Goal: Transaction & Acquisition: Book appointment/travel/reservation

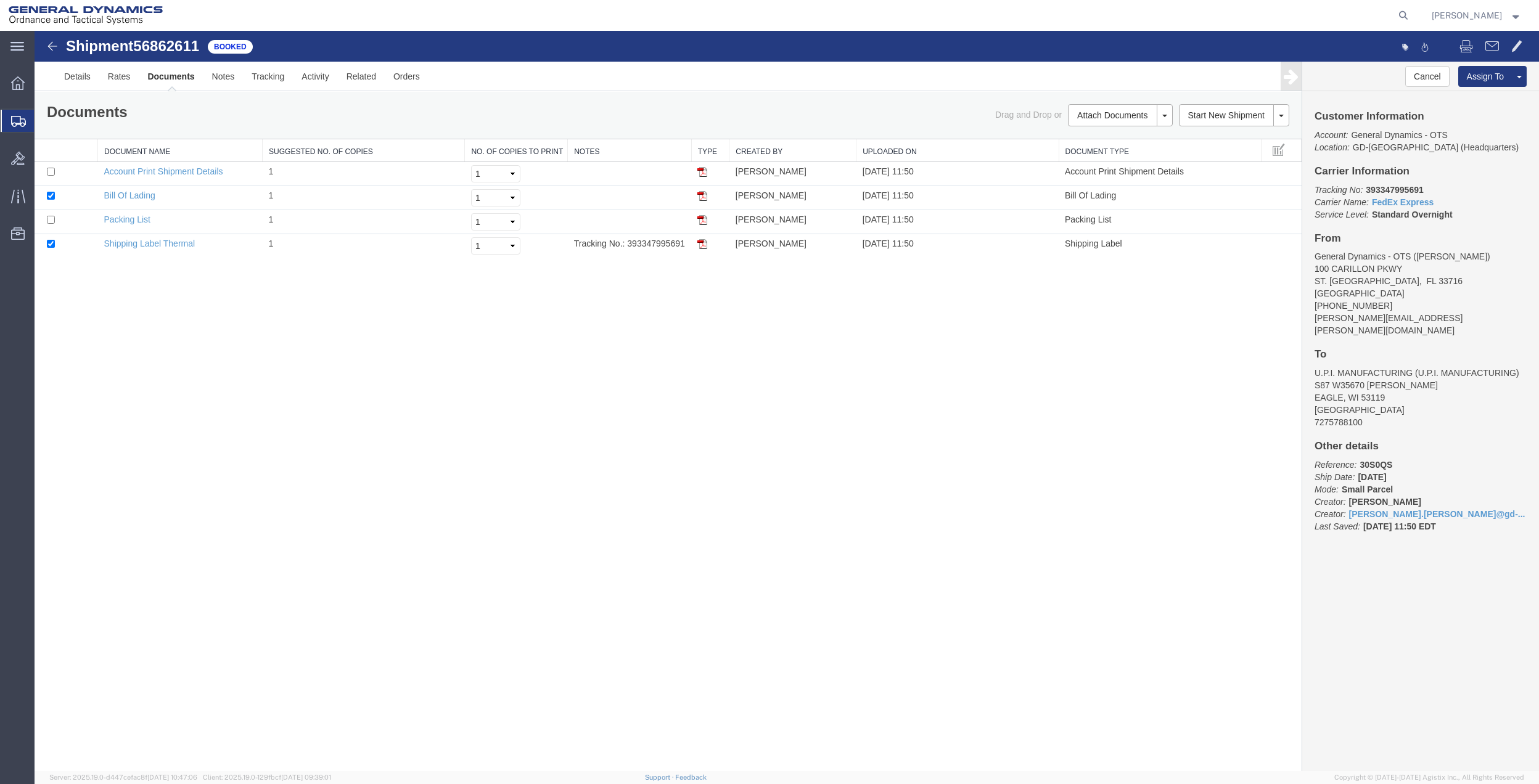
click at [0, 0] on span "Create Shipment" at bounding box center [0, 0] width 0 height 0
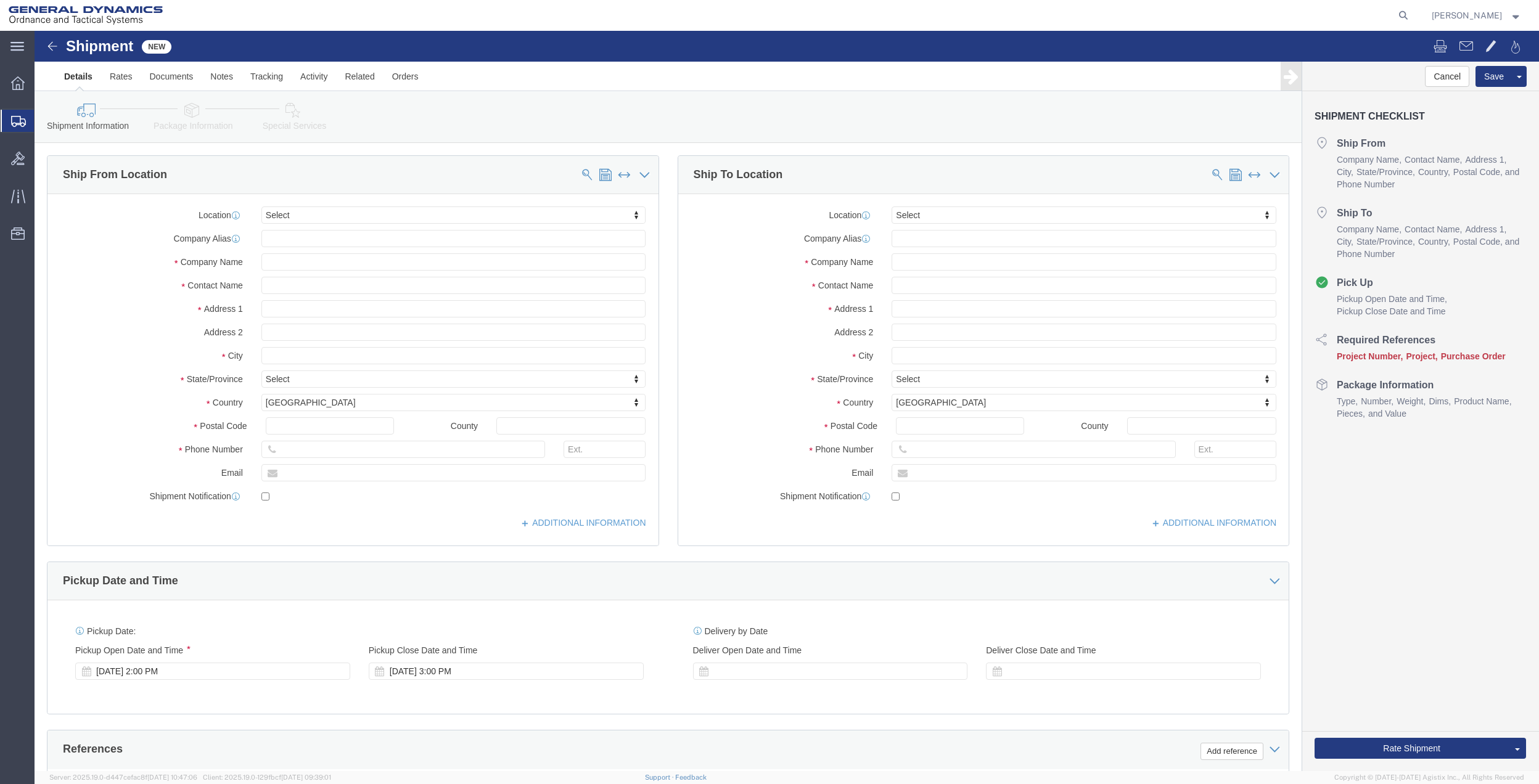
click div "Location Select Select My Profile Location GD-OTS [GEOGRAPHIC_DATA] (Commerce) …"
click input "text"
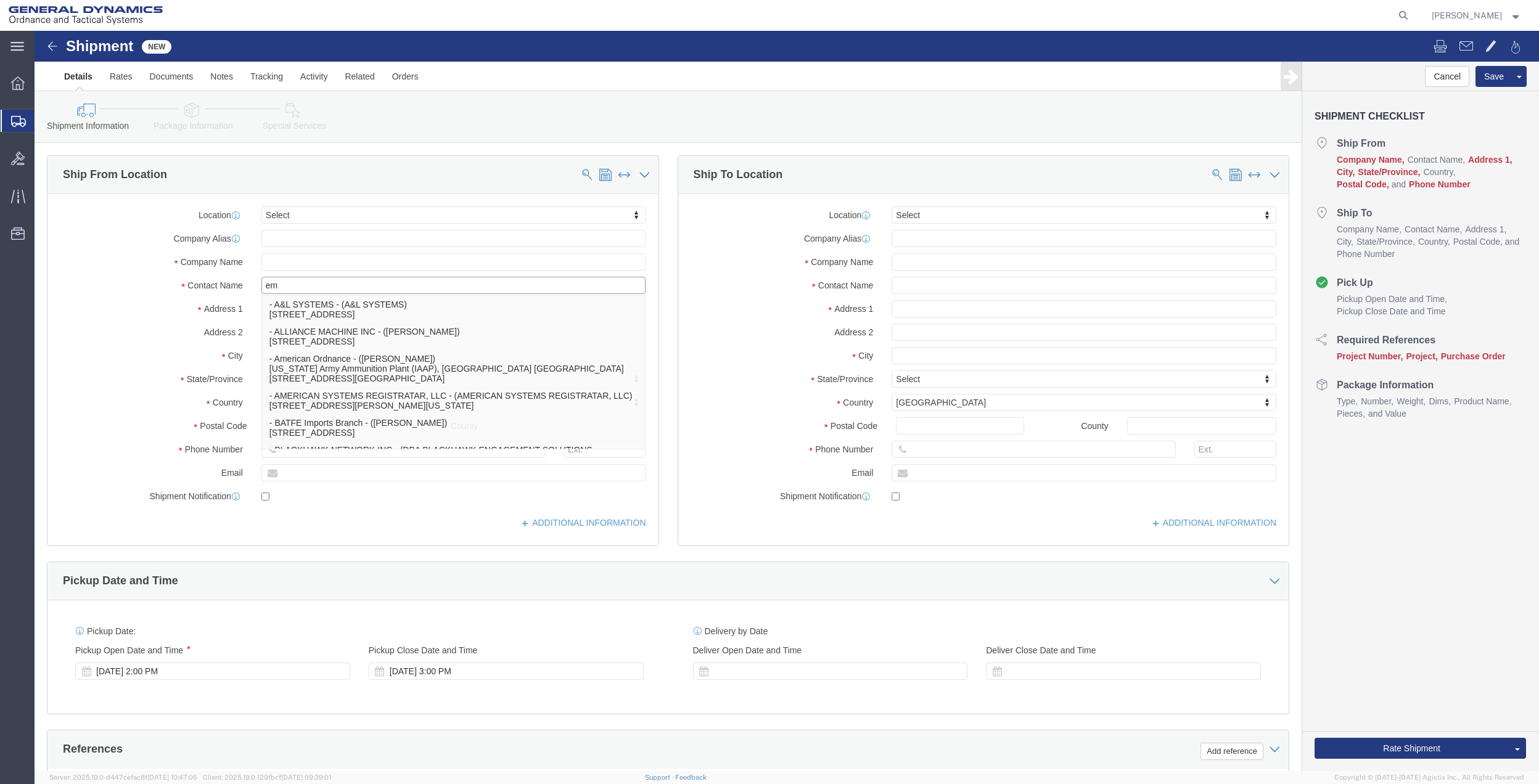
type input "e"
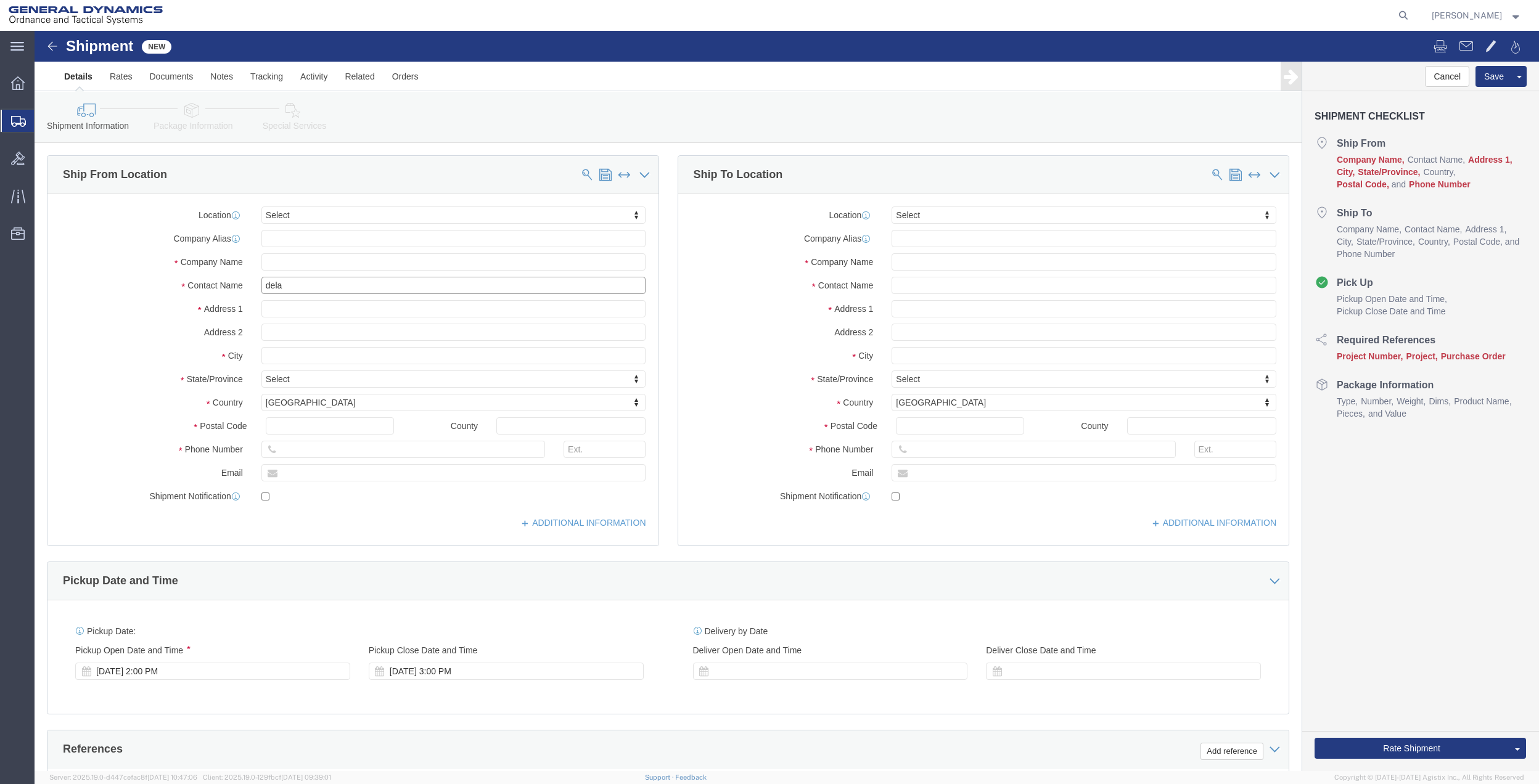
type input "delan"
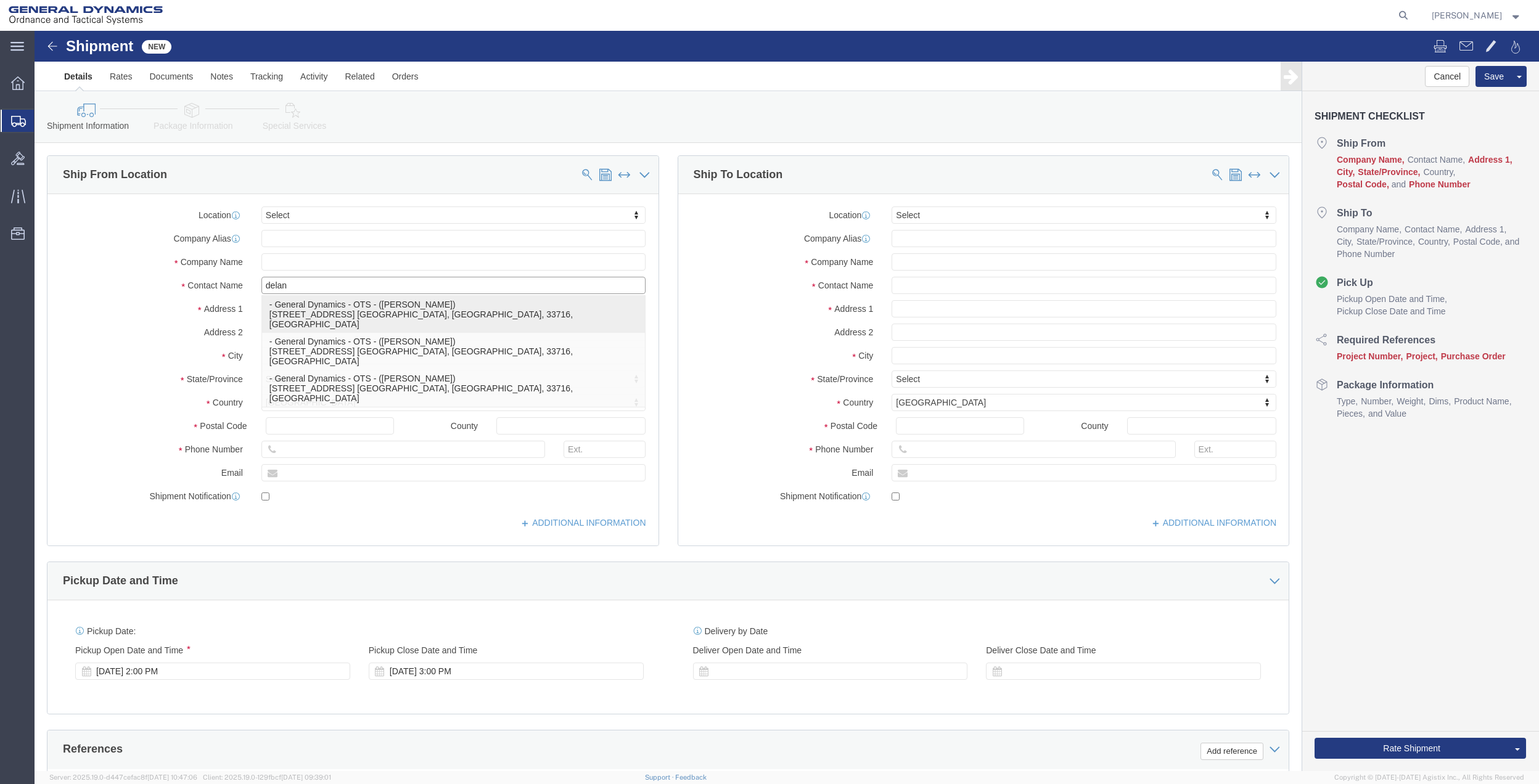
click p "- General Dynamics - OTS - ([PERSON_NAME]) [STREET_ADDRESS] [GEOGRAPHIC_DATA], …"
type input "100 CARILLON PKWY"
type input "33716"
type input "[PHONE_NUMBER]"
type input "[PERSON_NAME][EMAIL_ADDRESS][PERSON_NAME][DOMAIN_NAME]"
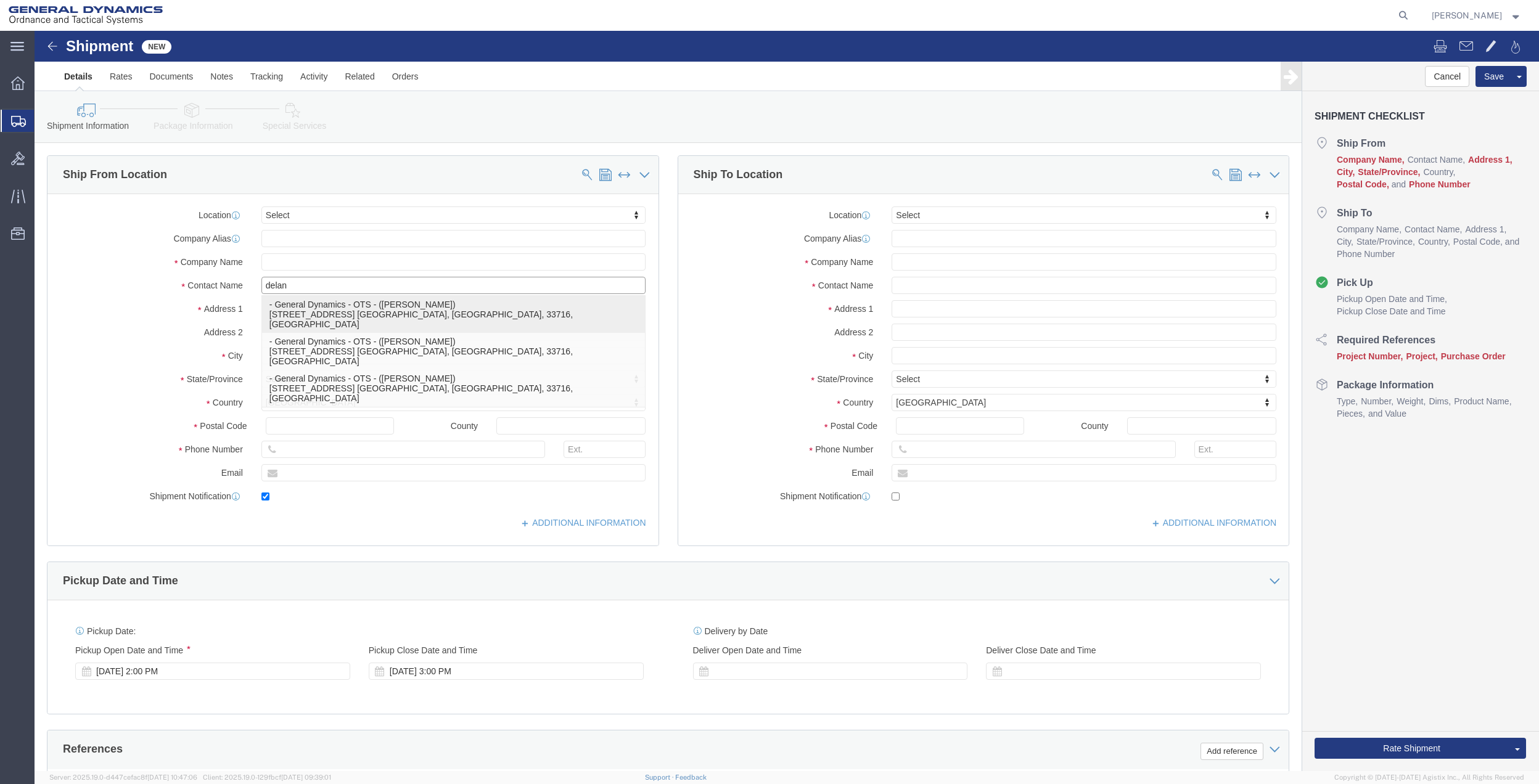
checkbox input "true"
type input "General Dynamics - OTS"
type input "[PERSON_NAME]"
type input "ST. [GEOGRAPHIC_DATA]"
select select "FL"
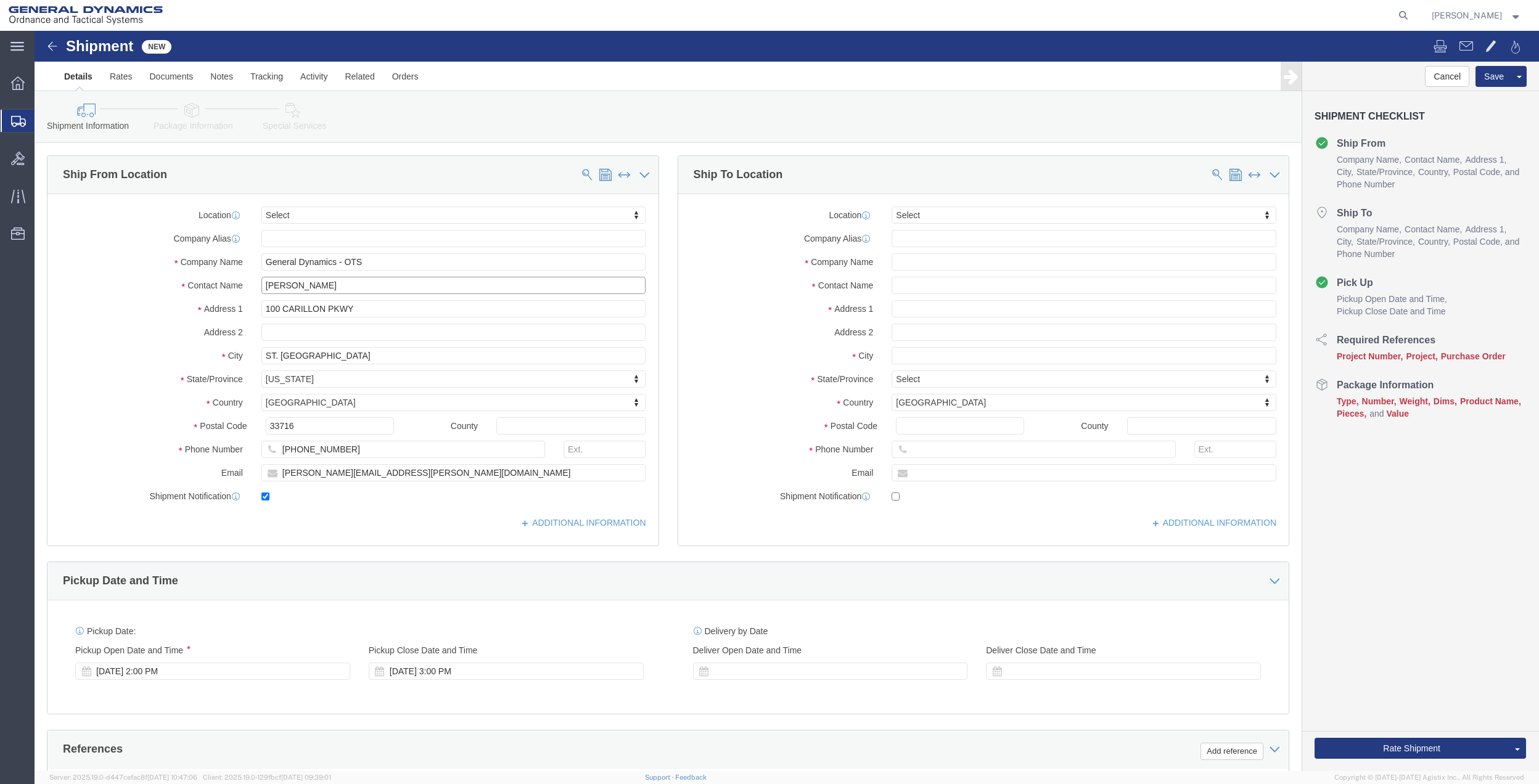
type input "[PERSON_NAME]"
click input "text"
type input "jordan som"
click input "text"
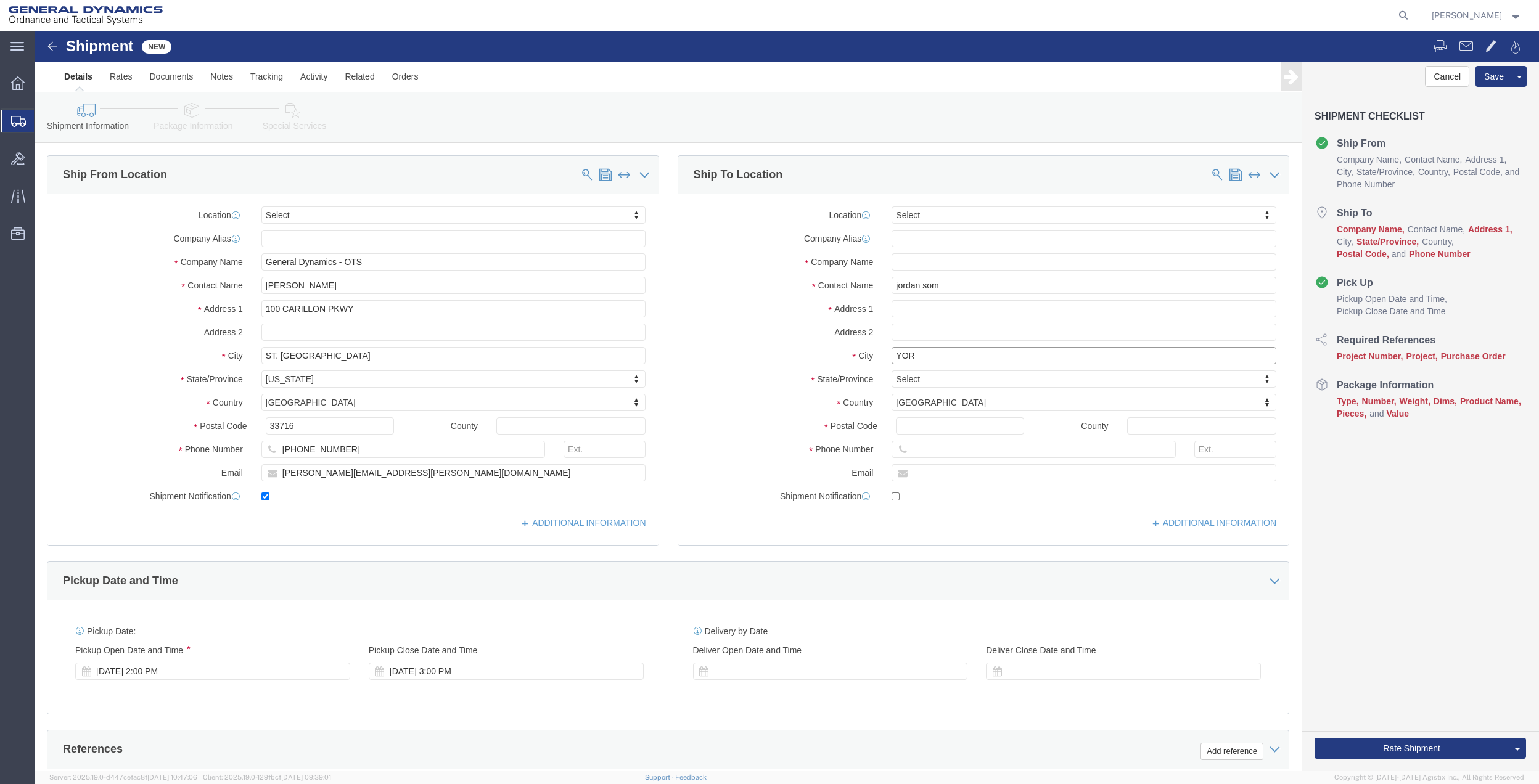
type input "YORK"
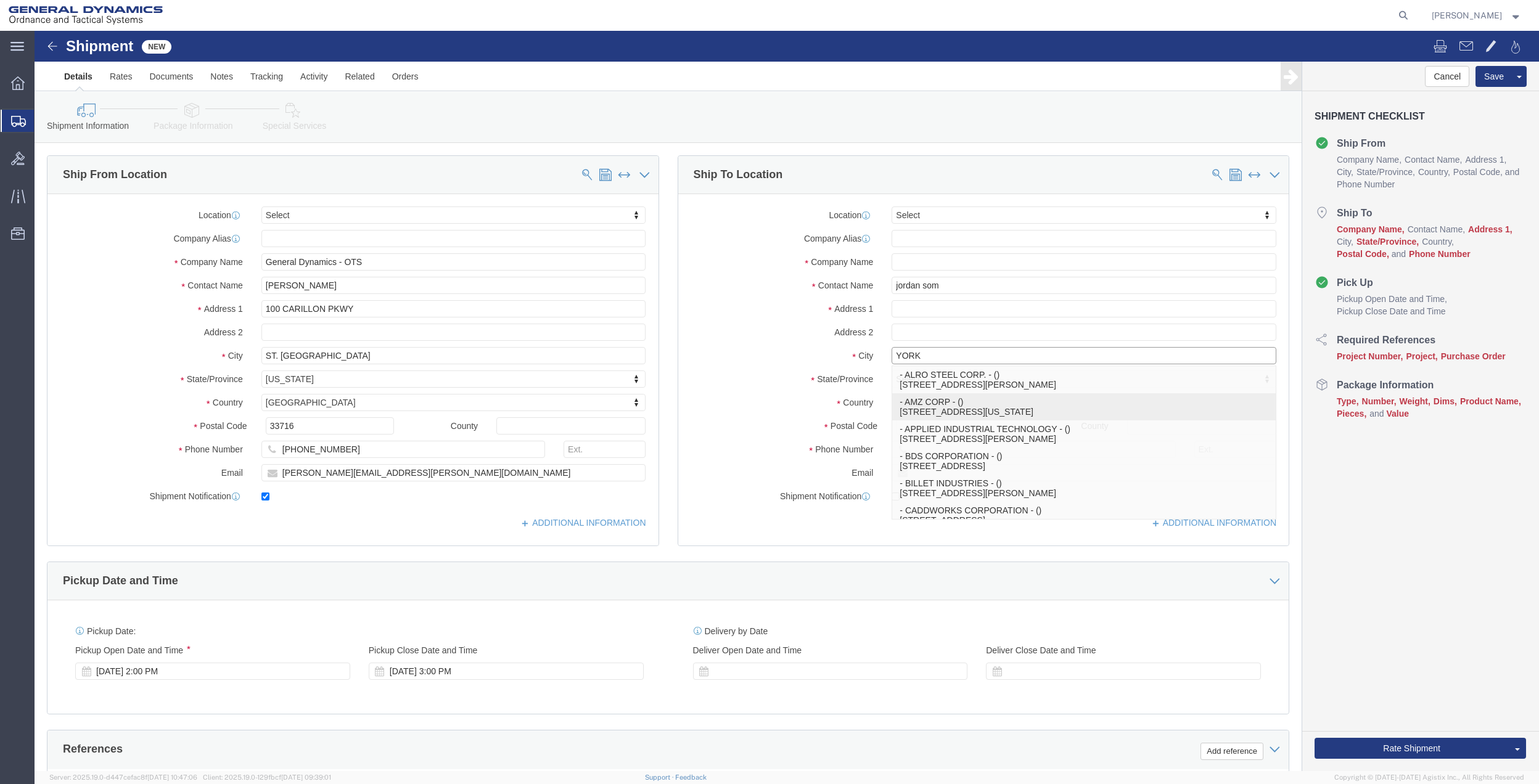
click p "- AMZ CORP - () [STREET_ADDRESS][US_STATE]"
type input "[STREET_ADDRESS][US_STATE]"
type input "17404-1790"
type input "7178482565"
type input "[EMAIL_ADDRESS][DOMAIN_NAME]"
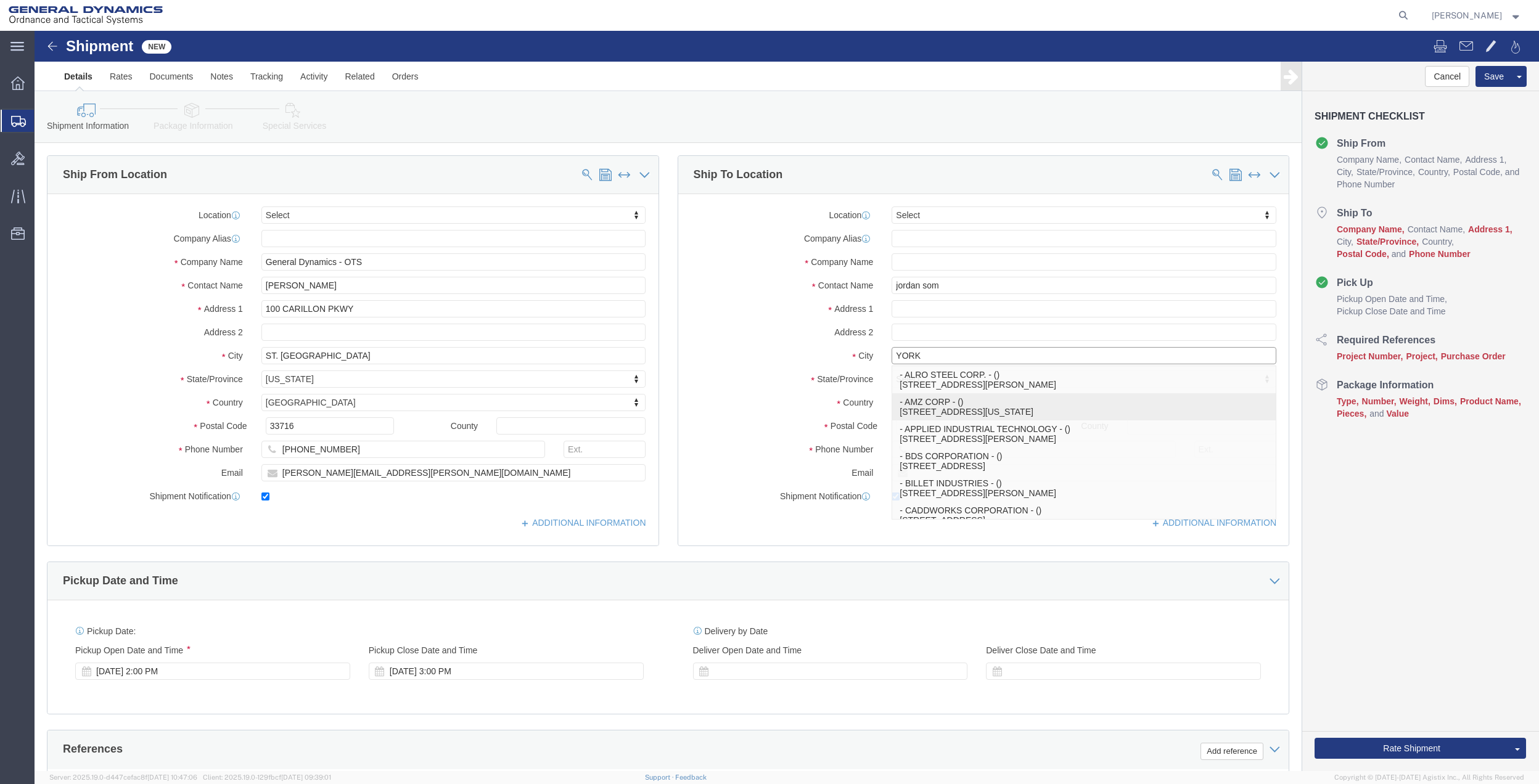
checkbox input "true"
type input "AMZ CORP"
type input "YORK"
select select "PA"
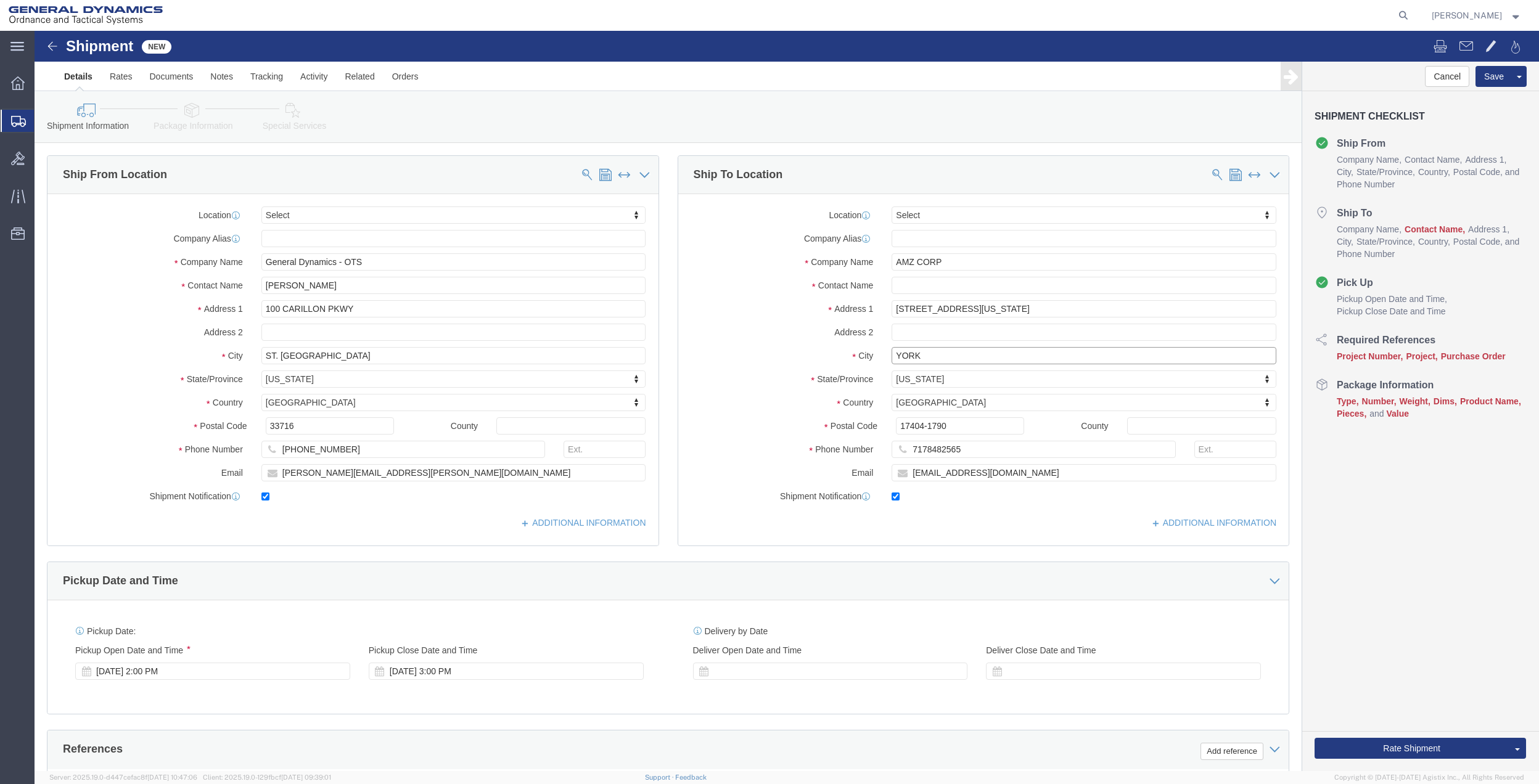
type input "YORK"
click input "AMZ CORP"
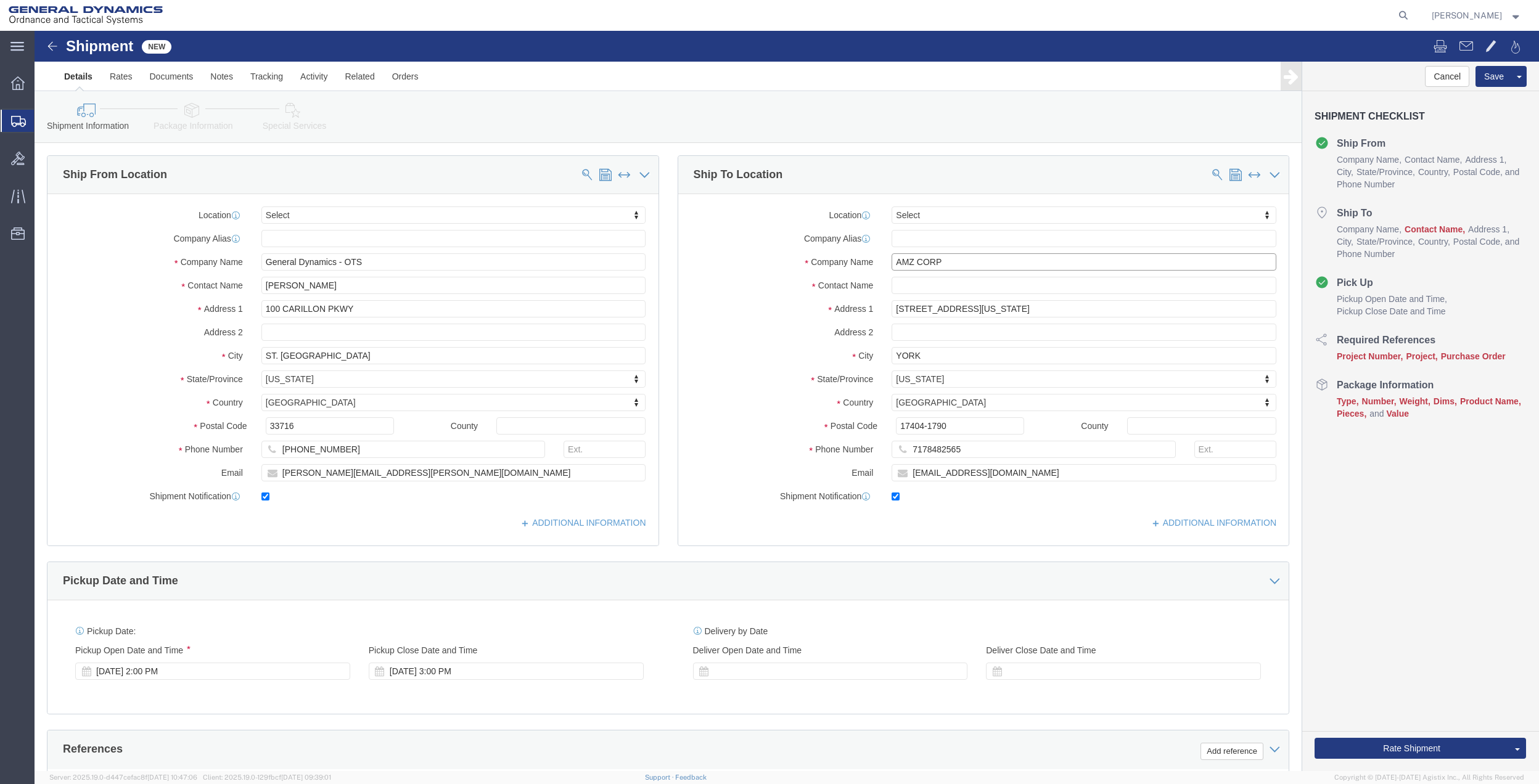
click input "AMZ CORP"
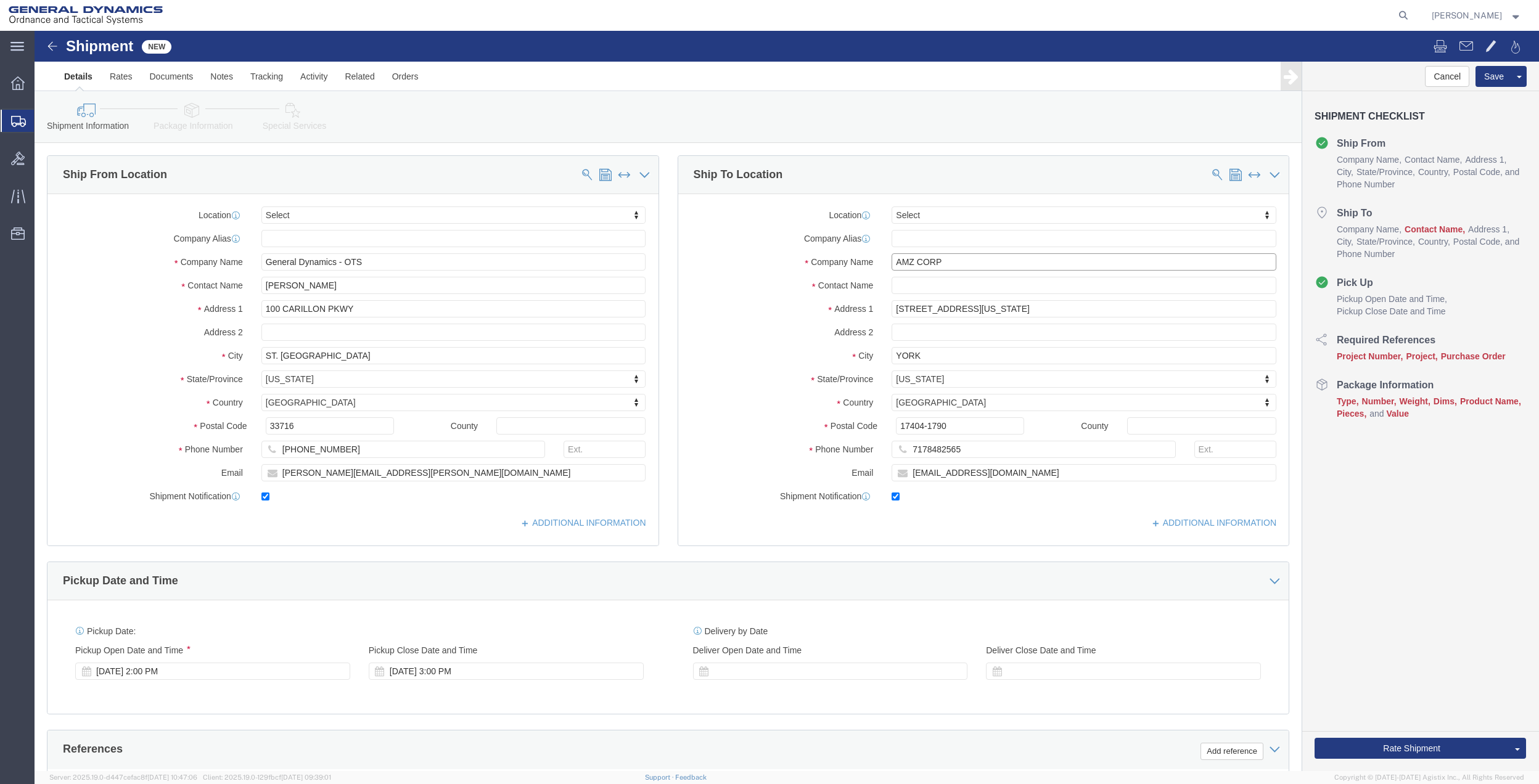
click input "AMZ CORP"
type input "AMZ MANUFACTURING"
click input "text"
type input "[PERSON_NAME]"
click input "[EMAIL_ADDRESS][DOMAIN_NAME]"
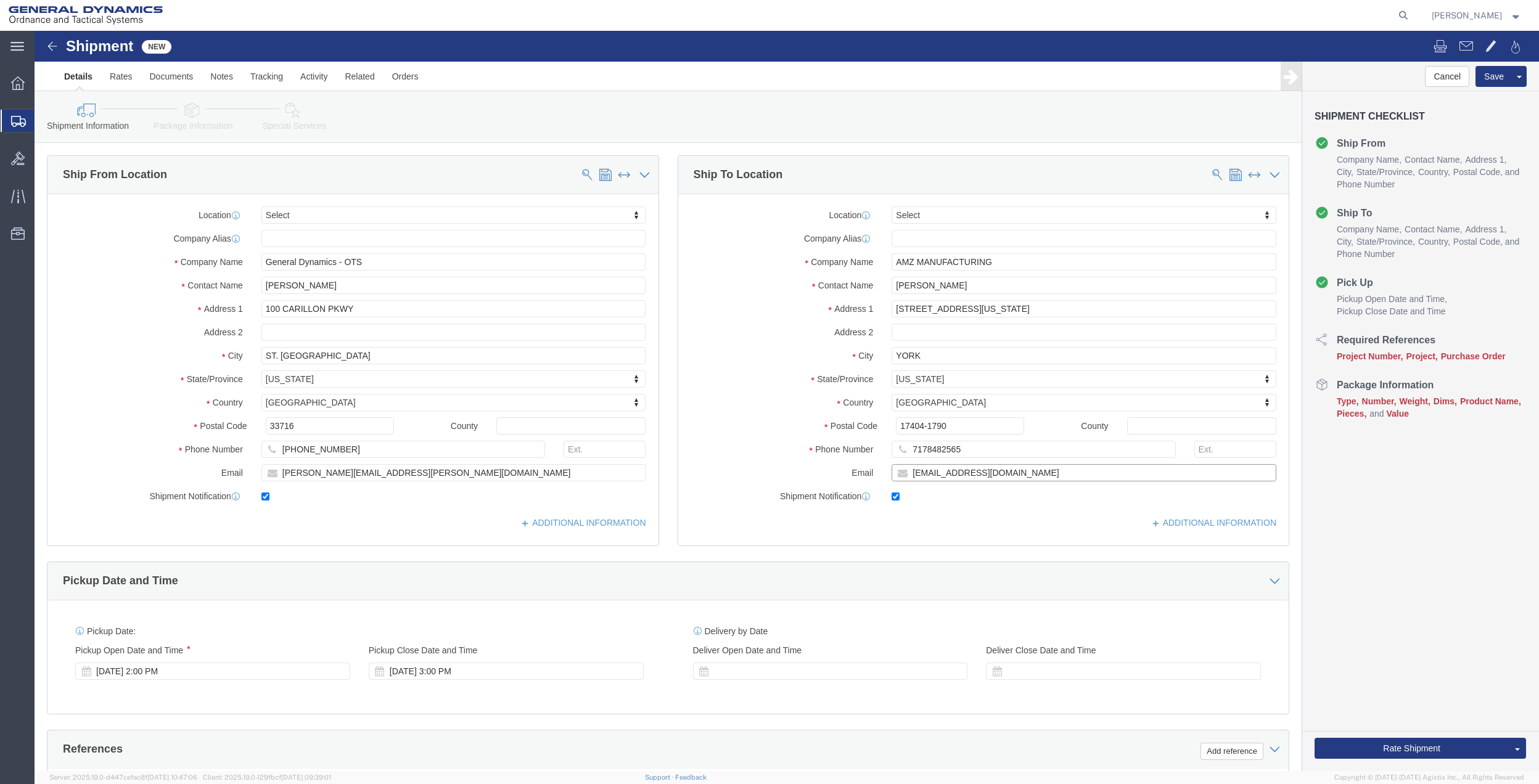
click input "[EMAIL_ADDRESS][DOMAIN_NAME]"
click input "17404-1790"
type input "17404"
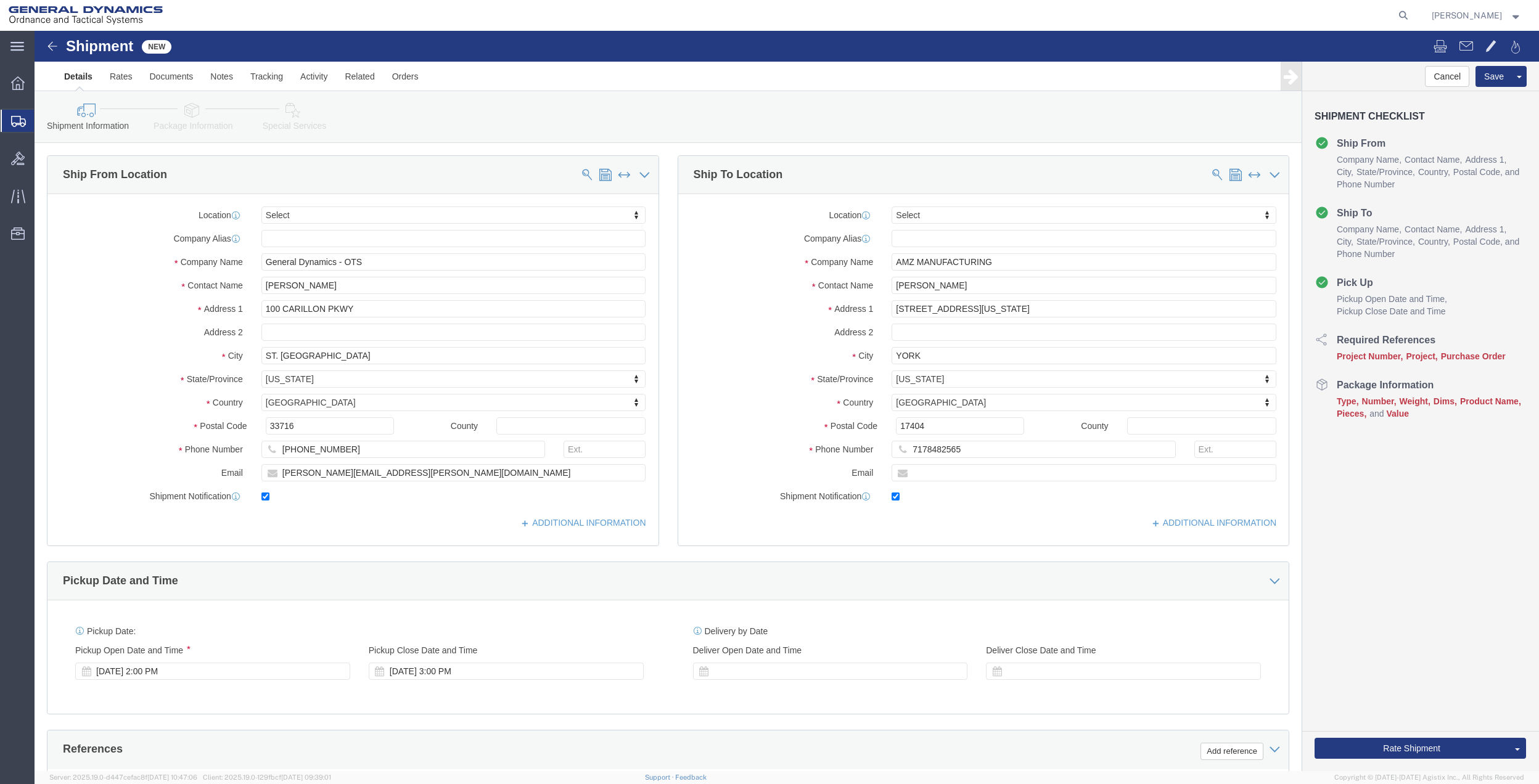
click span
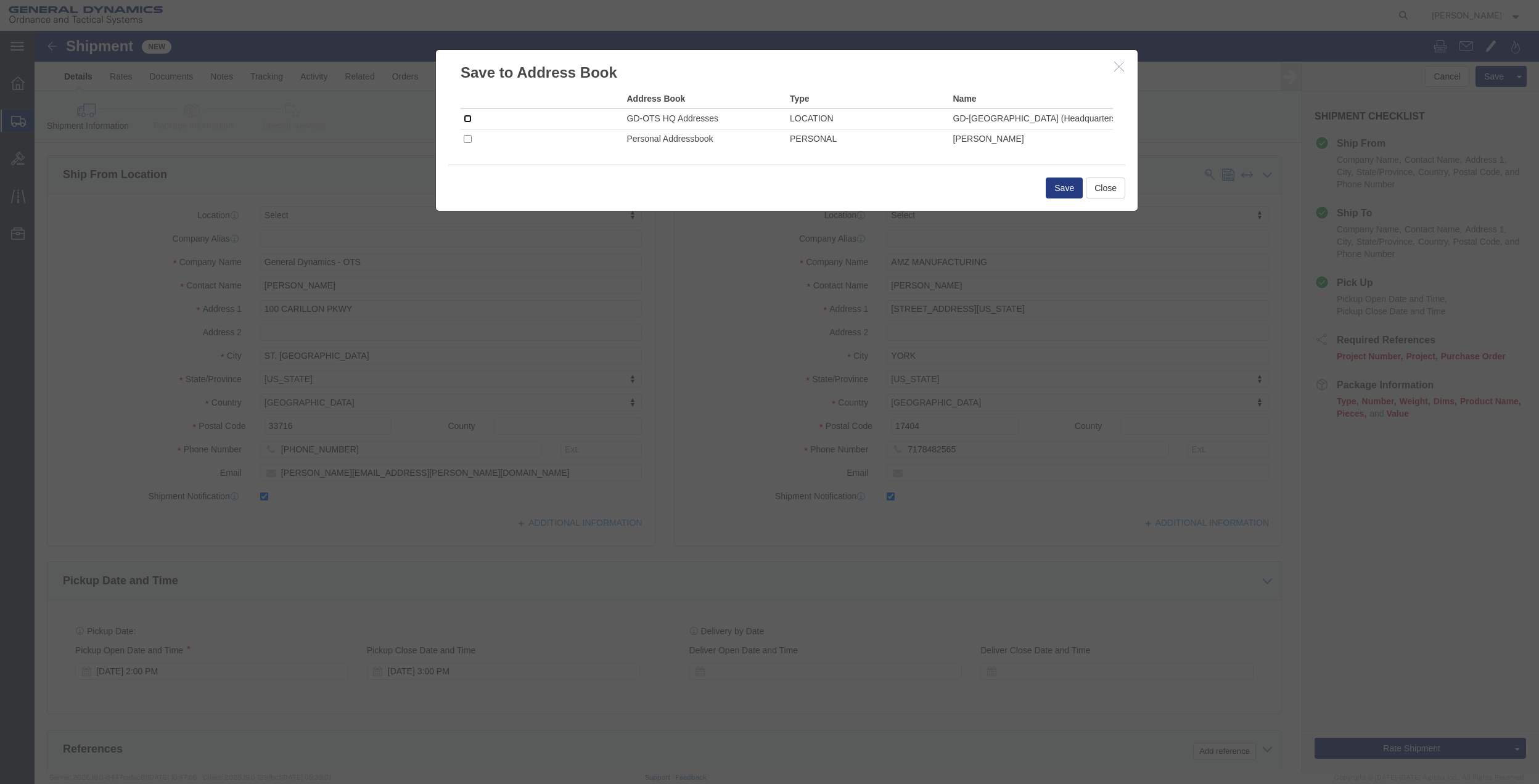
click input "checkbox"
checkbox input "true"
click button "Save"
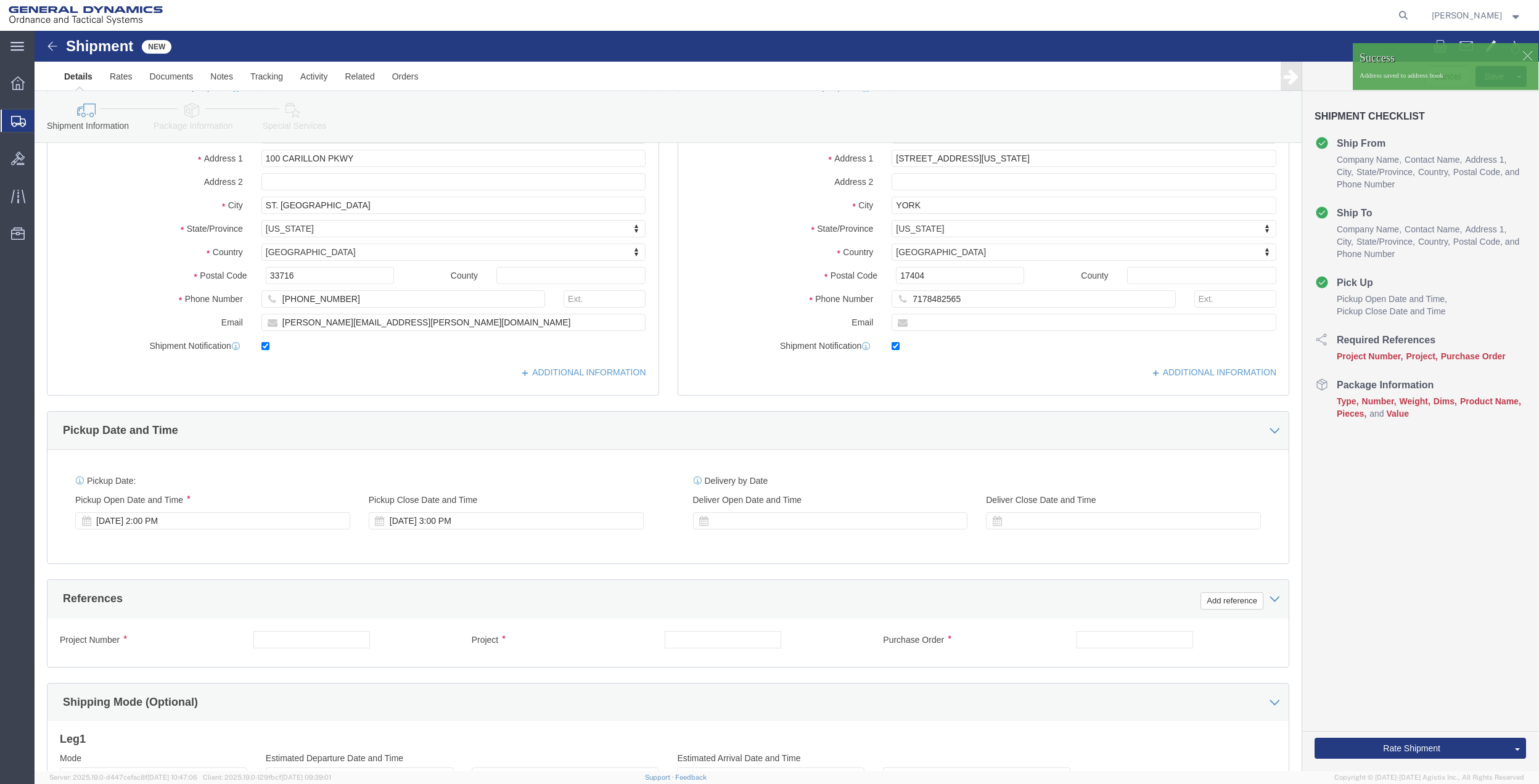
scroll to position [322, 0]
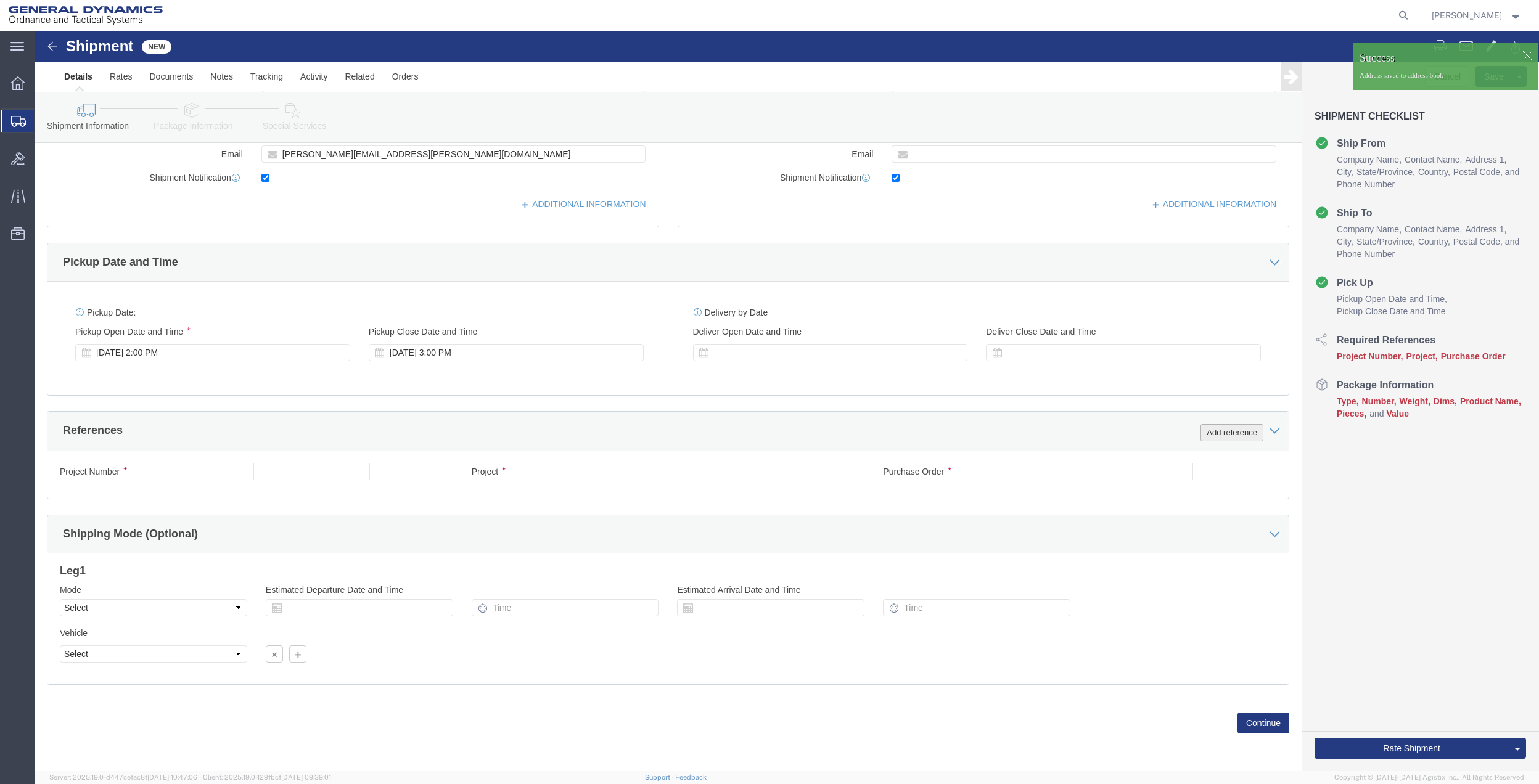
click button "Add reference"
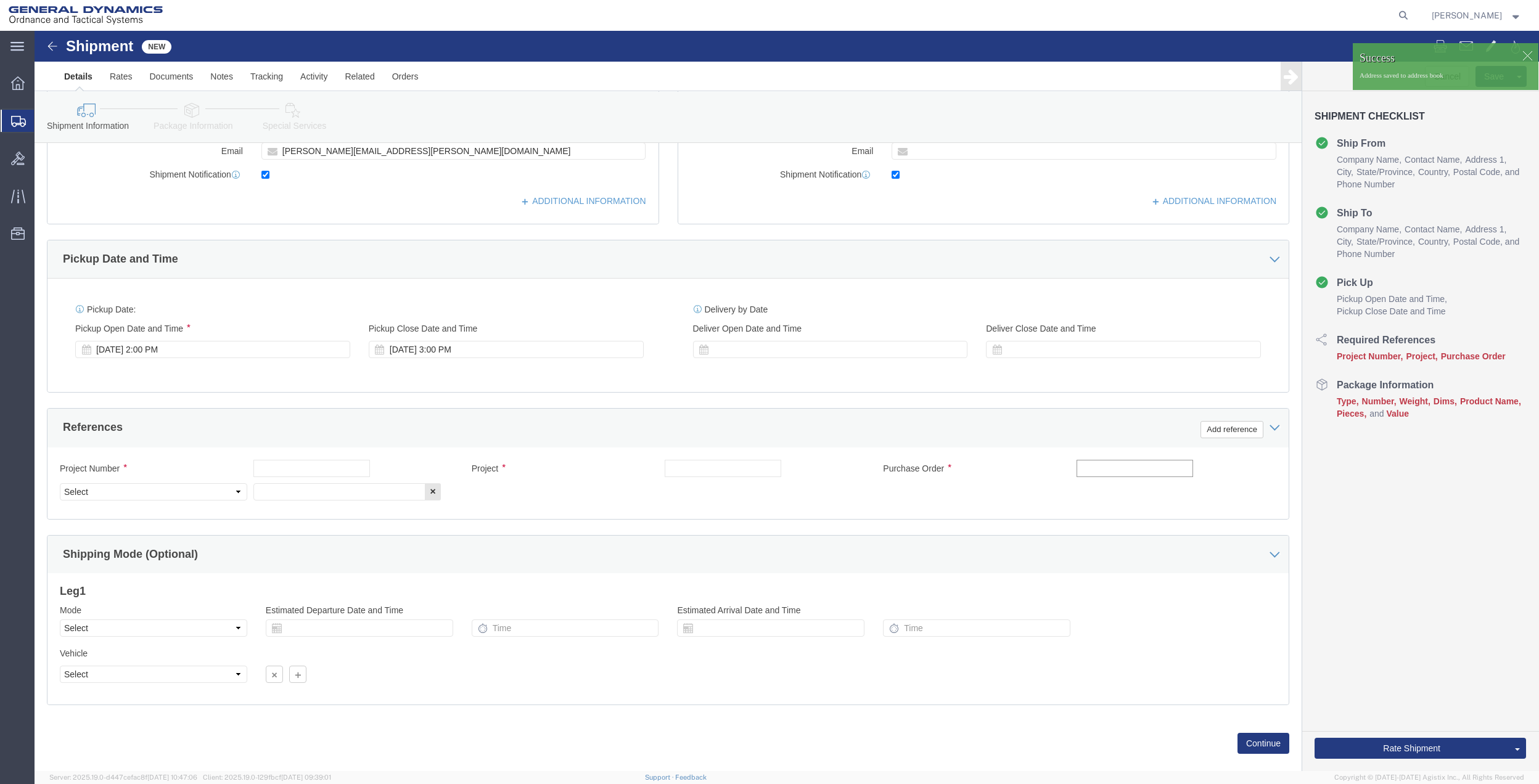
click input "text"
type input "5010"
click input "text"
paste input "5010"
type input "5010"
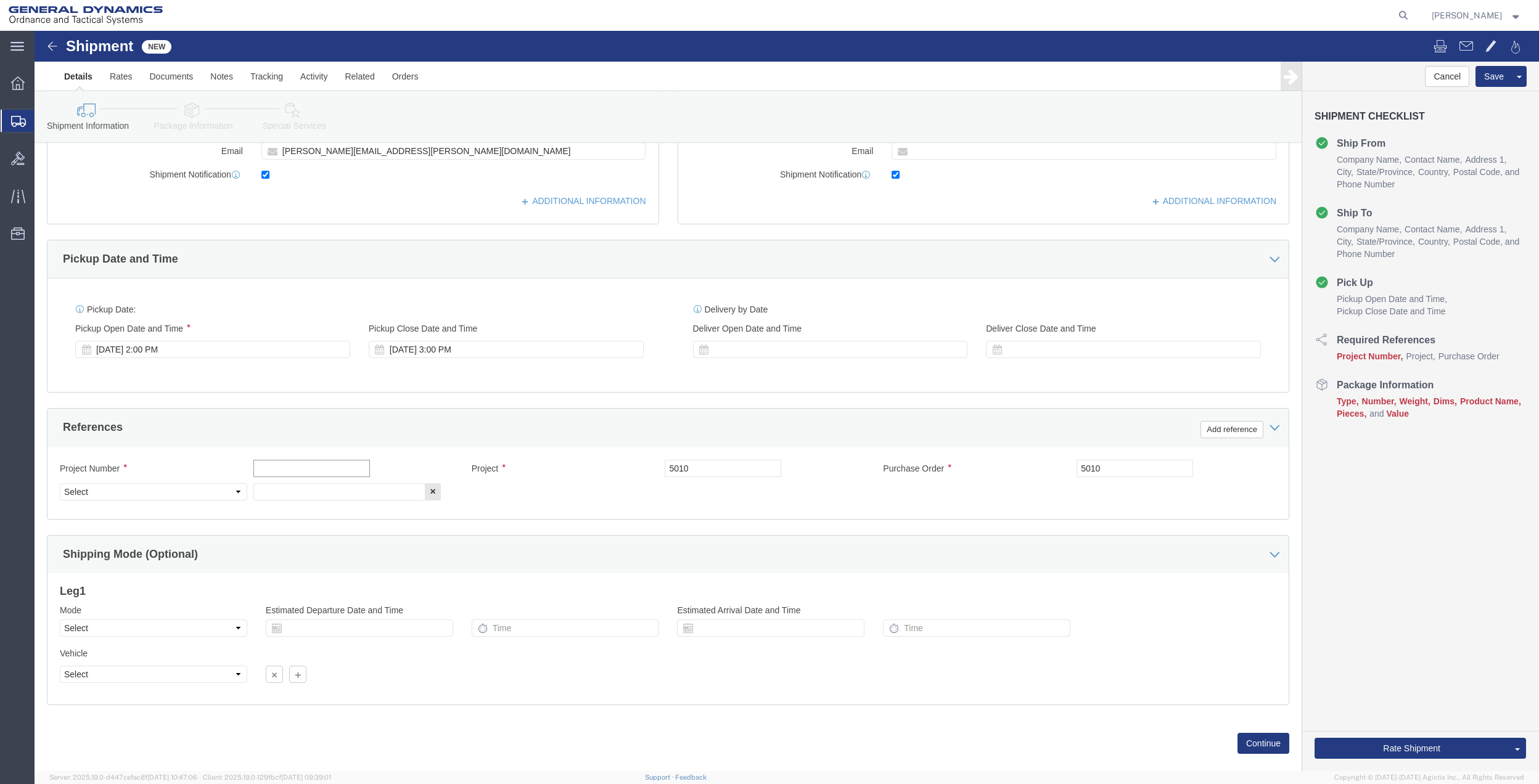
click input "text"
paste input "5010"
type input "5010"
drag, startPoint x: 273, startPoint y: 467, endPoint x: 245, endPoint y: 463, distance: 28.3
click input "text"
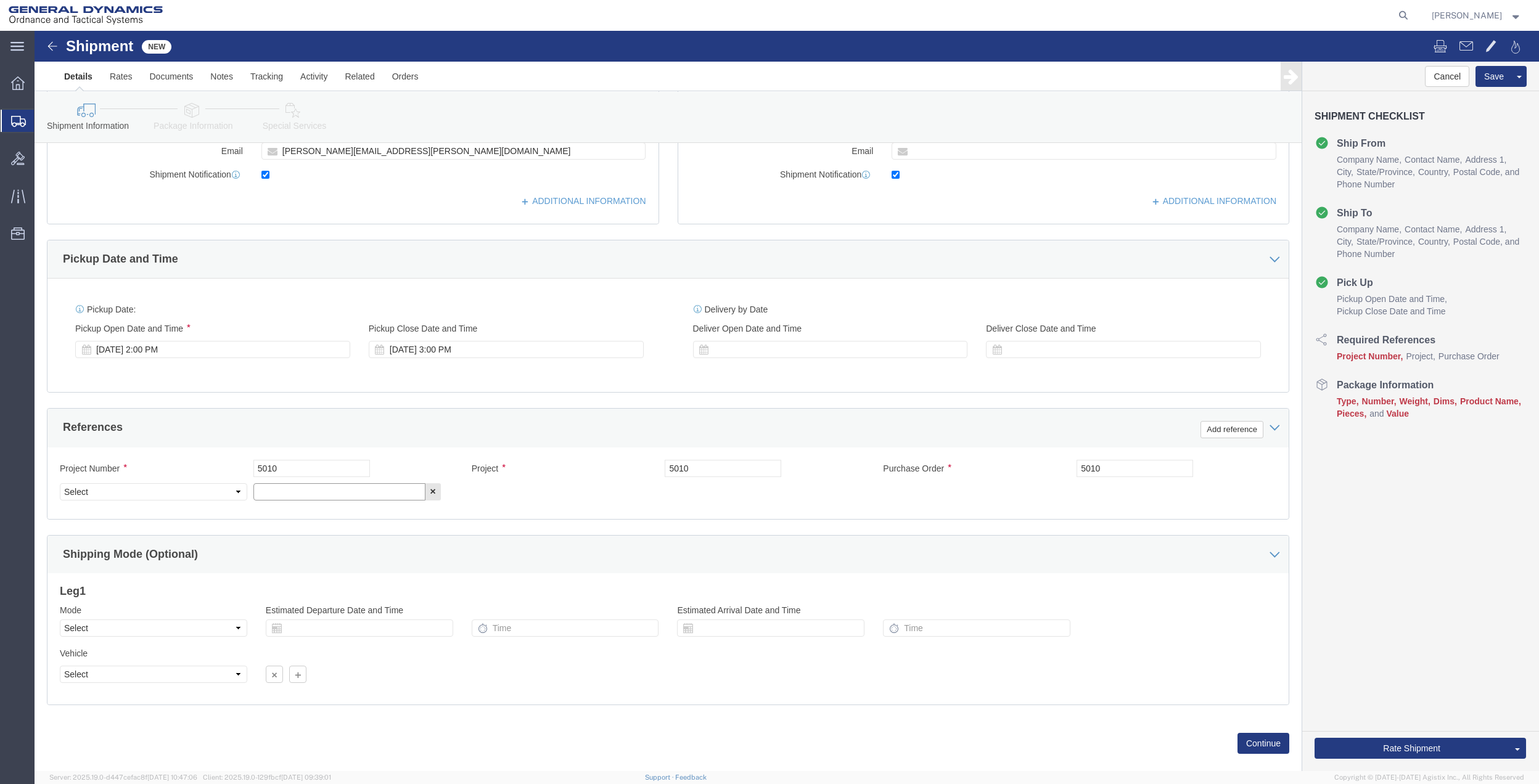
paste input "5010"
type input "5010"
click select "Select Account Type Activity ID Airline Appointment Number ASN Batch Request # …"
select select "DEPT"
click select "Select Account Type Activity ID Airline Appointment Number ASN Batch Request # …"
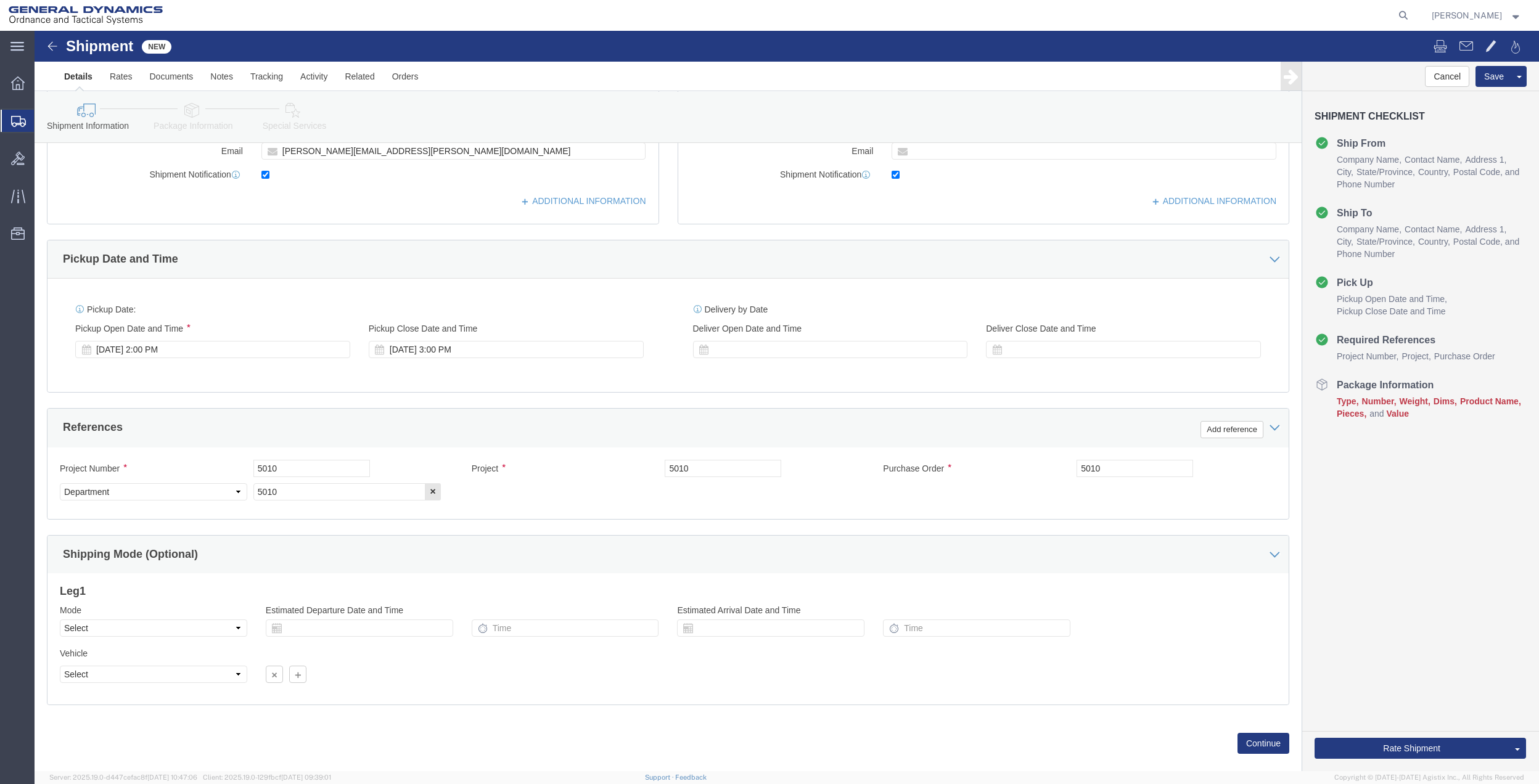
click link "Package Information"
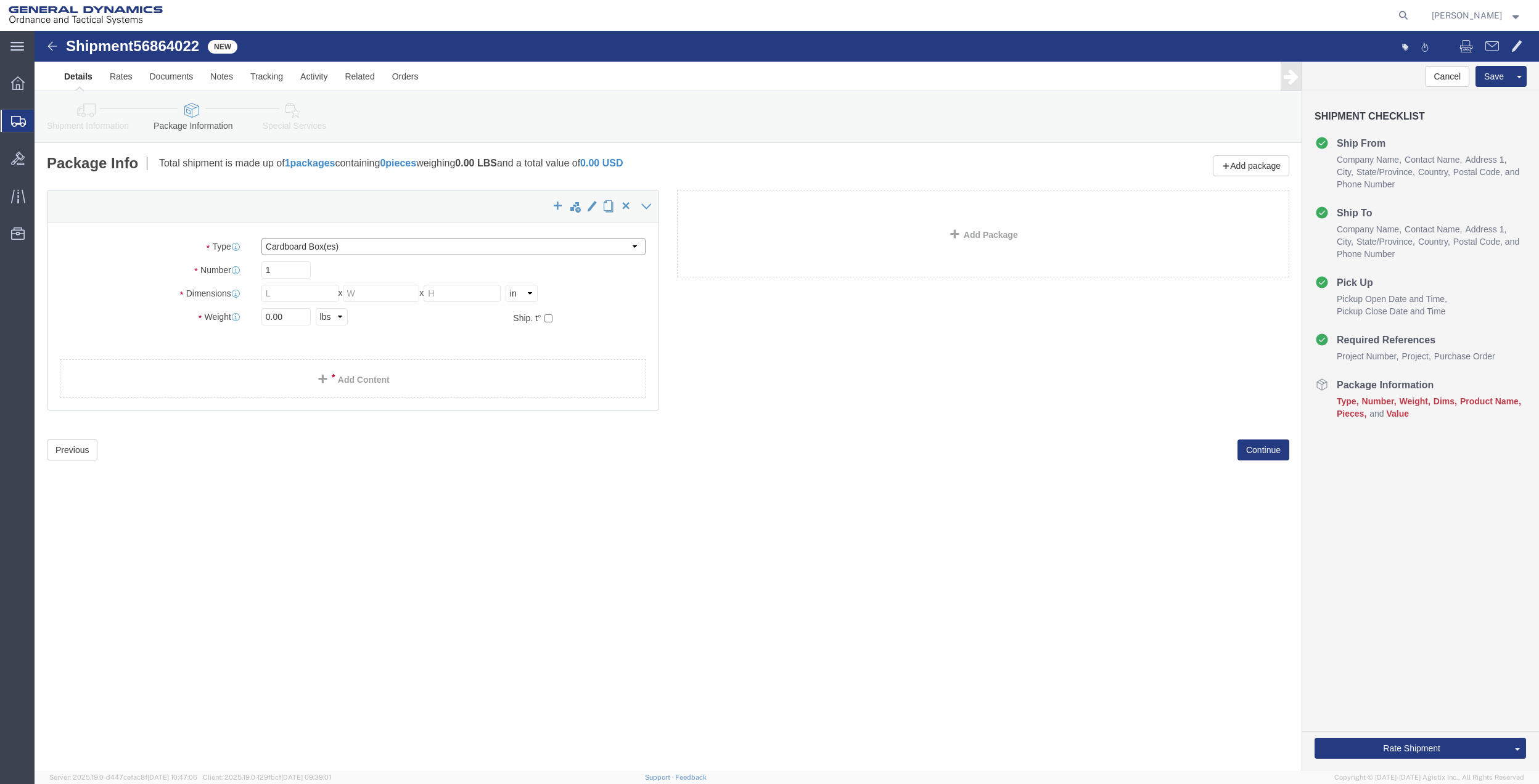
drag, startPoint x: 271, startPoint y: 216, endPoint x: 271, endPoint y: 225, distance: 9.0
click select "Select Bale(s) Basket(s) Bolt(s) Bottle(s) Buckets Bulk Bundle(s) Can(s) Cardbo…"
select select "ENV"
click select "Select Bale(s) Basket(s) Bolt(s) Bottle(s) Buckets Bulk Bundle(s) Can(s) Cardbo…"
type input "9.50"
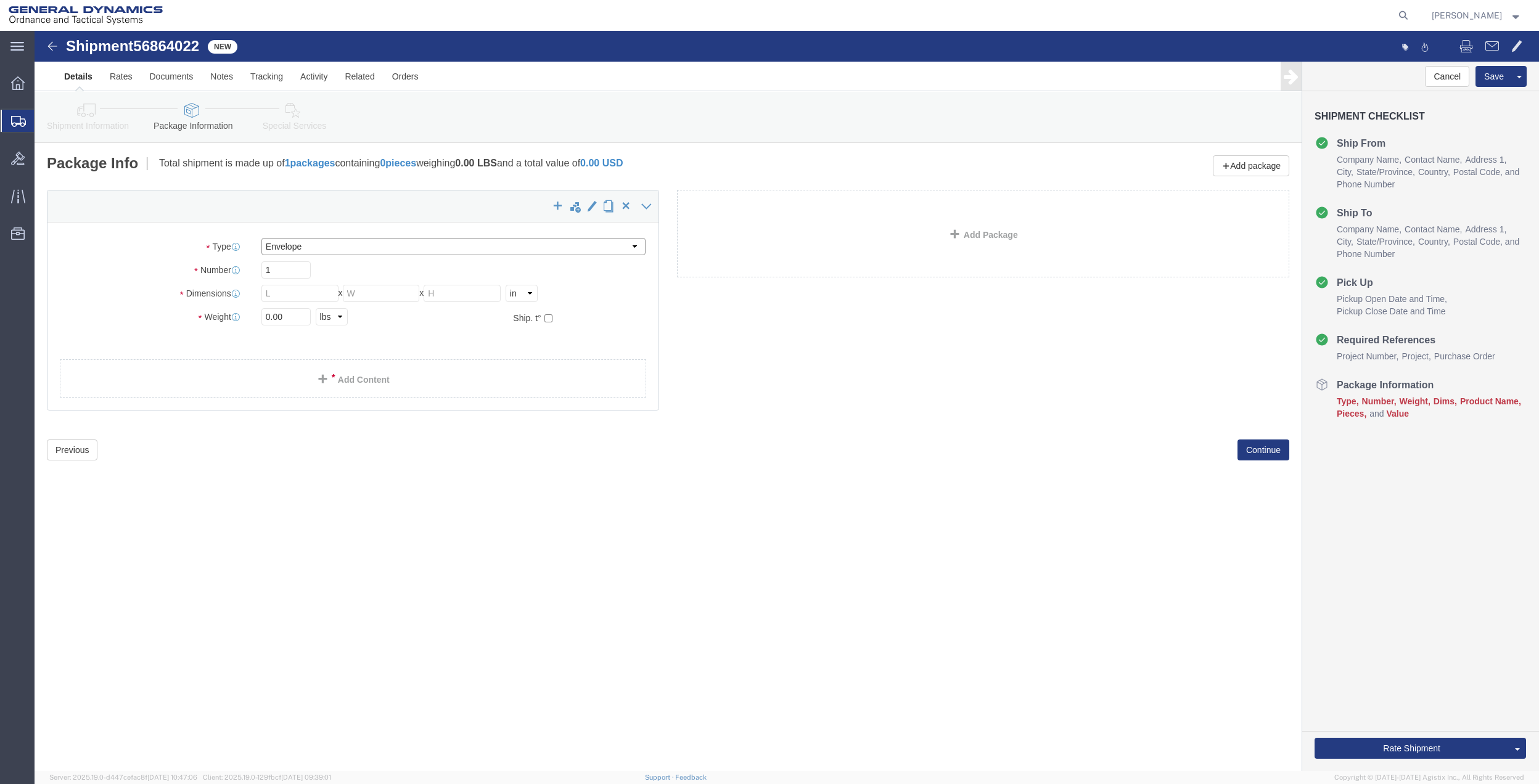
type input "12.50"
type input "0.25"
type input "1"
click link "Add Content"
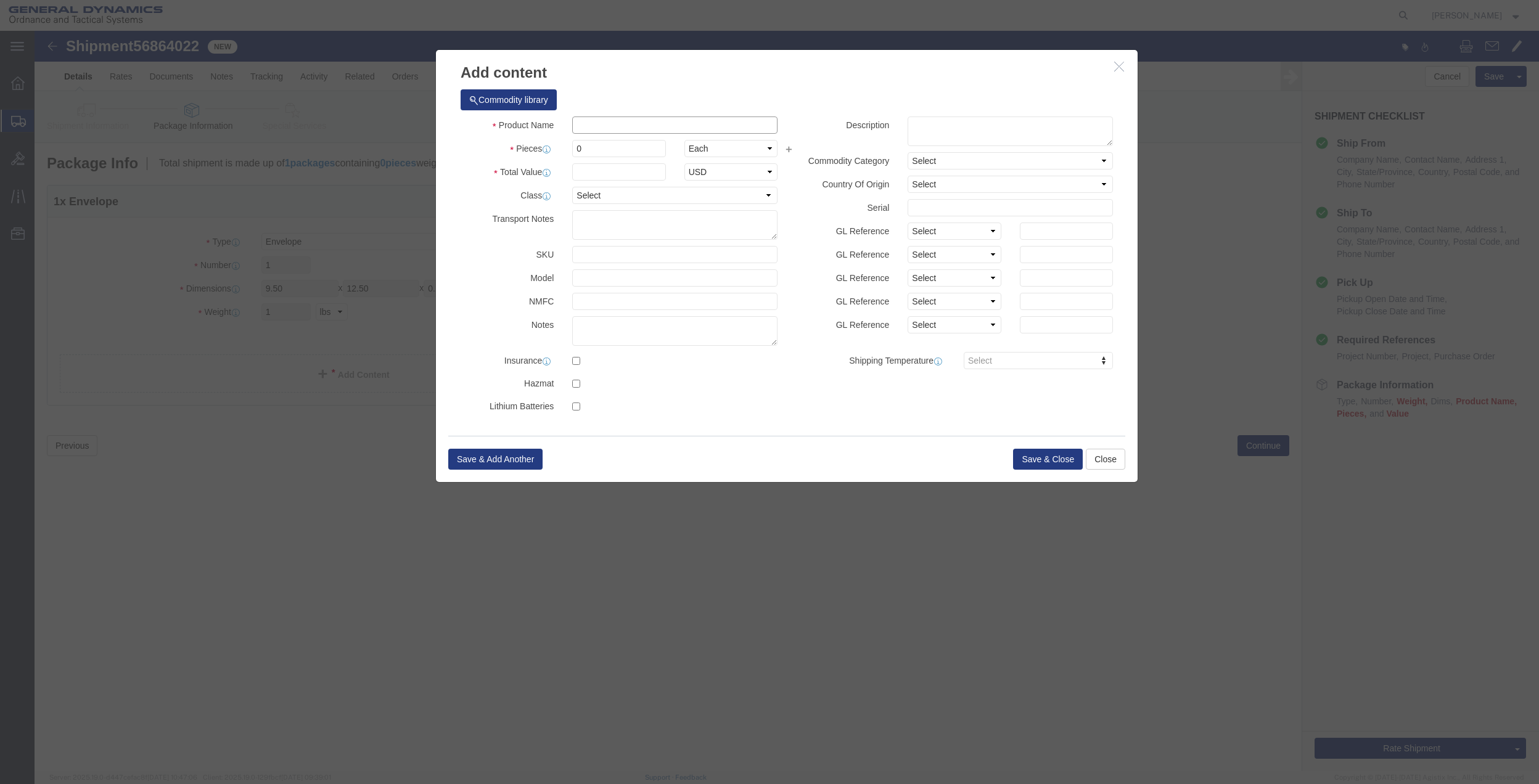
click input "text"
type input "MISC"
type input "100"
select select "US"
drag, startPoint x: 558, startPoint y: 114, endPoint x: 563, endPoint y: 122, distance: 9.4
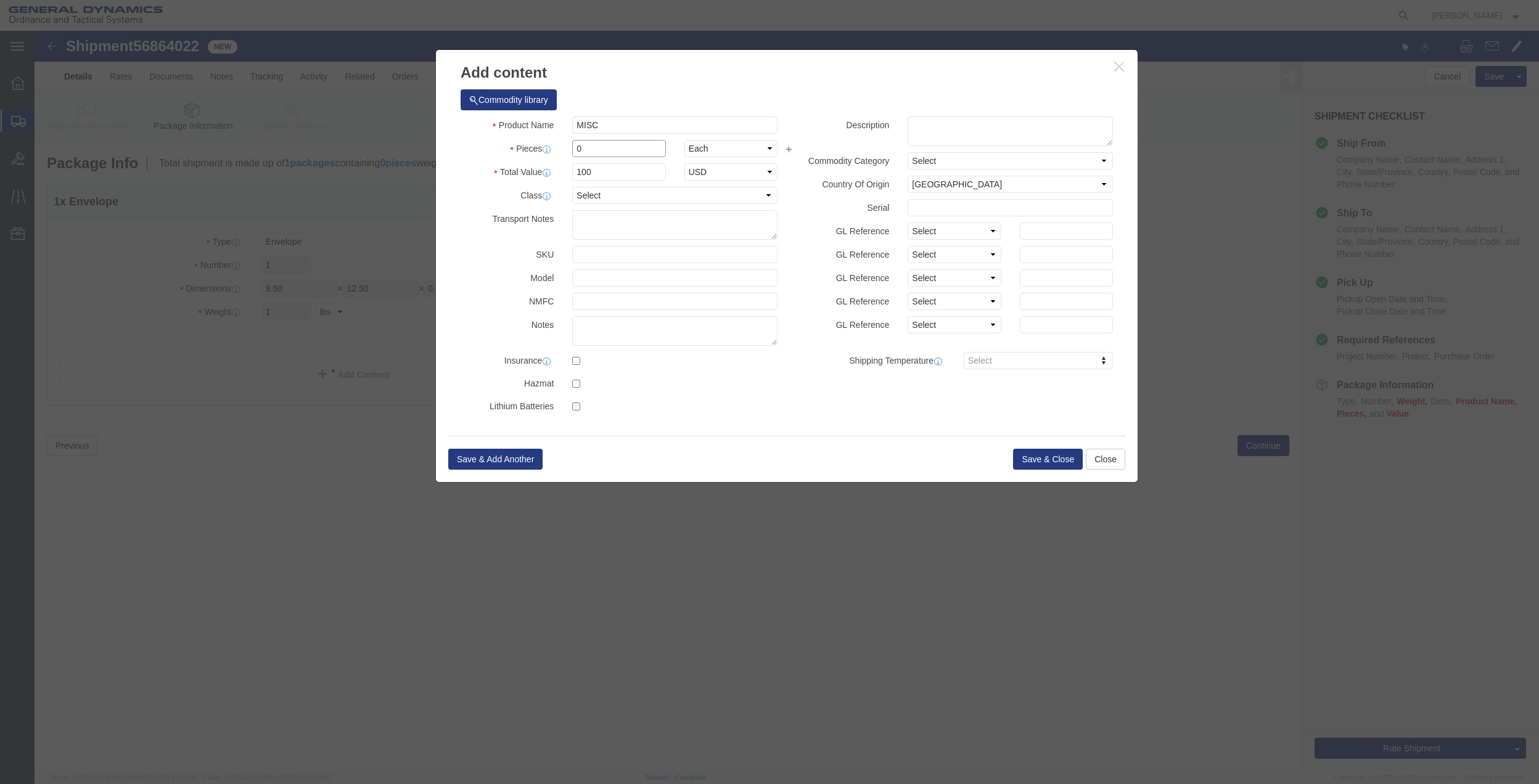
click input "0"
type input "01"
click select "Select 50 55 60 65 70 85 92.5 100 125 175 250 300 400"
select select "70"
click select "Select 50 55 60 65 70 85 92.5 100 125 175 250 300 400"
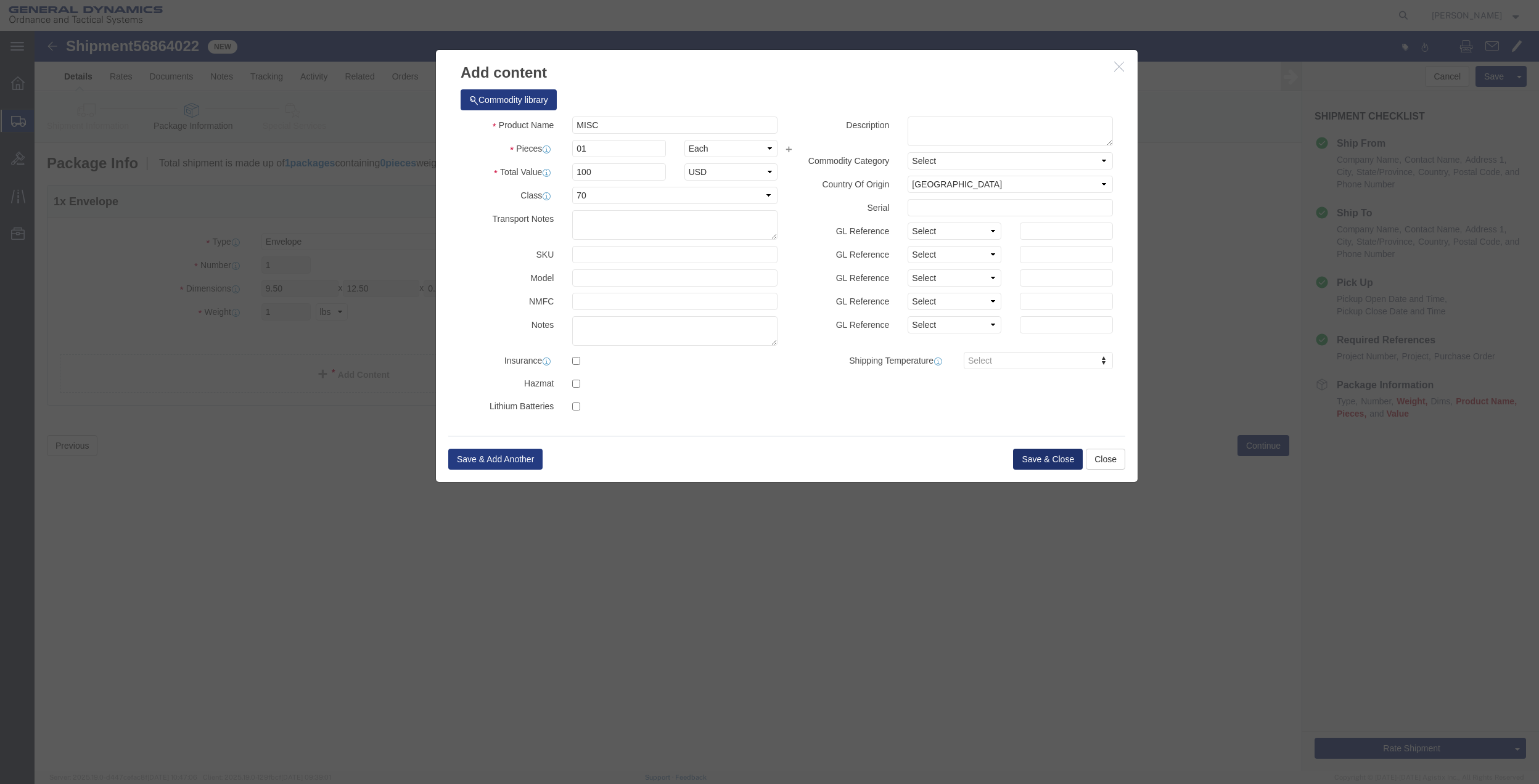
click button "Save & Close"
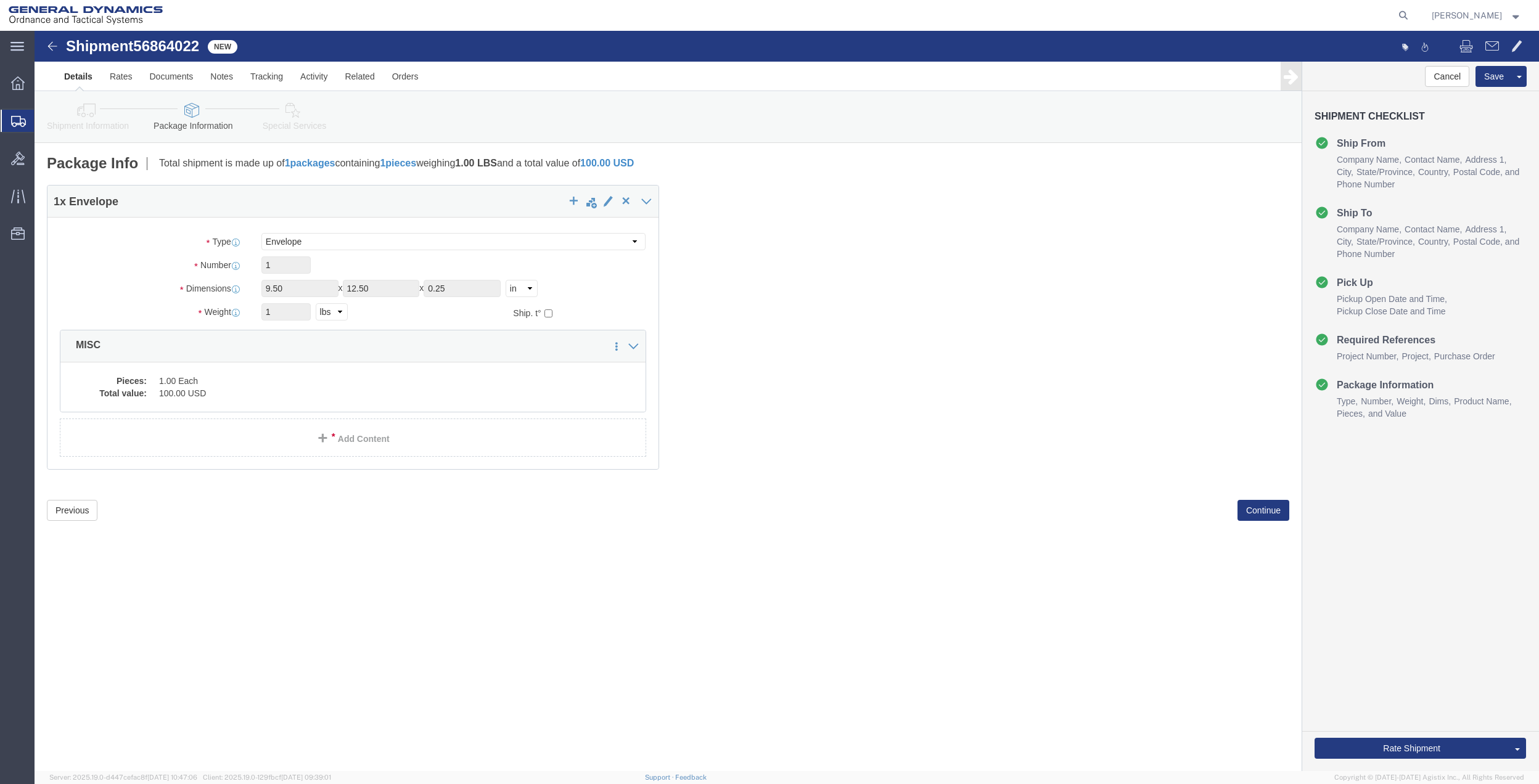
click link "Special Services"
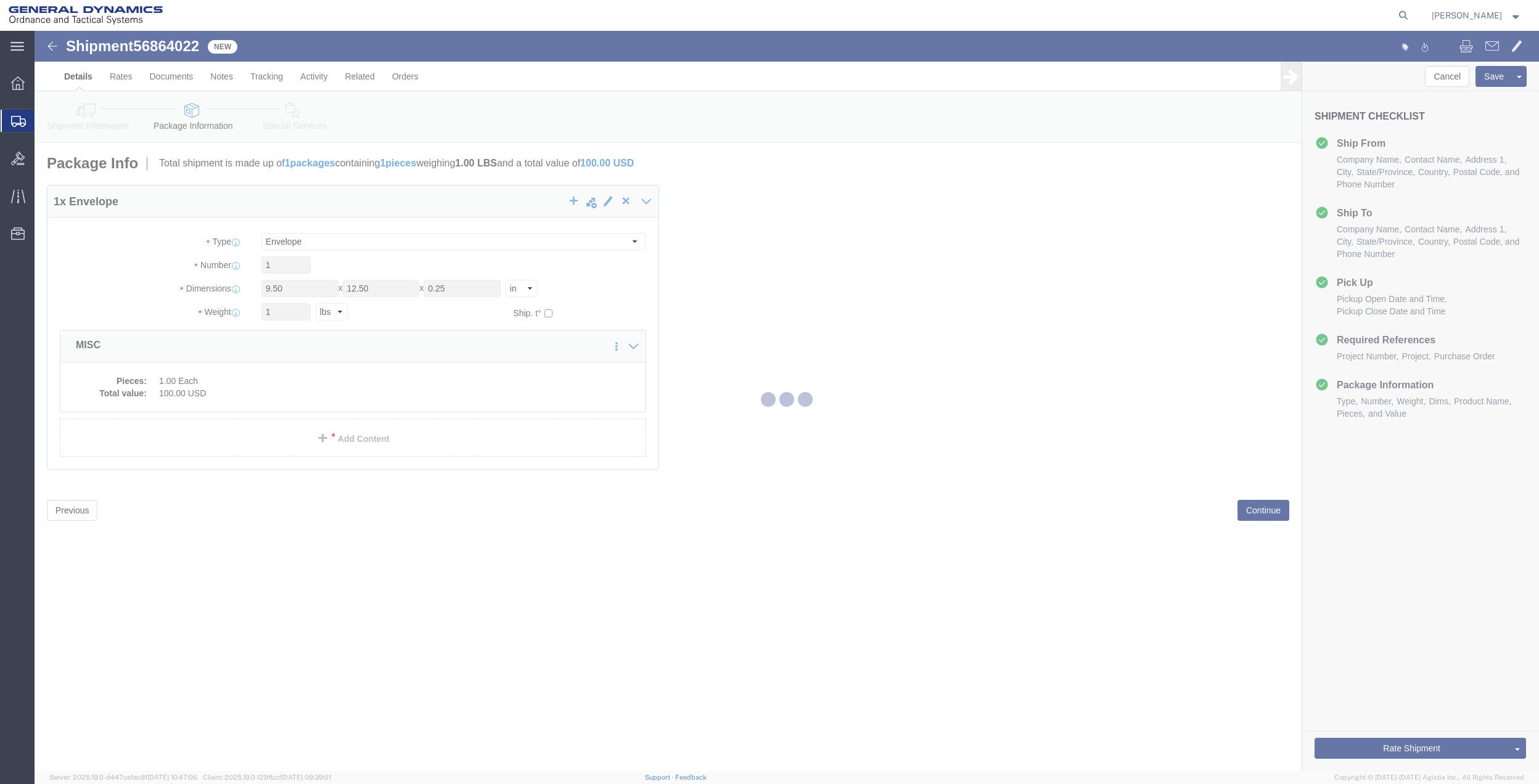
select select
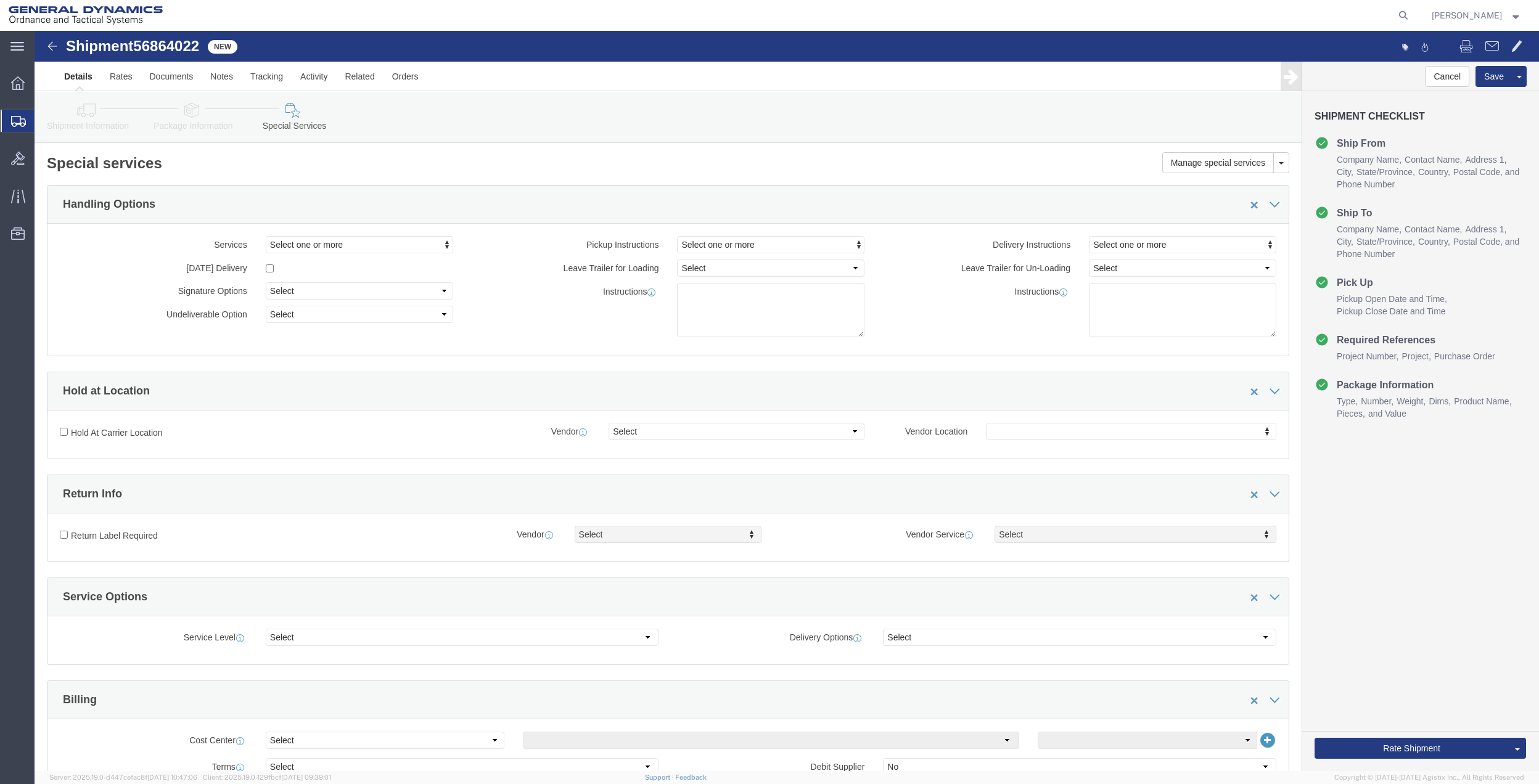
click icon
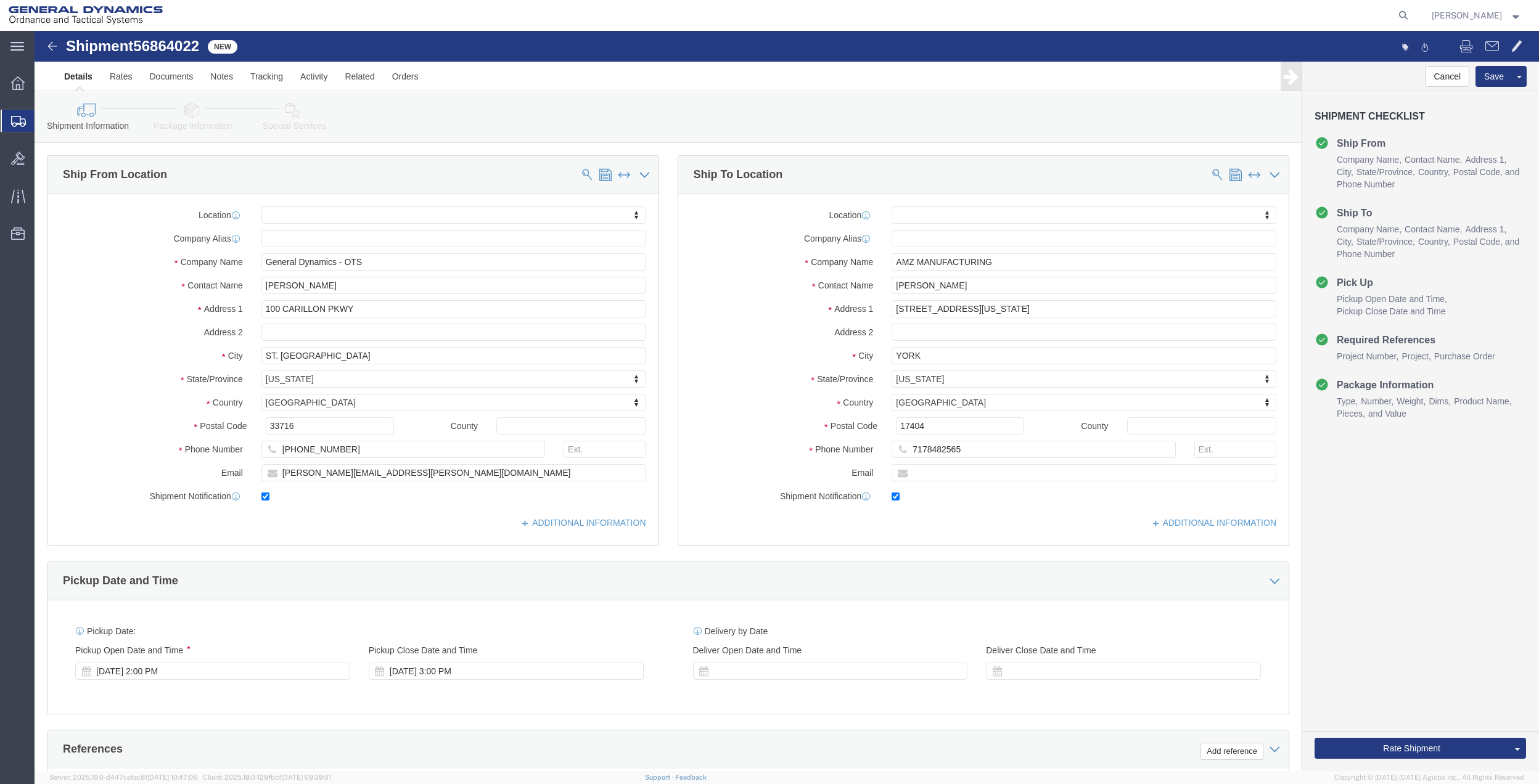
click icon
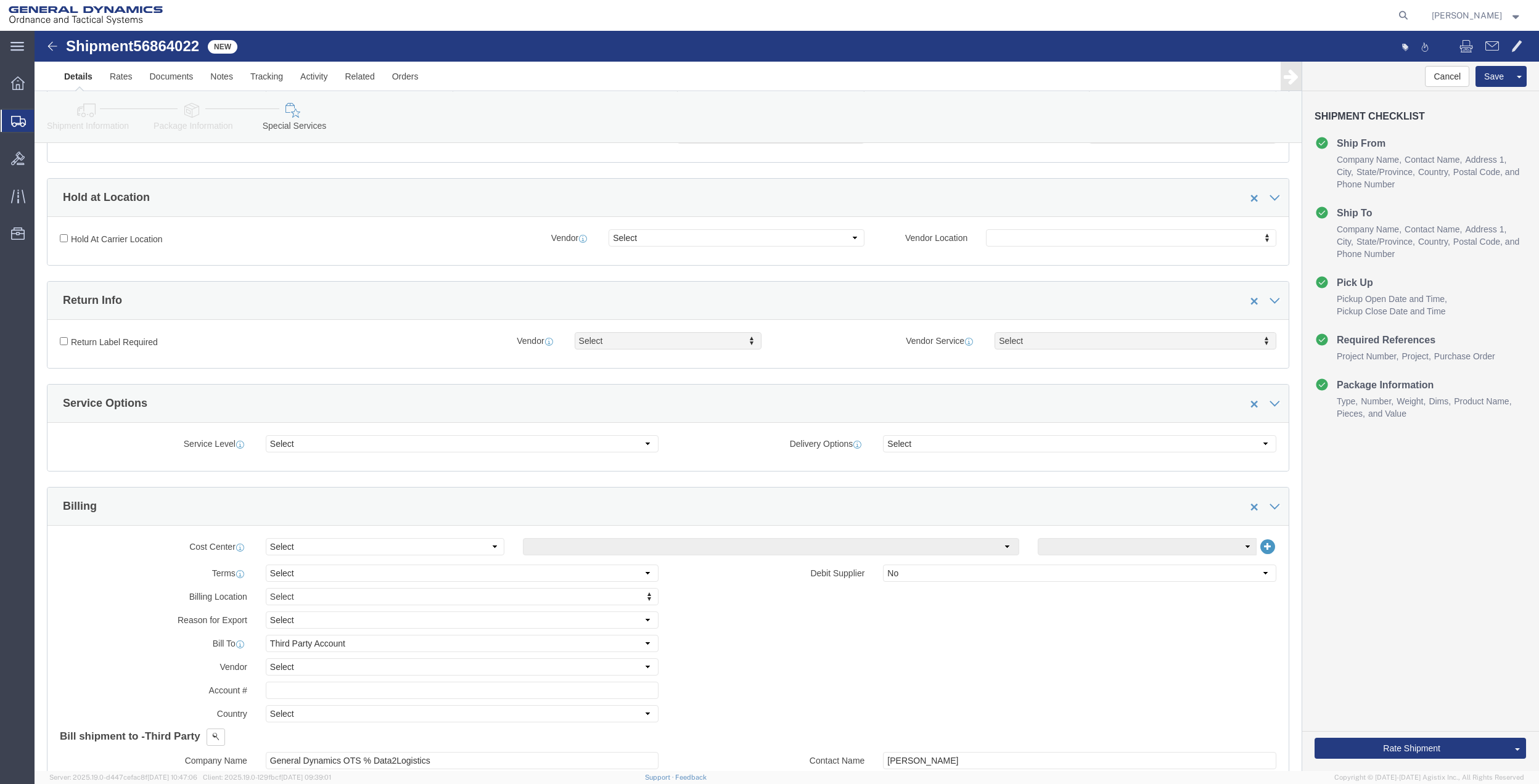
scroll to position [247, 0]
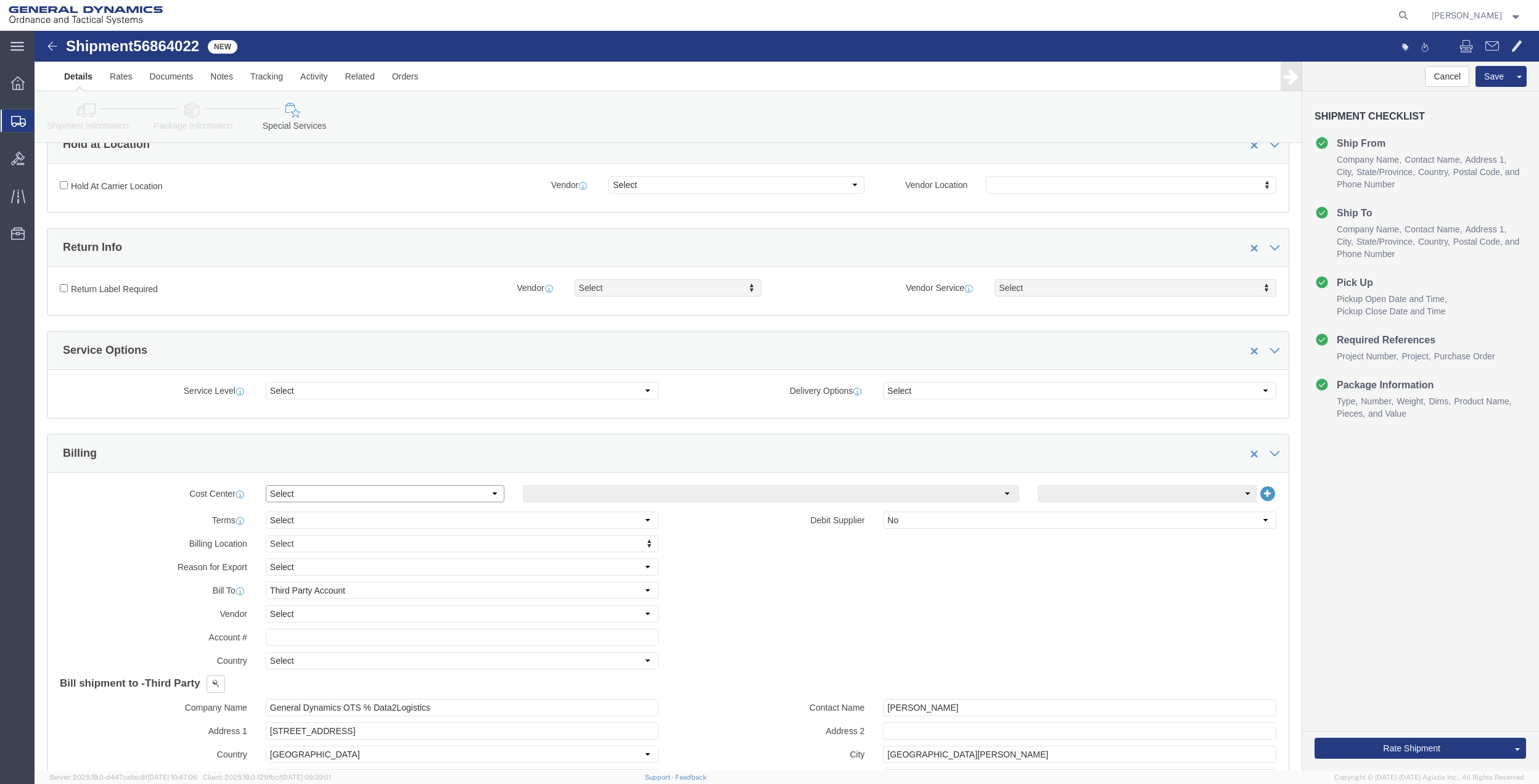
click select "Select Buyer Cost Center Department Operations Number Order Number Sales Person"
select select "DEPARTMENT"
click select "Select Buyer Cost Center Department Operations Number Order Number Sales Person"
click select "Select [GEOGRAPHIC_DATA] [GEOGRAPHIC_DATA] [GEOGRAPHIC_DATA] [GEOGRAPHIC_DATA] …"
select select "1763983"
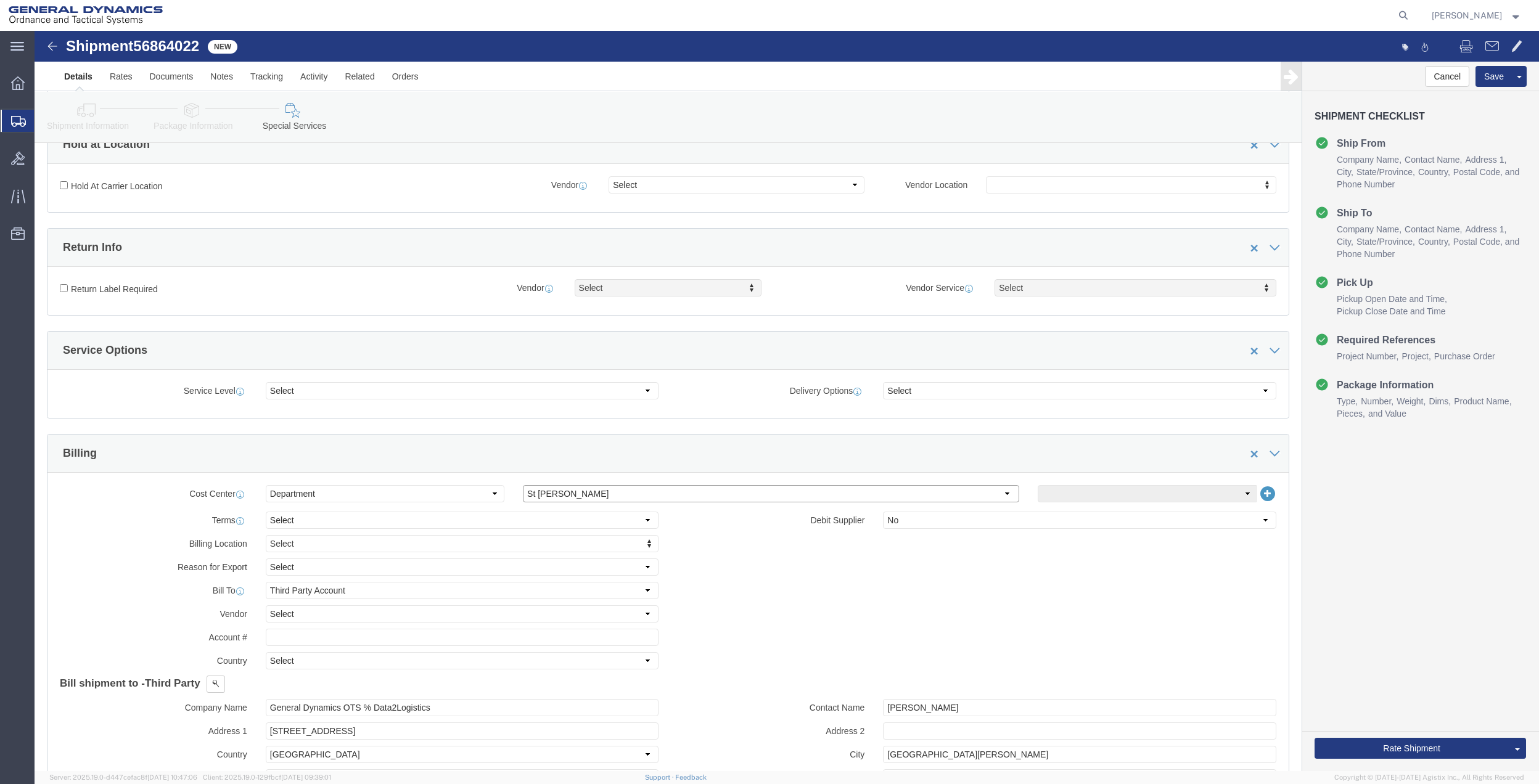
click select "Select [GEOGRAPHIC_DATA] [GEOGRAPHIC_DATA] [GEOGRAPHIC_DATA] [GEOGRAPHIC_DATA] …"
click select "Select 10AFM 10GAG 10GAH 10GFL 10GFO 10GIE 10GIS 30MABS St [PERSON_NAME] Program"
select select "214681"
click select "Select 10AFM 10GAG 10GAH 10GFL 10GFO 10GIE 10GIS 30MABS St [PERSON_NAME] Program"
click input "General Dynamics OTS % Data2Logistics"
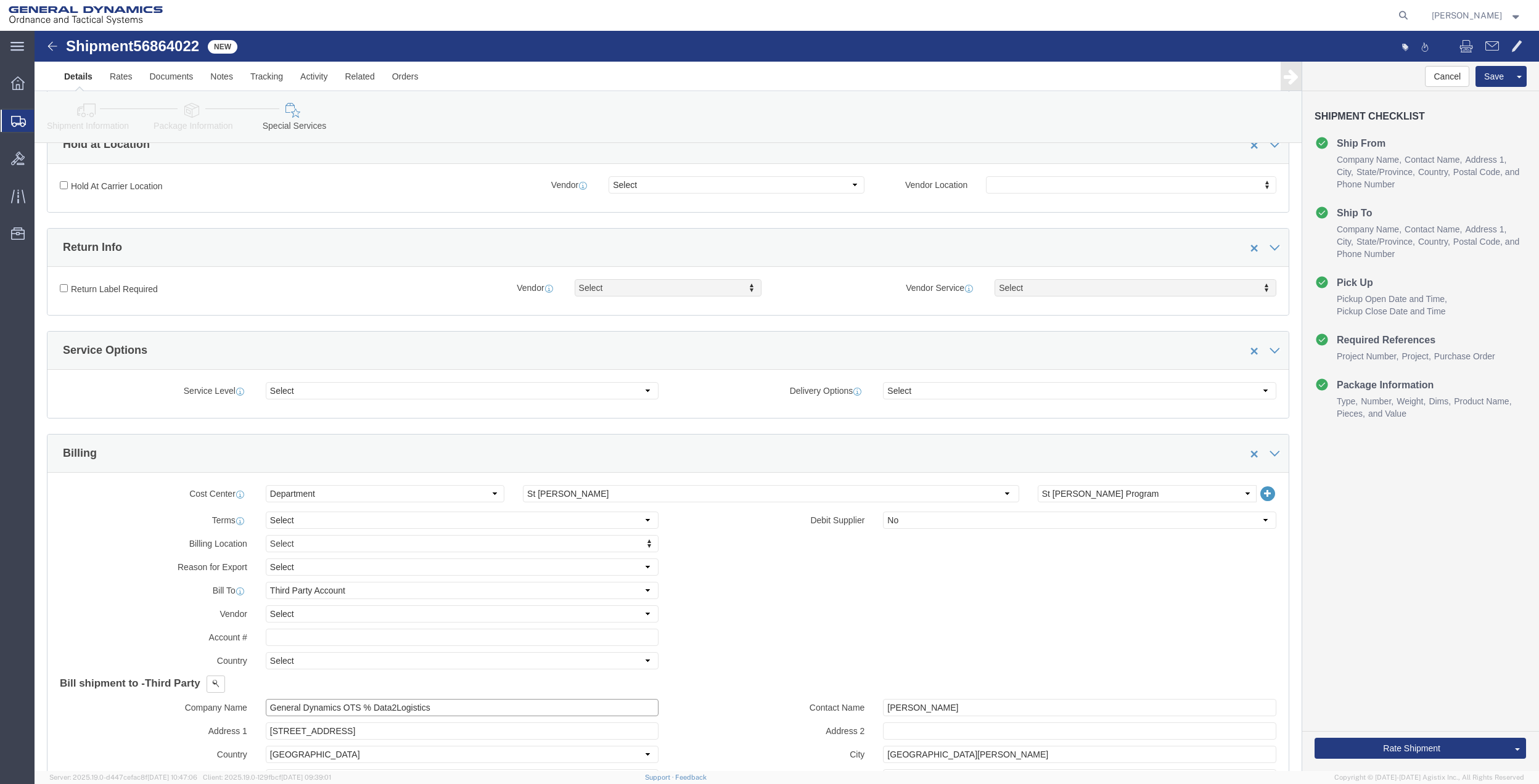
click input "General Dynamics OTS % Data2Logistics"
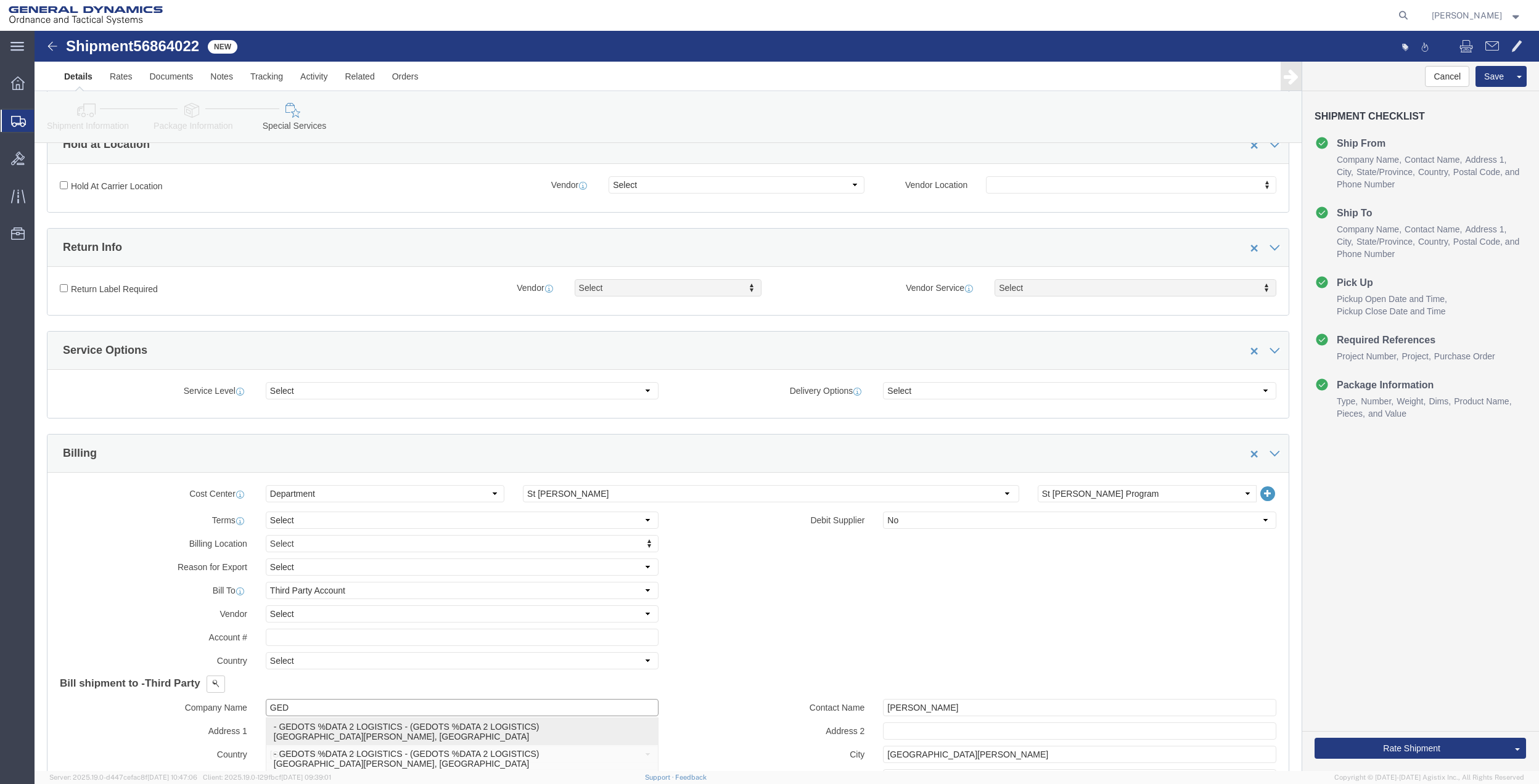
click p "- GEDOTS %DATA 2 LOGISTICS - (GEDOTS %DATA 2 LOGISTICS) [GEOGRAPHIC_DATA][PERSO…"
type input "GEDOTS %DATA 2 LOGISTICS"
type input "PO BOX 61050"
type input "GEDOTS %DATA 2 LOGISTICS"
type input "FORT [PERSON_NAME]"
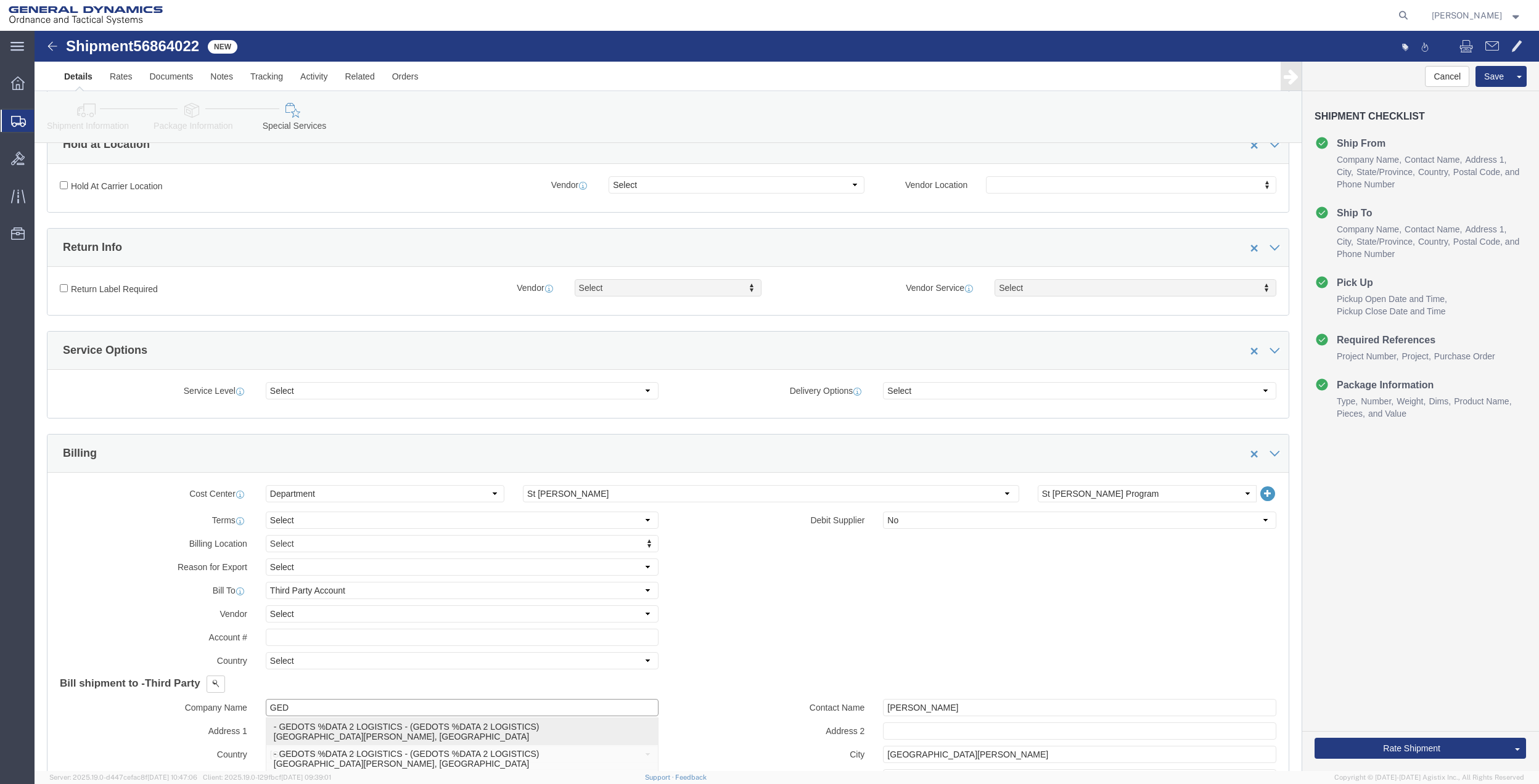
type input "33906"
select select "FL"
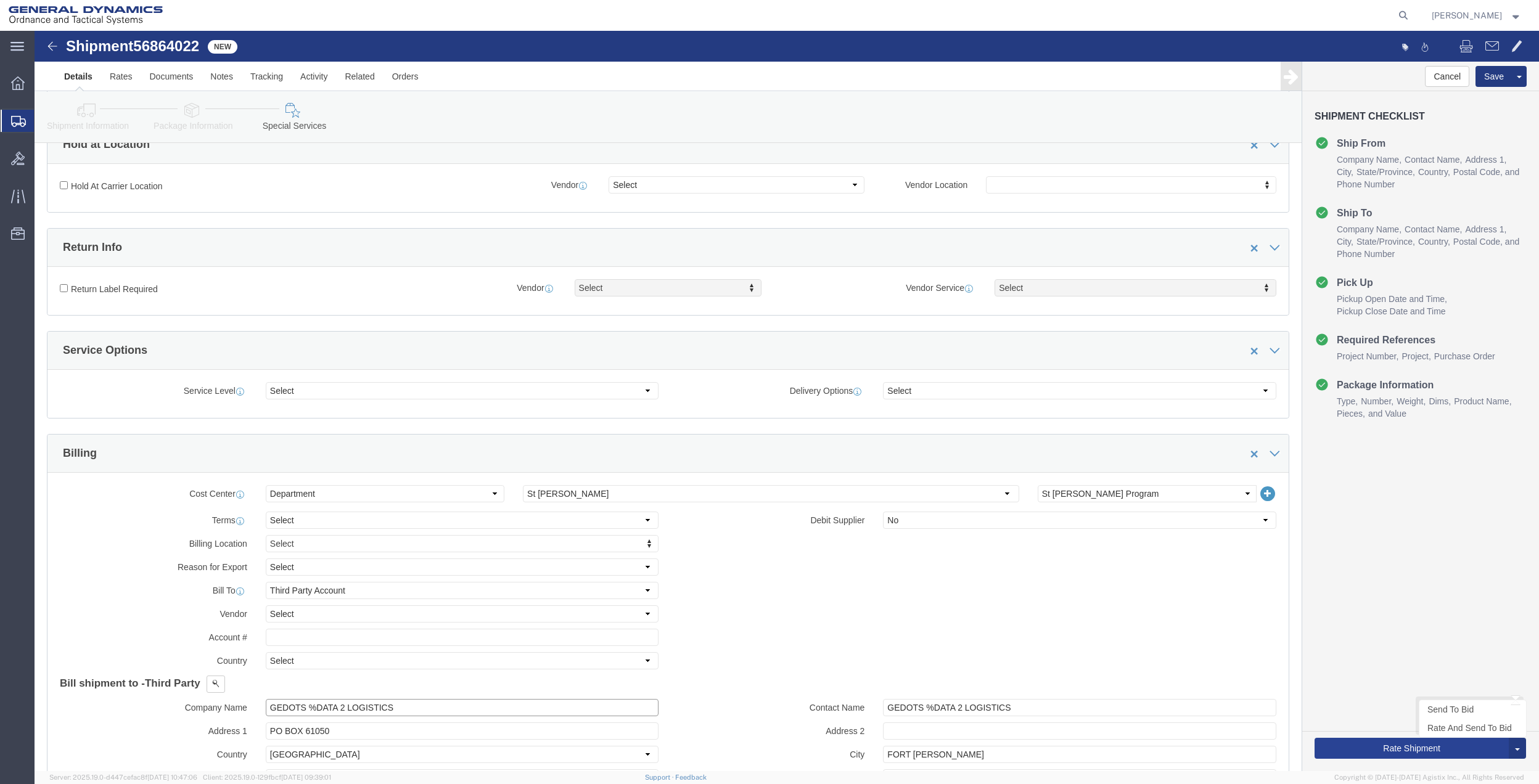
type input "GEDOTS %DATA 2 LOGISTICS"
click button "Rate Shipment"
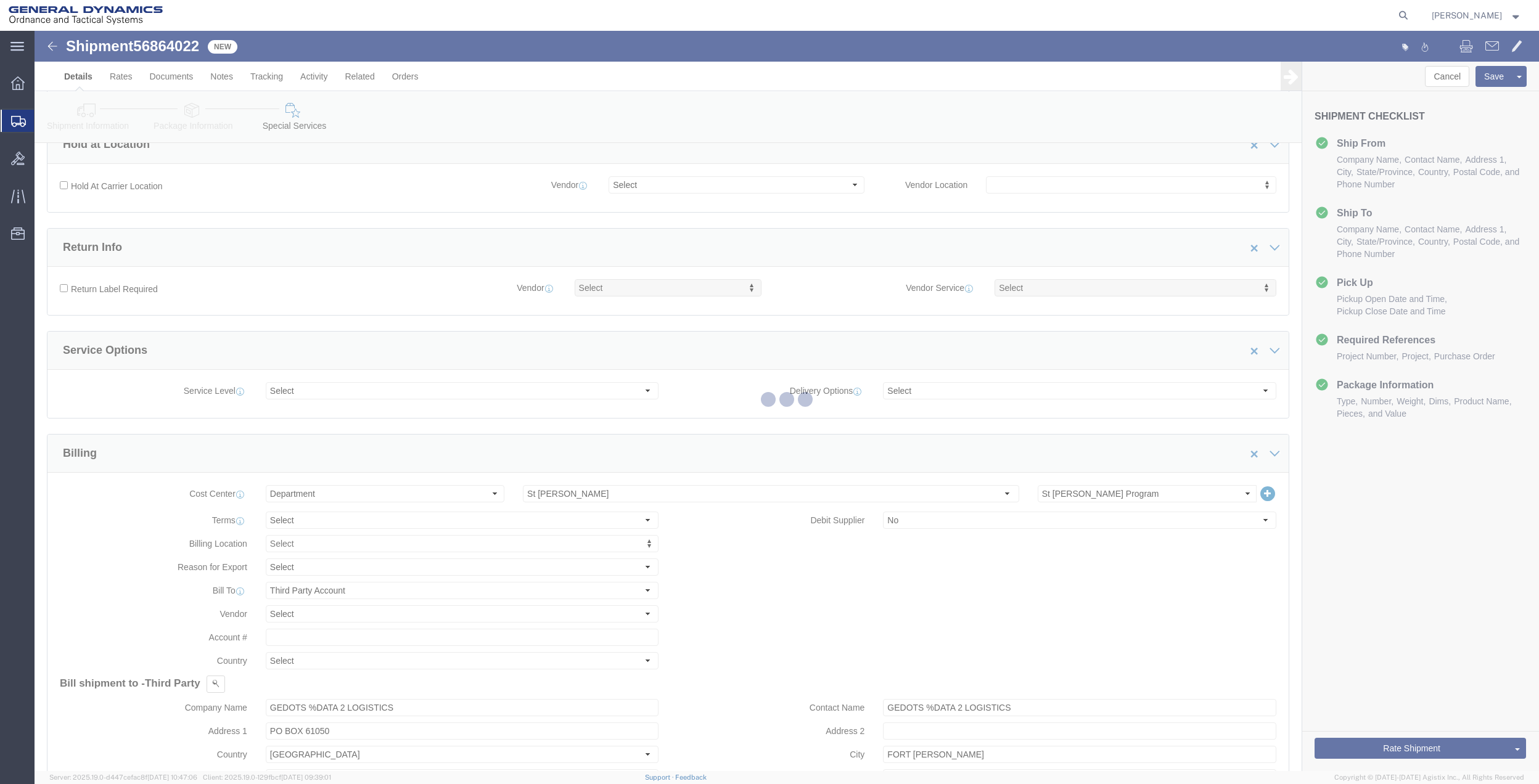
scroll to position [0, 0]
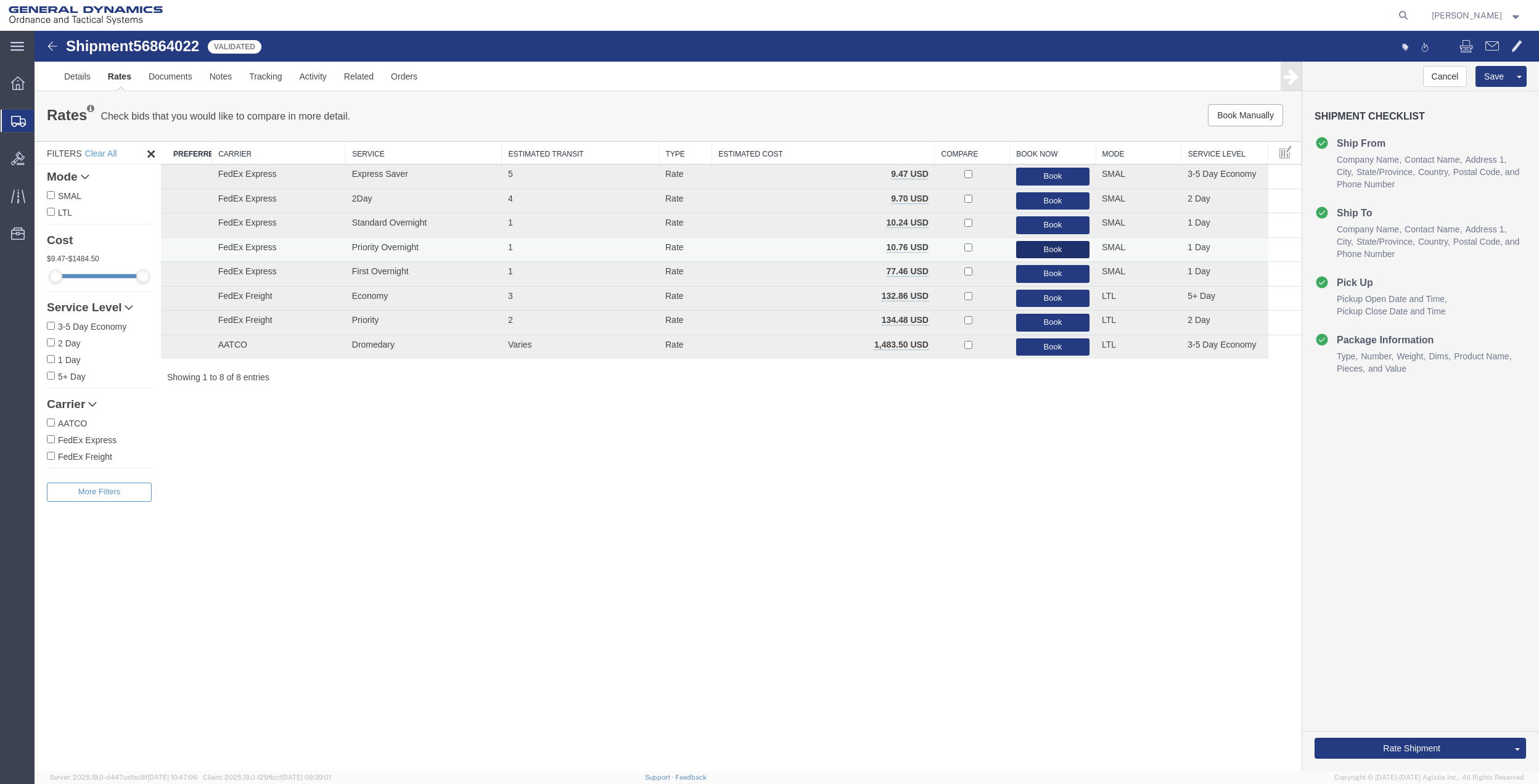
click at [1029, 249] on button "Book" at bounding box center [1053, 250] width 73 height 18
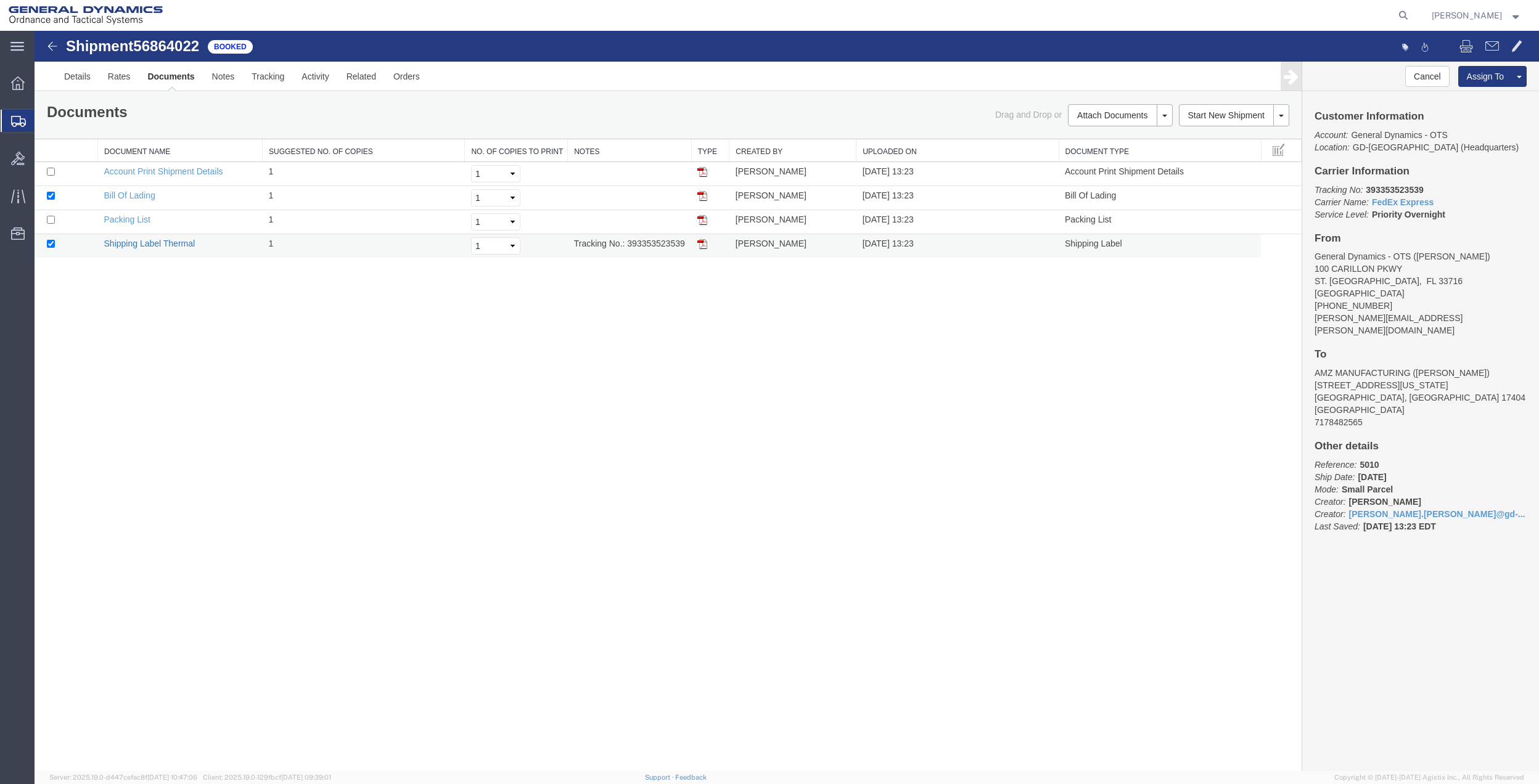
click at [163, 239] on link "Shipping Label Thermal" at bounding box center [149, 243] width 92 height 10
click at [0, 0] on span "Create Shipment" at bounding box center [0, 0] width 0 height 0
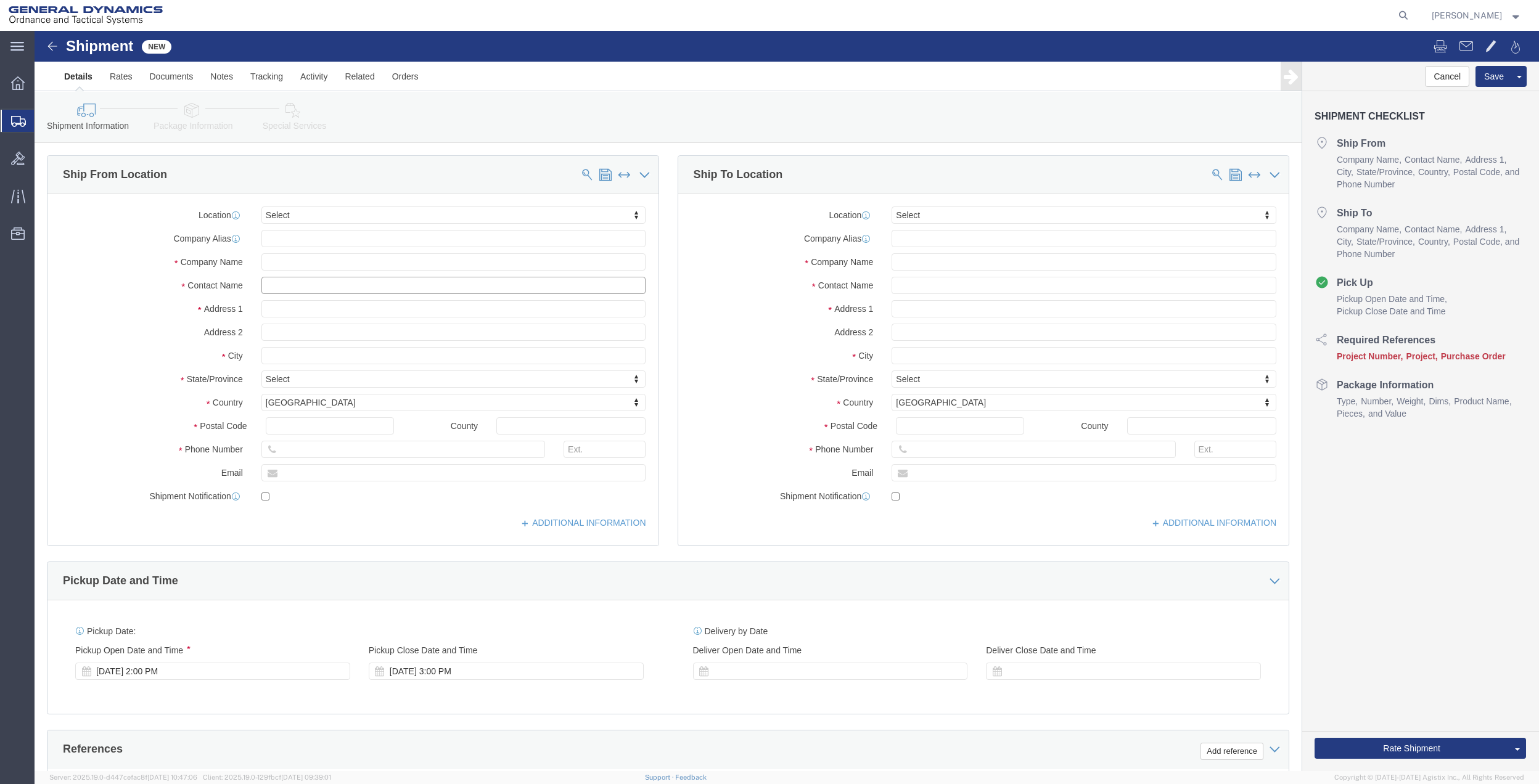
click input "text"
type input "[PERSON_NAME]"
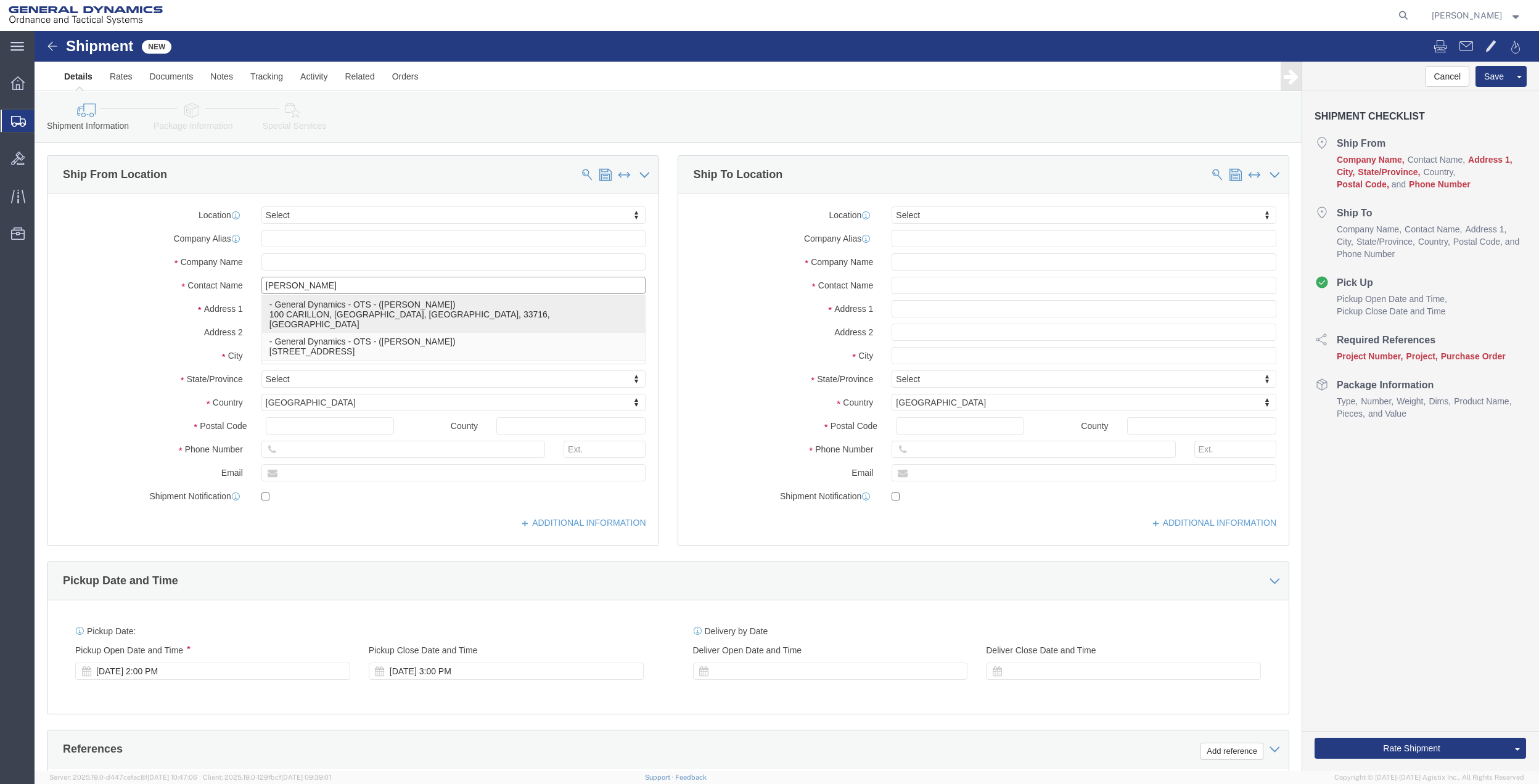
click p "- General Dynamics - OTS - ([PERSON_NAME]) 100 CARILLON, [GEOGRAPHIC_DATA], [GE…"
type input "100 CARILLON"
type input "33716"
type input "[PHONE_NUMBER]"
type input "[PERSON_NAME][EMAIL_ADDRESS][PERSON_NAME][DOMAIN_NAME]"
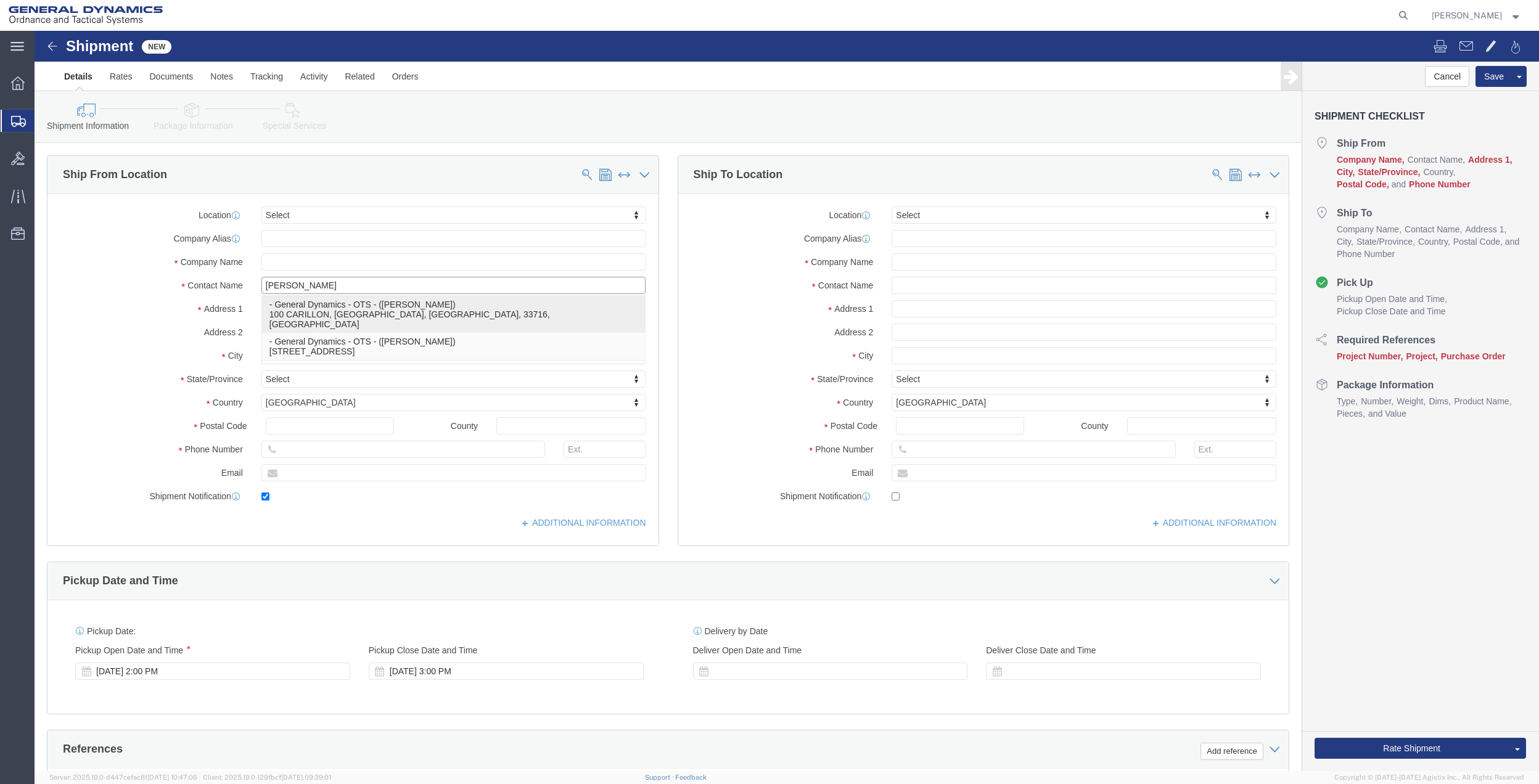
checkbox input "true"
type input "General Dynamics - OTS"
type input "[PERSON_NAME]"
type input "[GEOGRAPHIC_DATA]"
select select "FL"
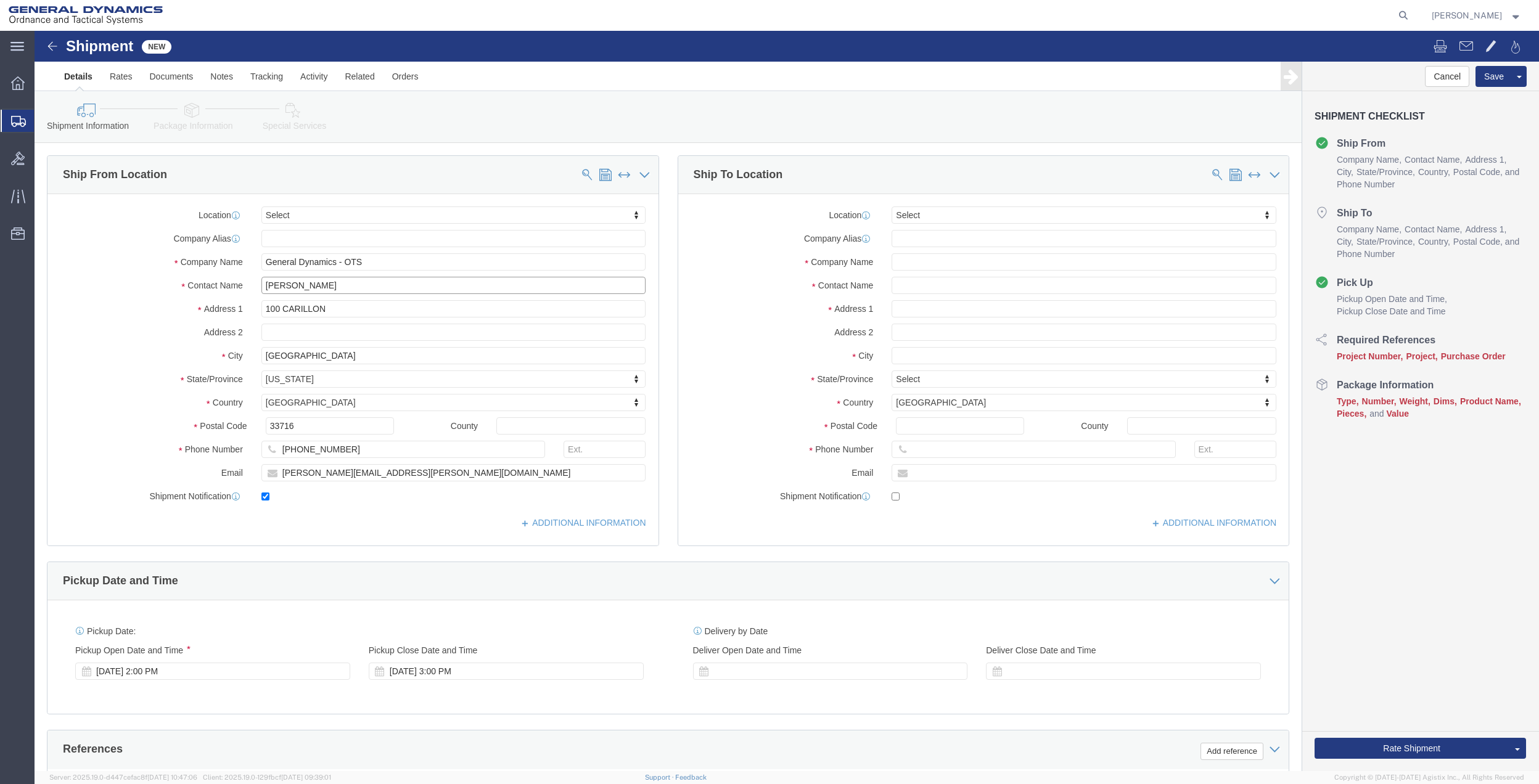
type input "[PERSON_NAME]"
click input "text"
click div "Location Select Select My Profile Location GD-OTS [GEOGRAPHIC_DATA] (Commerce) …"
click input "text"
type input "[PERSON_NAME]"
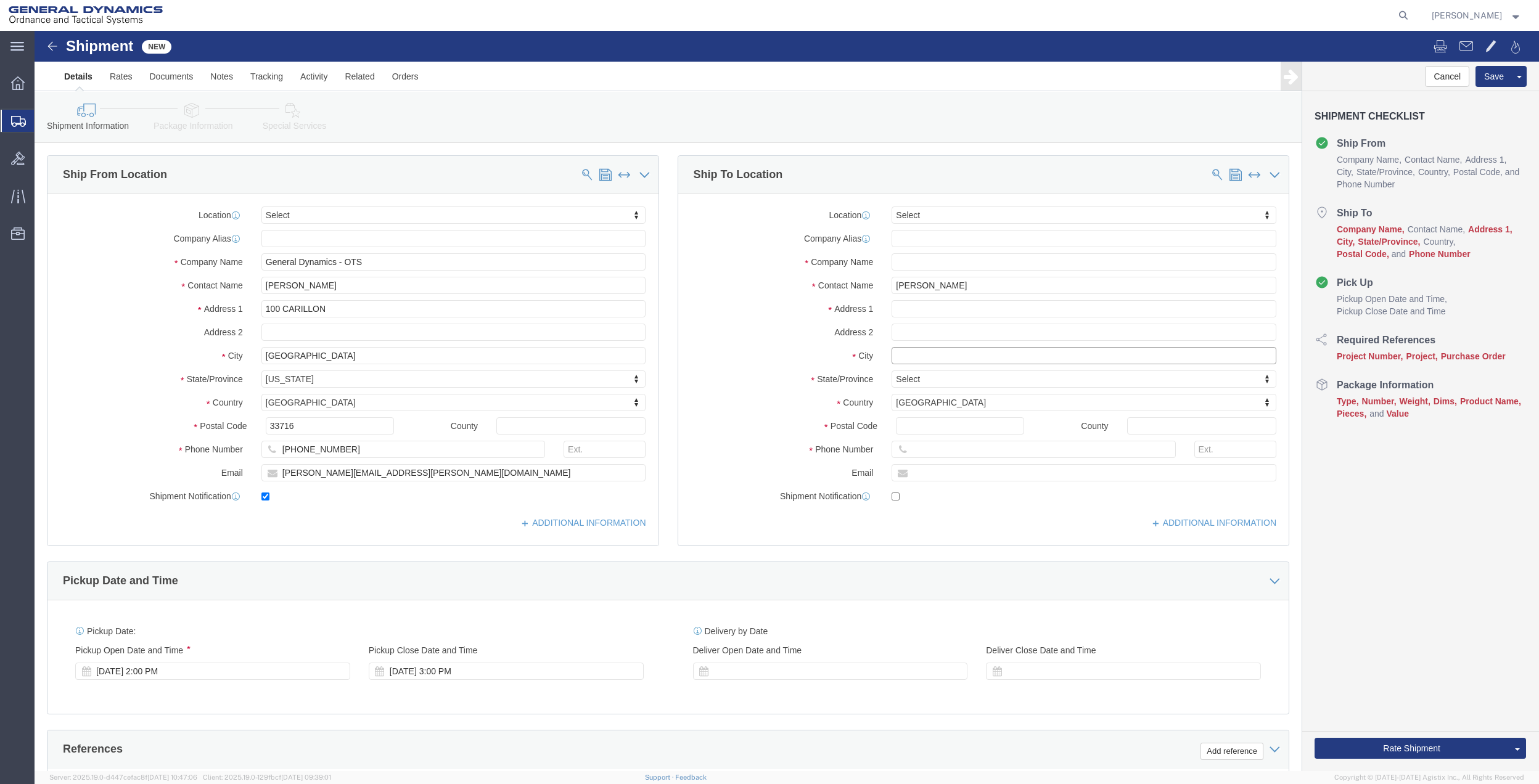
click input "text"
type input "[PERSON_NAME]"
click p "- EWI Worldwide - (ATTN: [PERSON_NAME]) [STREET_ADDRESS]"
type input "[STREET_ADDRESS]"
type input "27107"
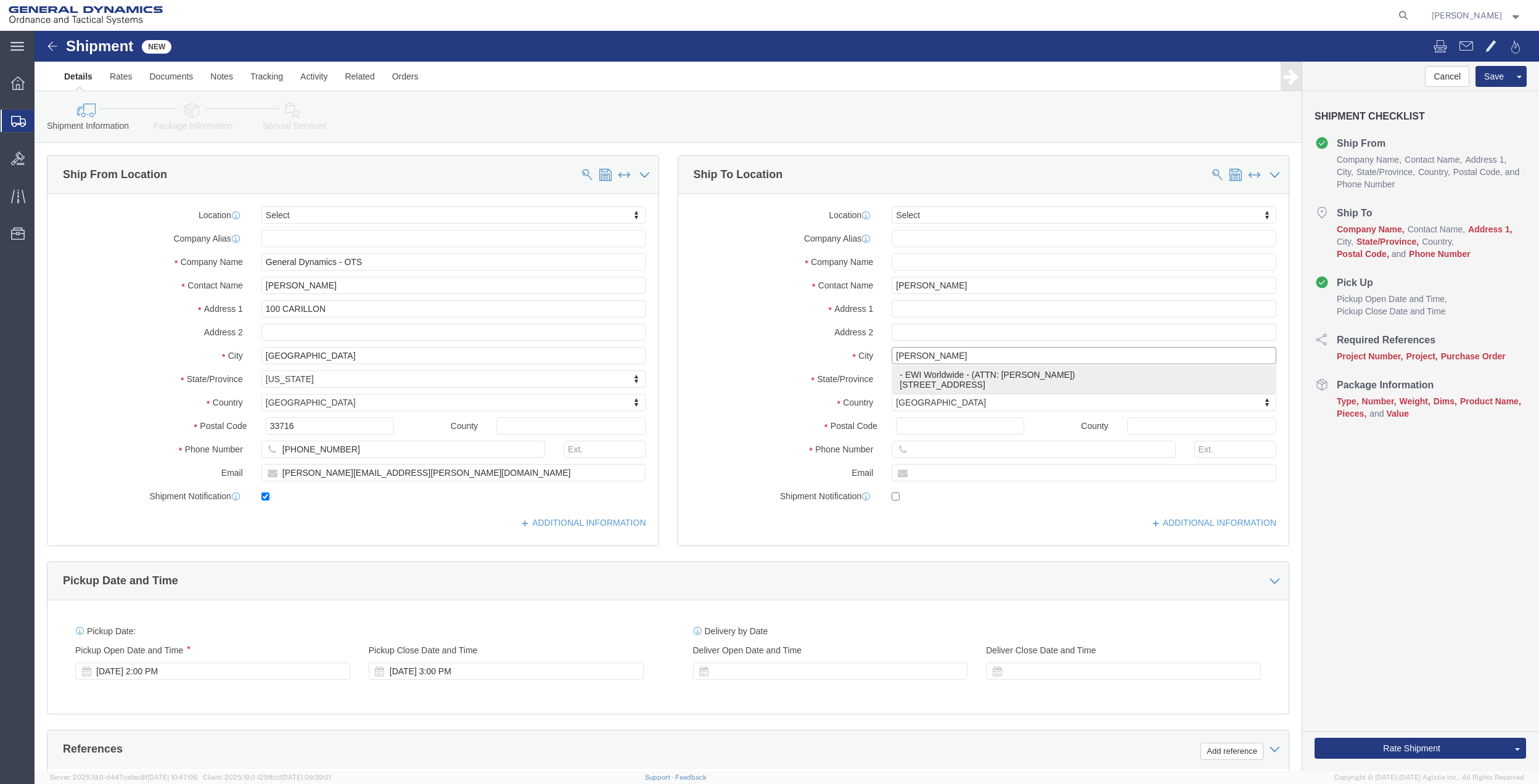
type input "5866386723"
type input "EWI Worldwide"
type input "ATTN: [PERSON_NAME]"
type input "[GEOGRAPHIC_DATA]"
select select "NC"
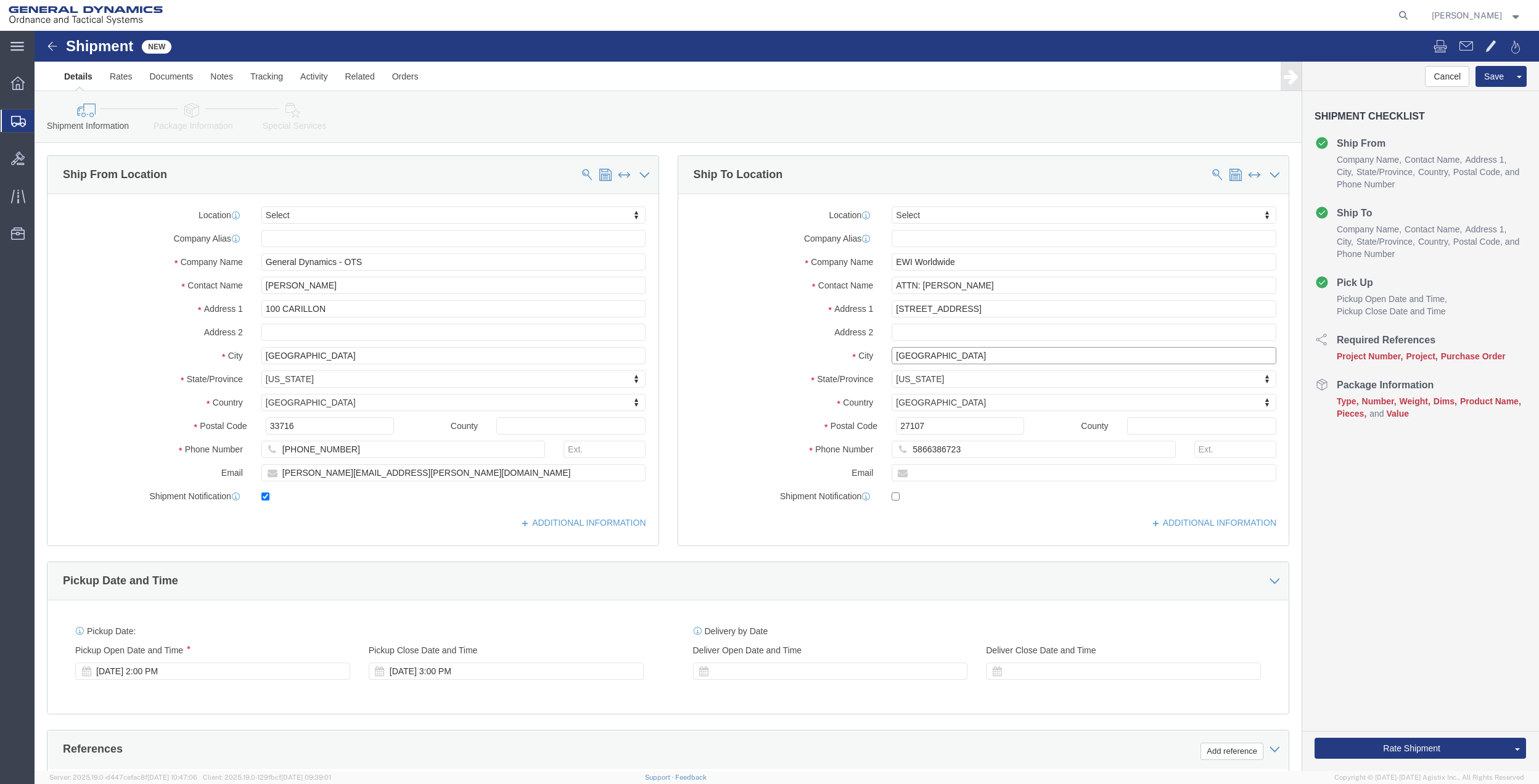
type input "[GEOGRAPHIC_DATA]"
click input "EWI Worldwide"
type input "[PERSON_NAME]"
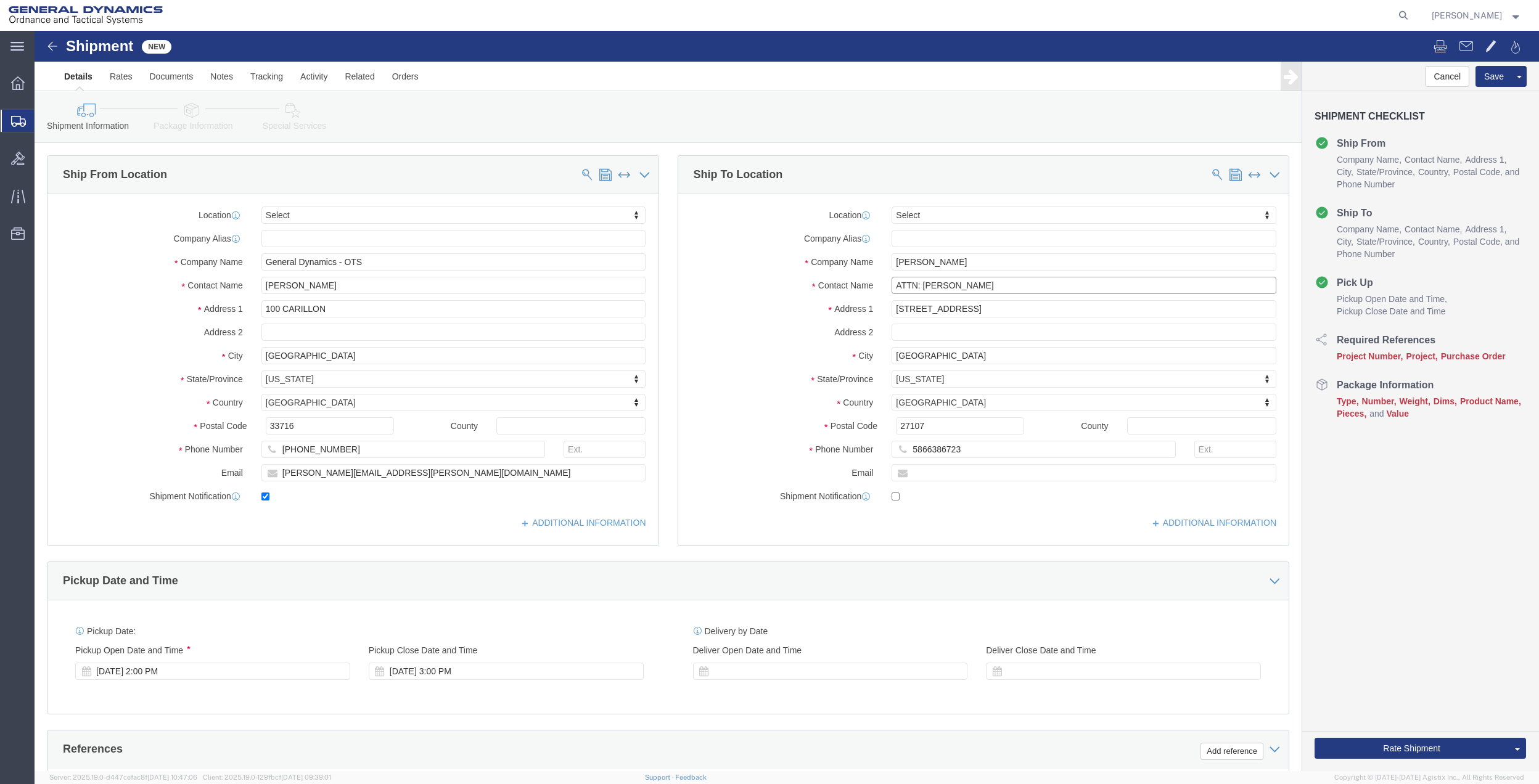
click input "ATTN: [PERSON_NAME]"
paste input "[PERSON_NAME]"
type input "[PERSON_NAME]"
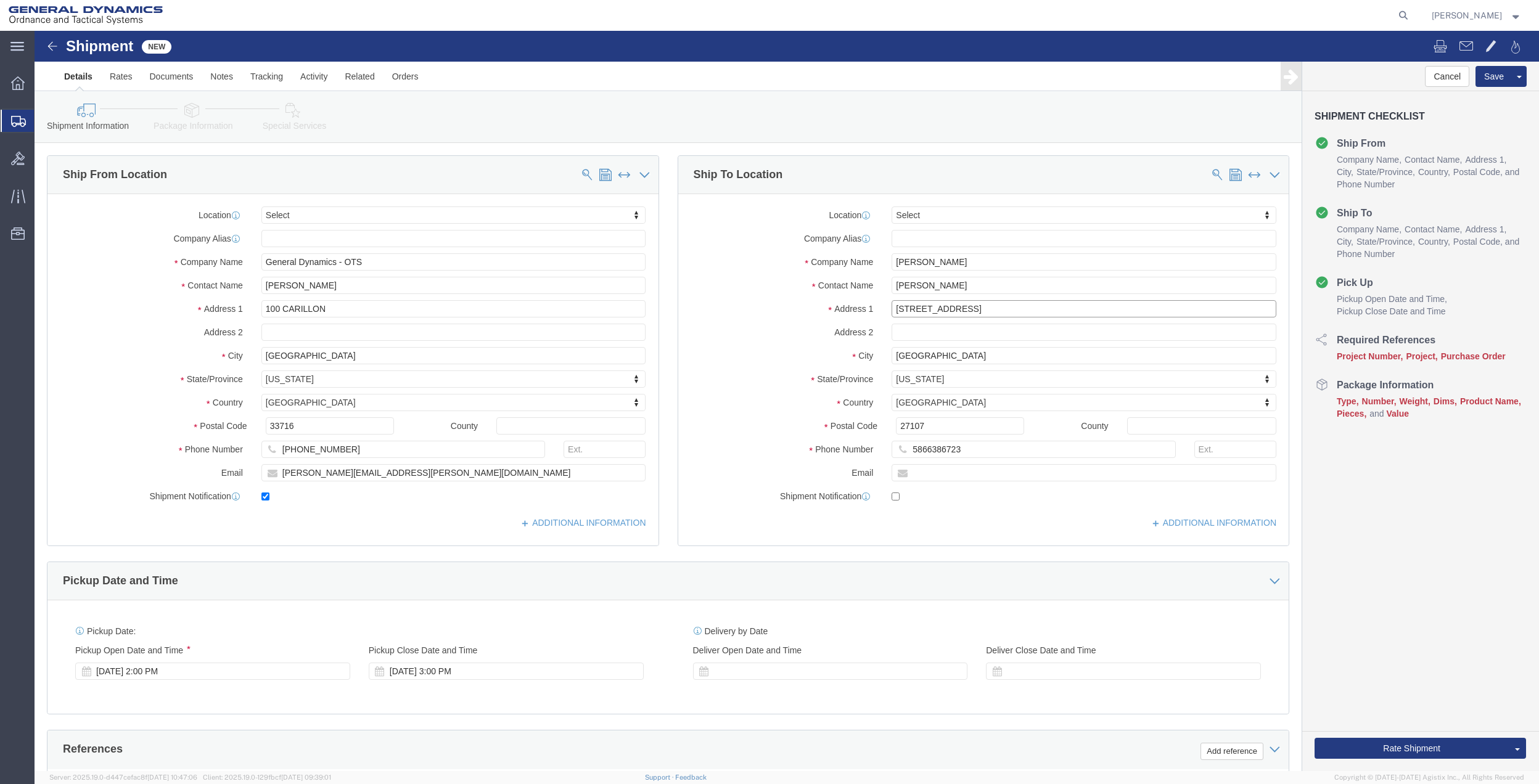
click input "[STREET_ADDRESS]"
type input "[STREET_ADDRESS]"
click input "27107"
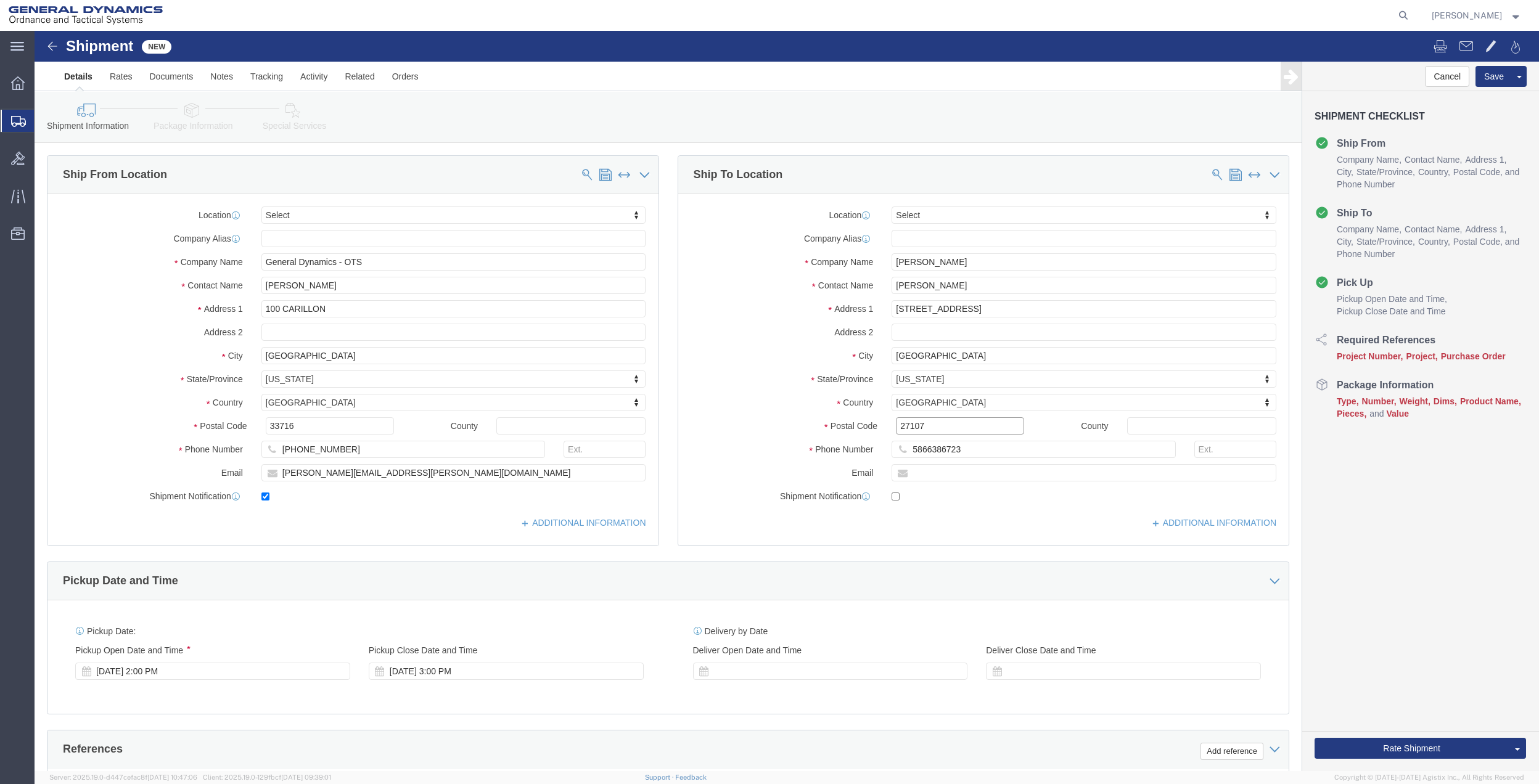
click input "27107"
type input "27106"
click input "[PHONE_NUMBER]"
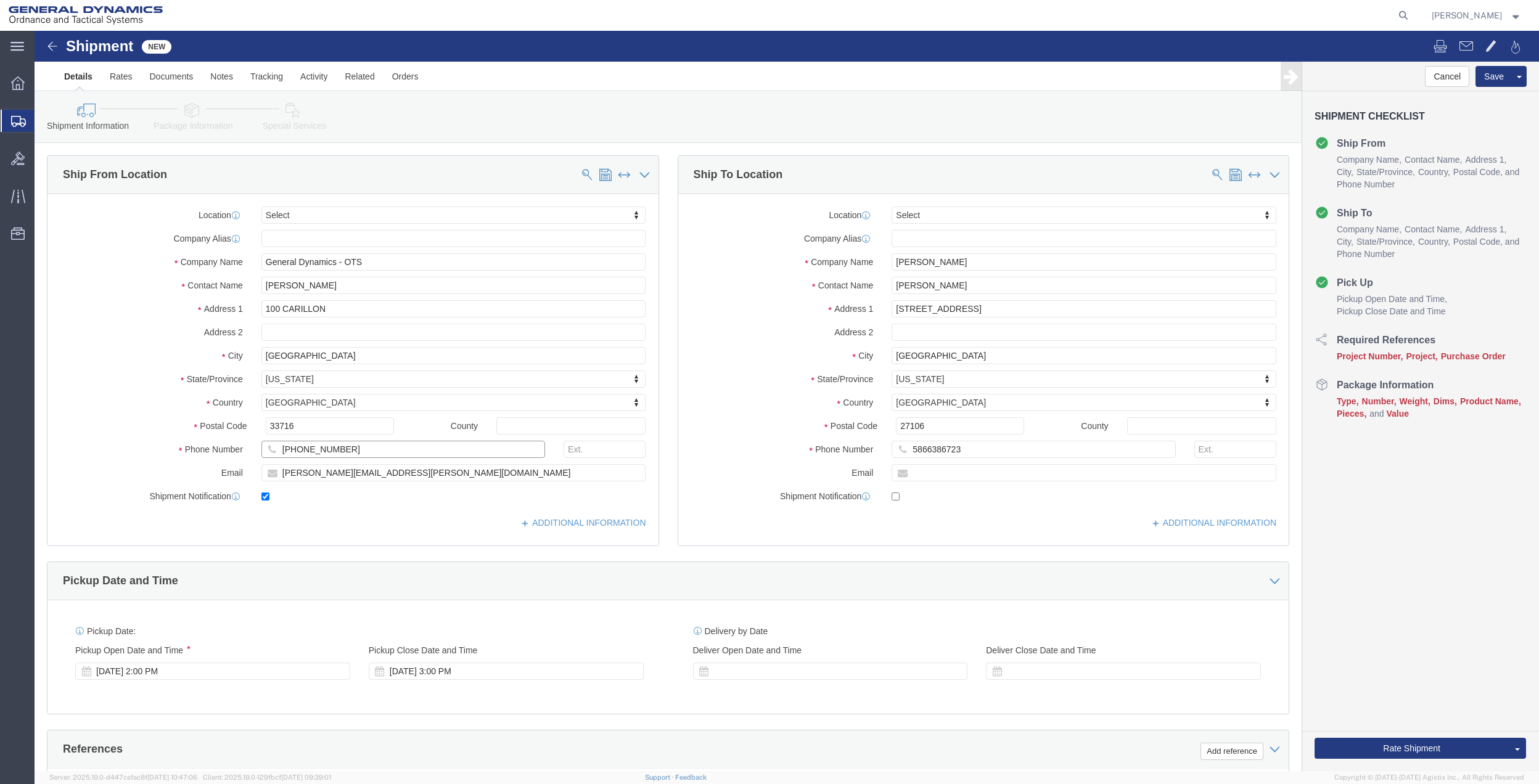
click input "[PHONE_NUMBER]"
click input "5866386723"
paste input "[PHONE_NUMBER]"
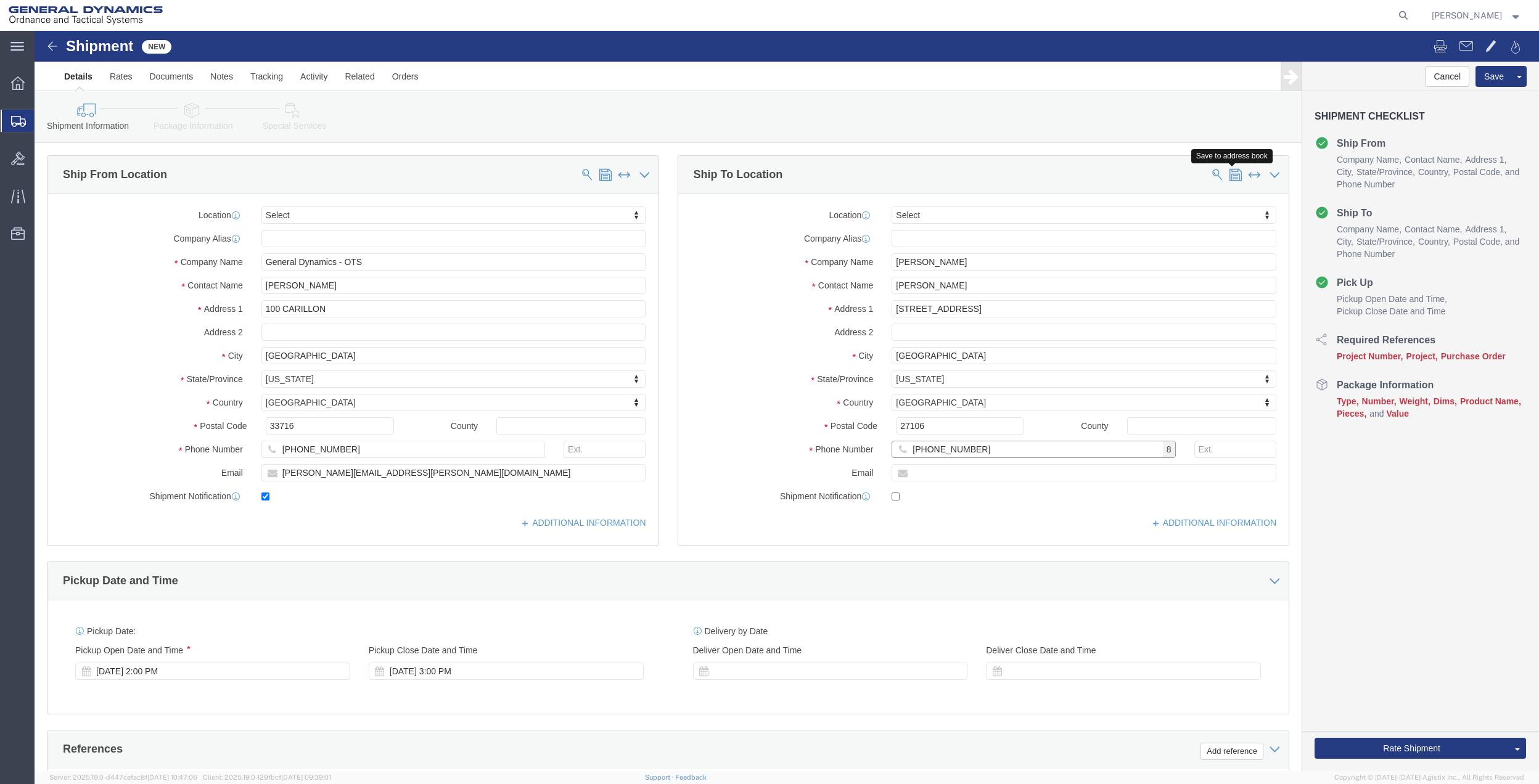
type input "[PHONE_NUMBER]"
click span
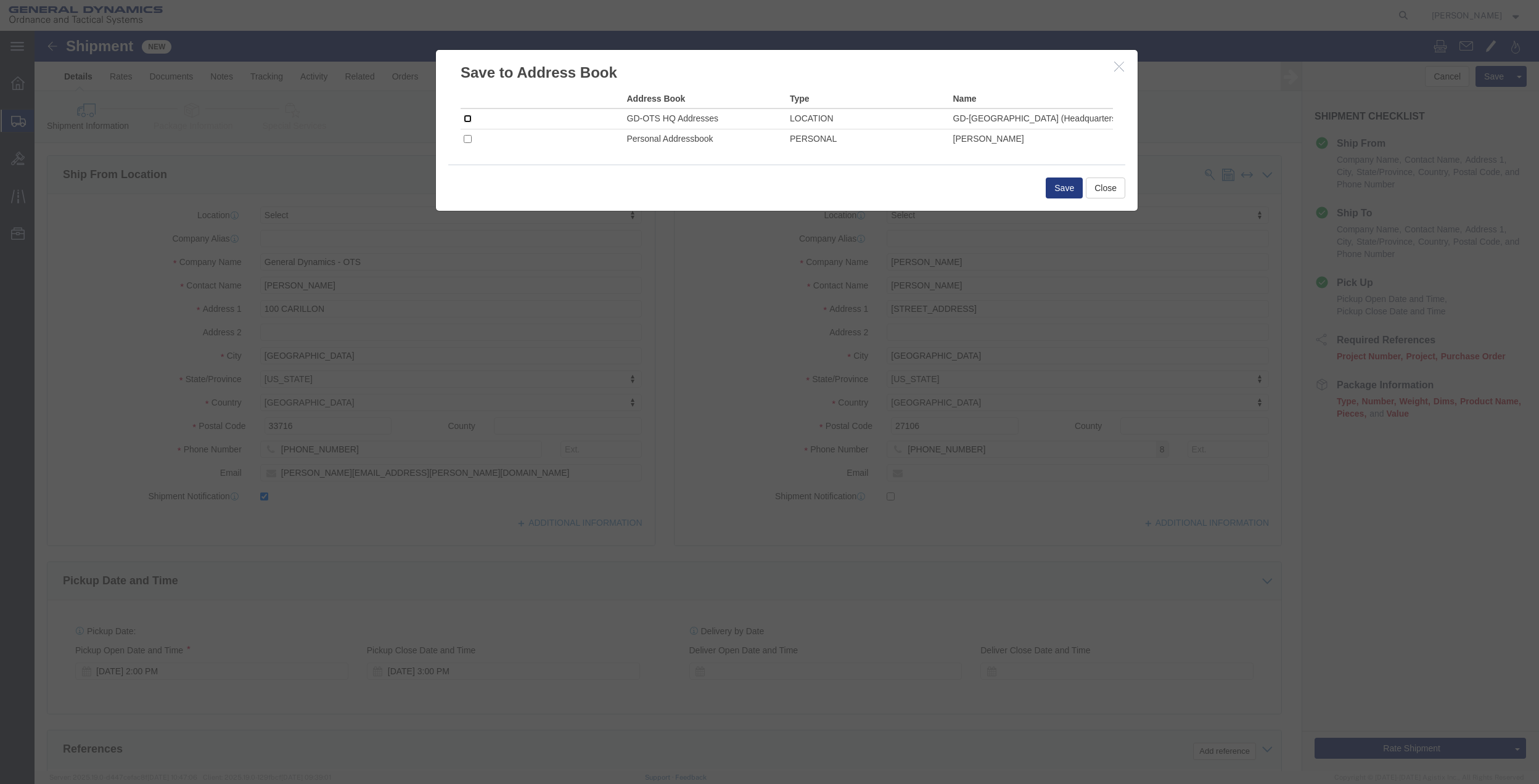
click input "checkbox"
checkbox input "true"
click button "Save"
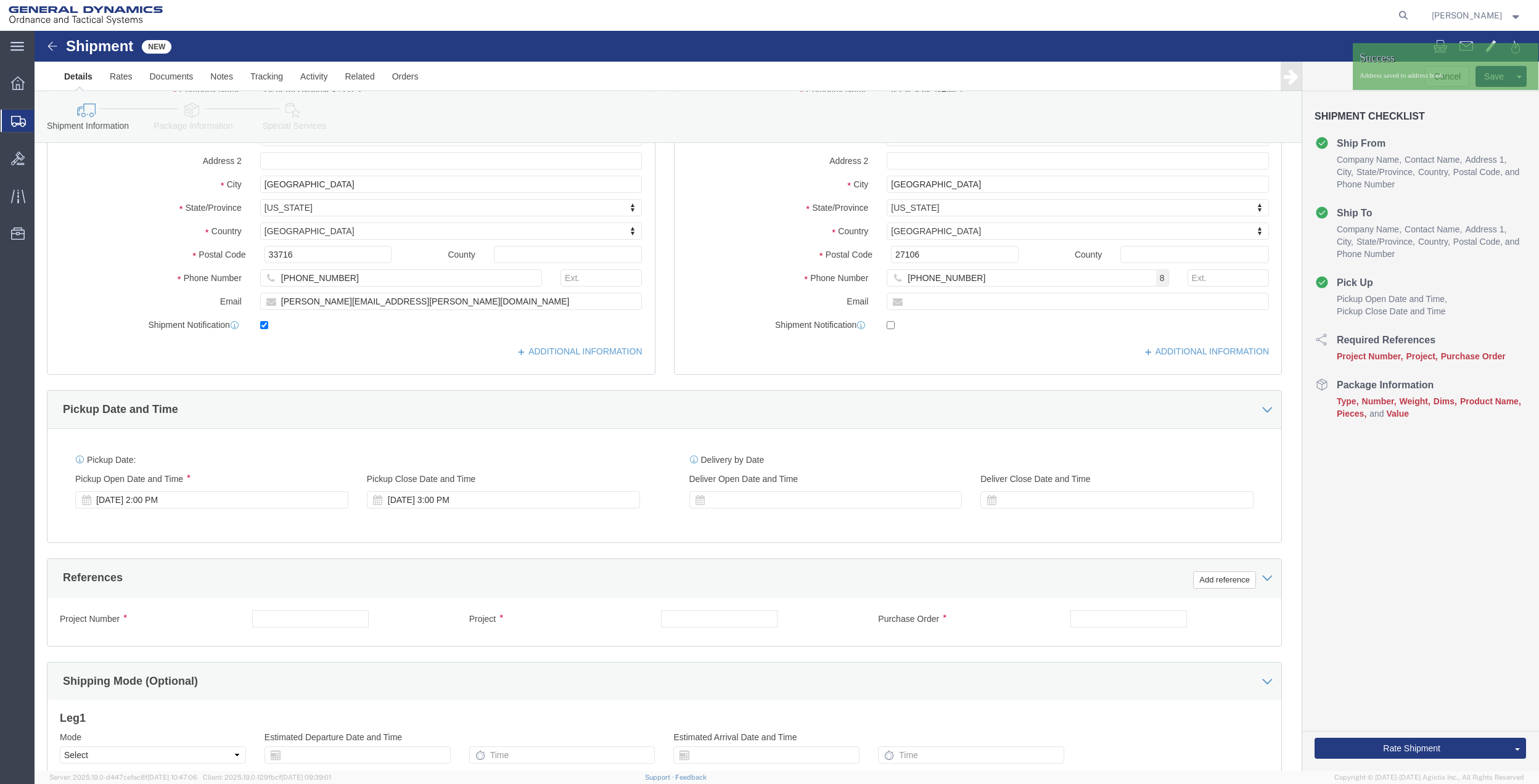
scroll to position [322, 0]
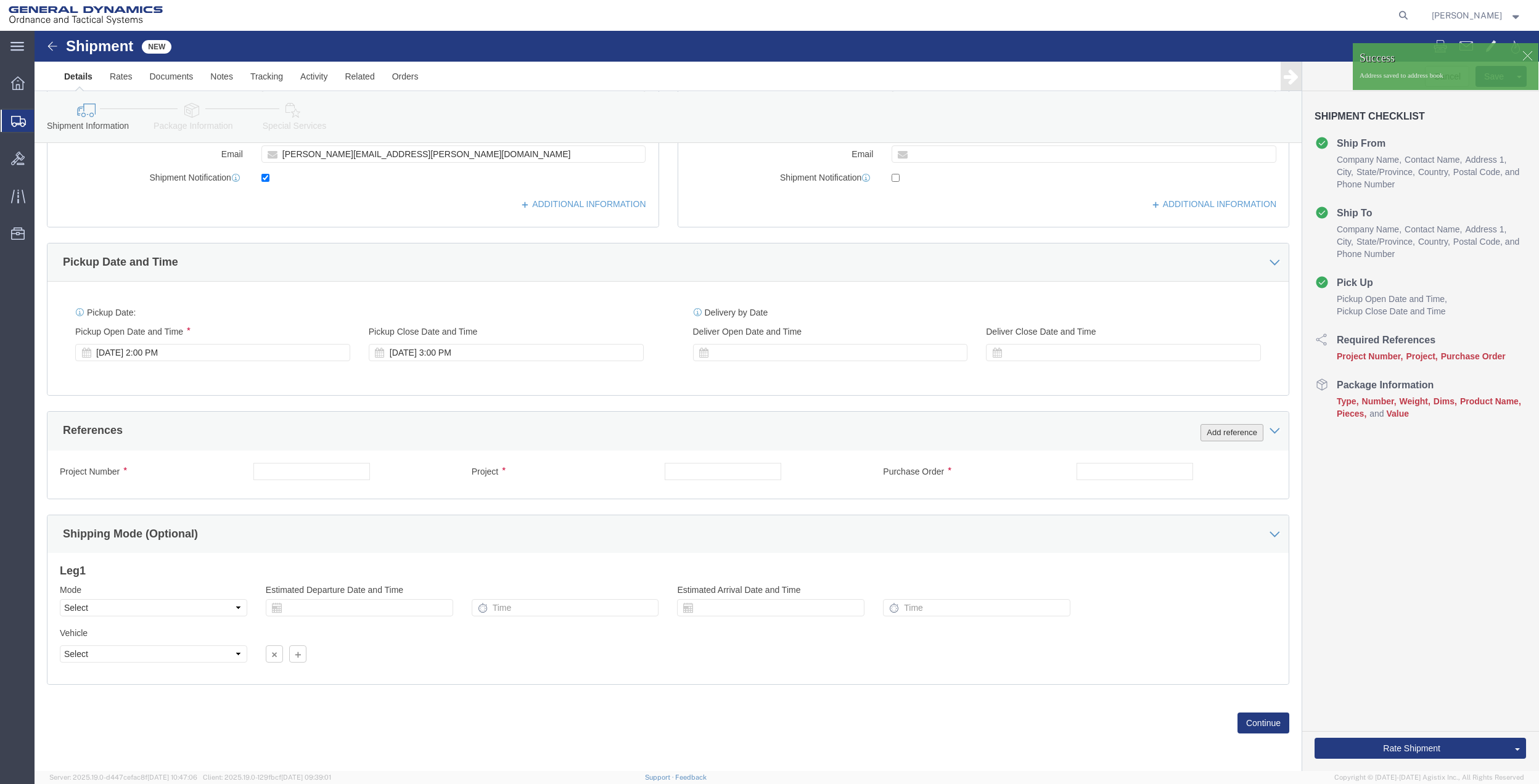
click button "Add reference"
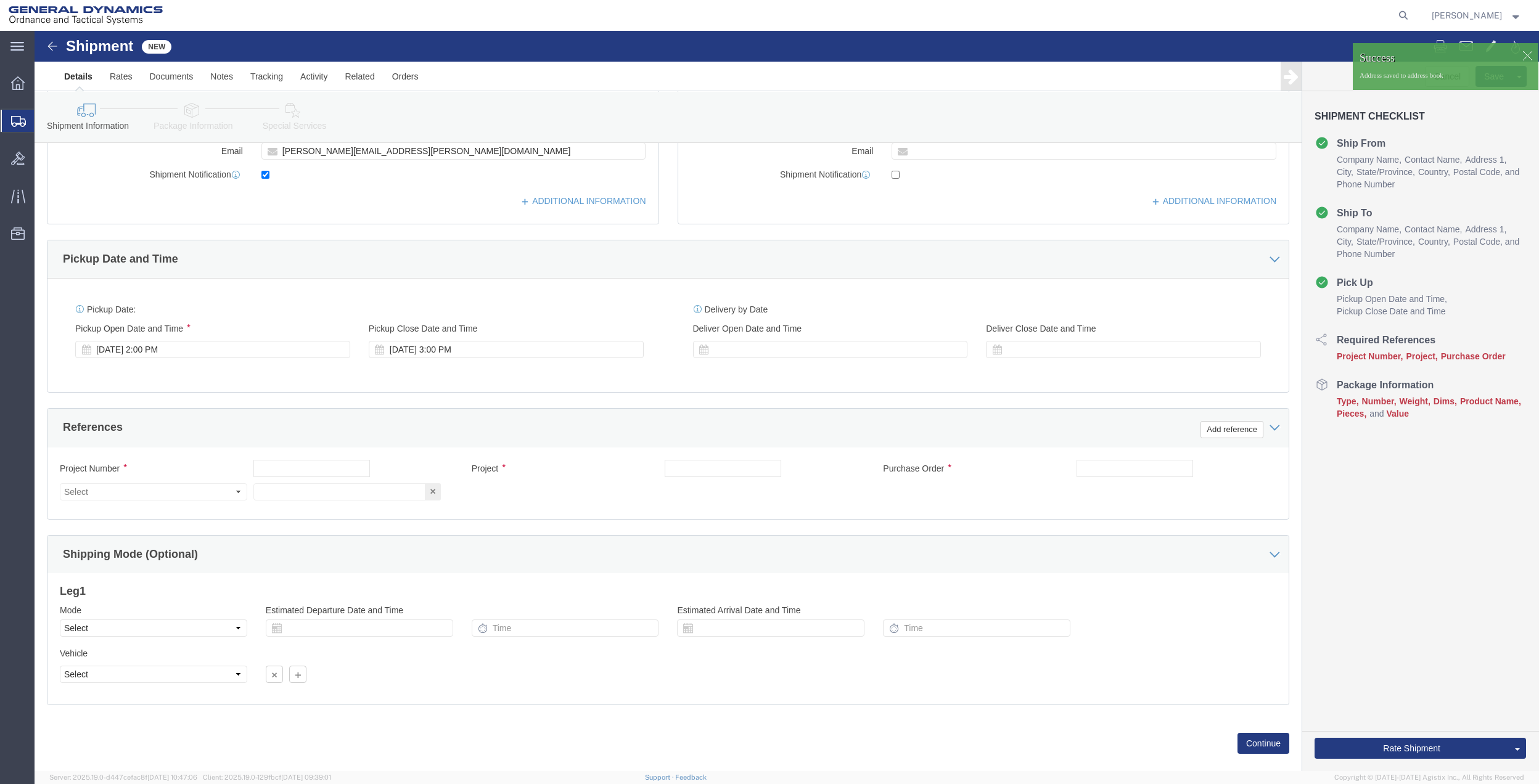
click div "Purchase Order"
click input "text"
type input "9411"
click input "text"
paste input "9411"
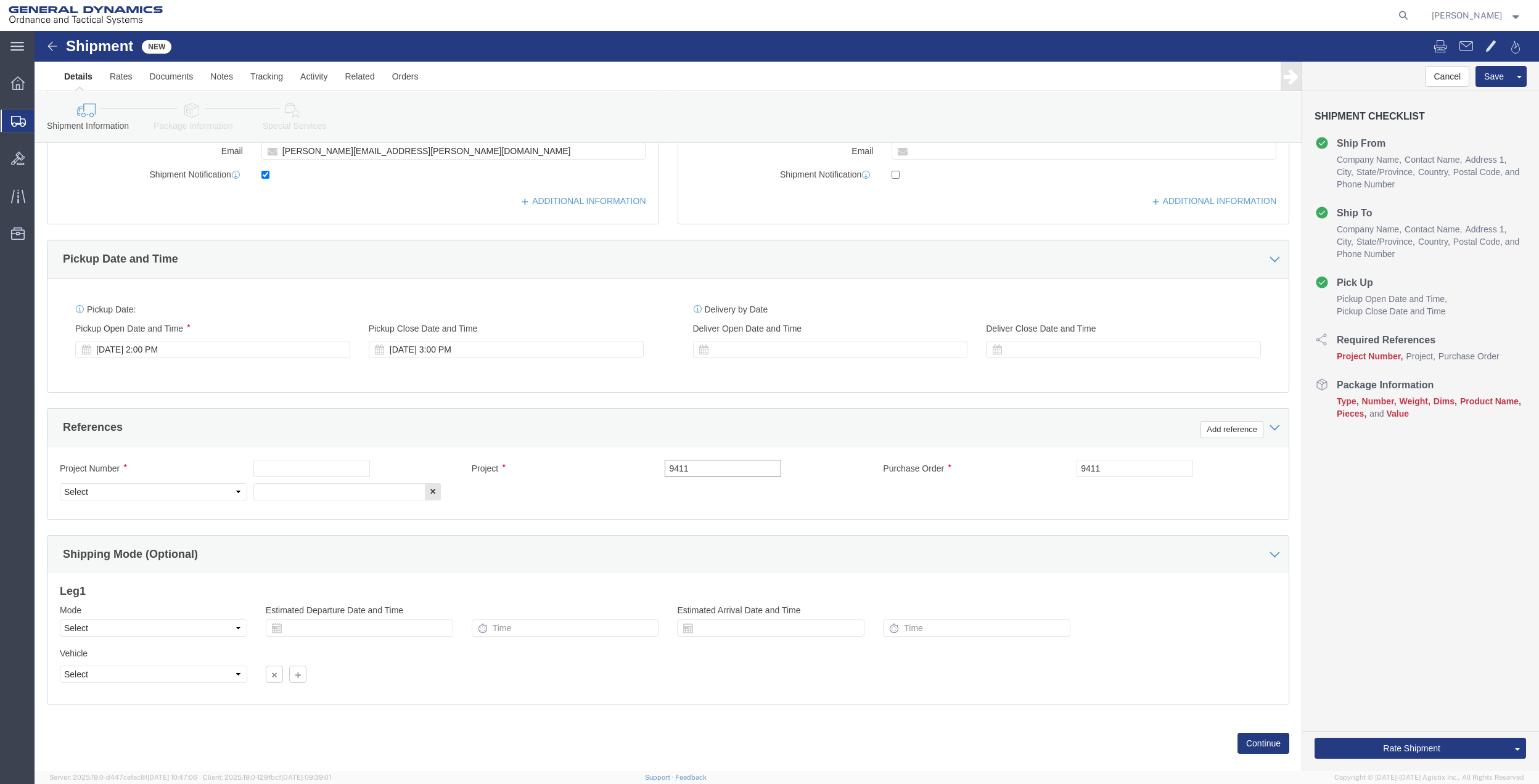
type input "9411"
click input "text"
paste input "9411"
type input "9411"
drag, startPoint x: 260, startPoint y: 462, endPoint x: 214, endPoint y: 466, distance: 46.2
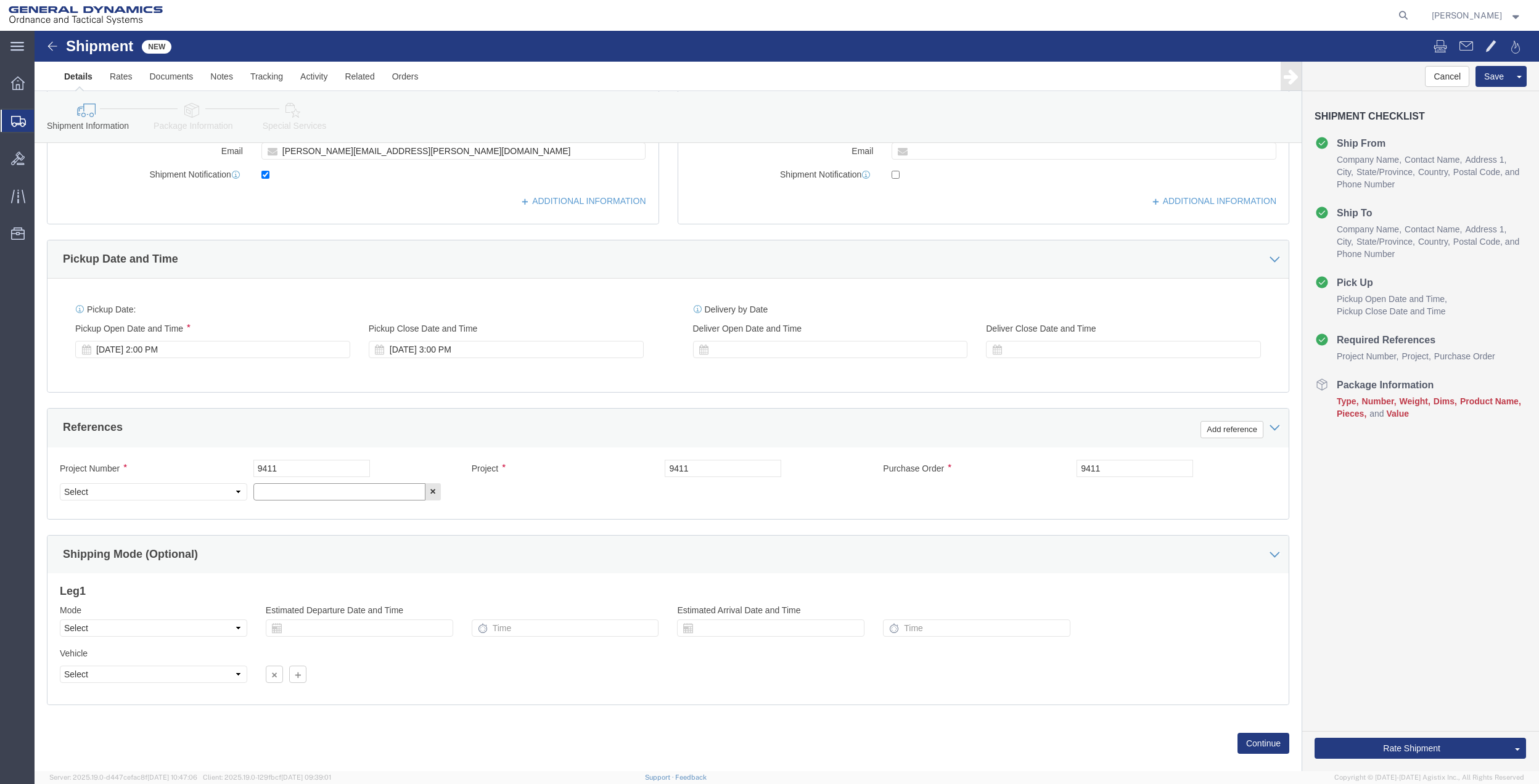
click input "text"
paste input "9411"
type input "9411"
click select "Select Account Type Activity ID Airline Appointment Number ASN Batch Request # …"
select select "DEPT"
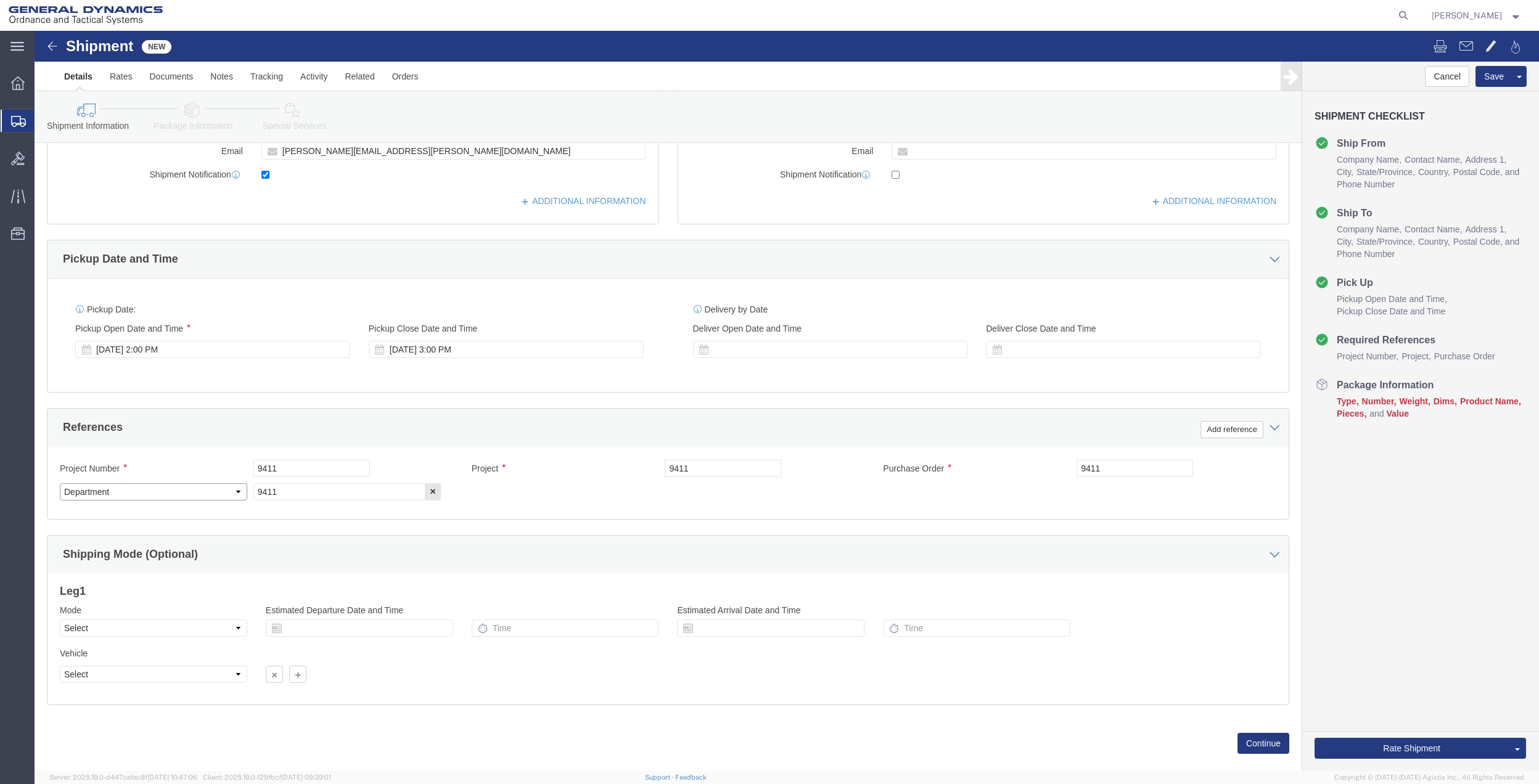
click select "Select Account Type Activity ID Airline Appointment Number ASN Batch Request # …"
click link "Package Information"
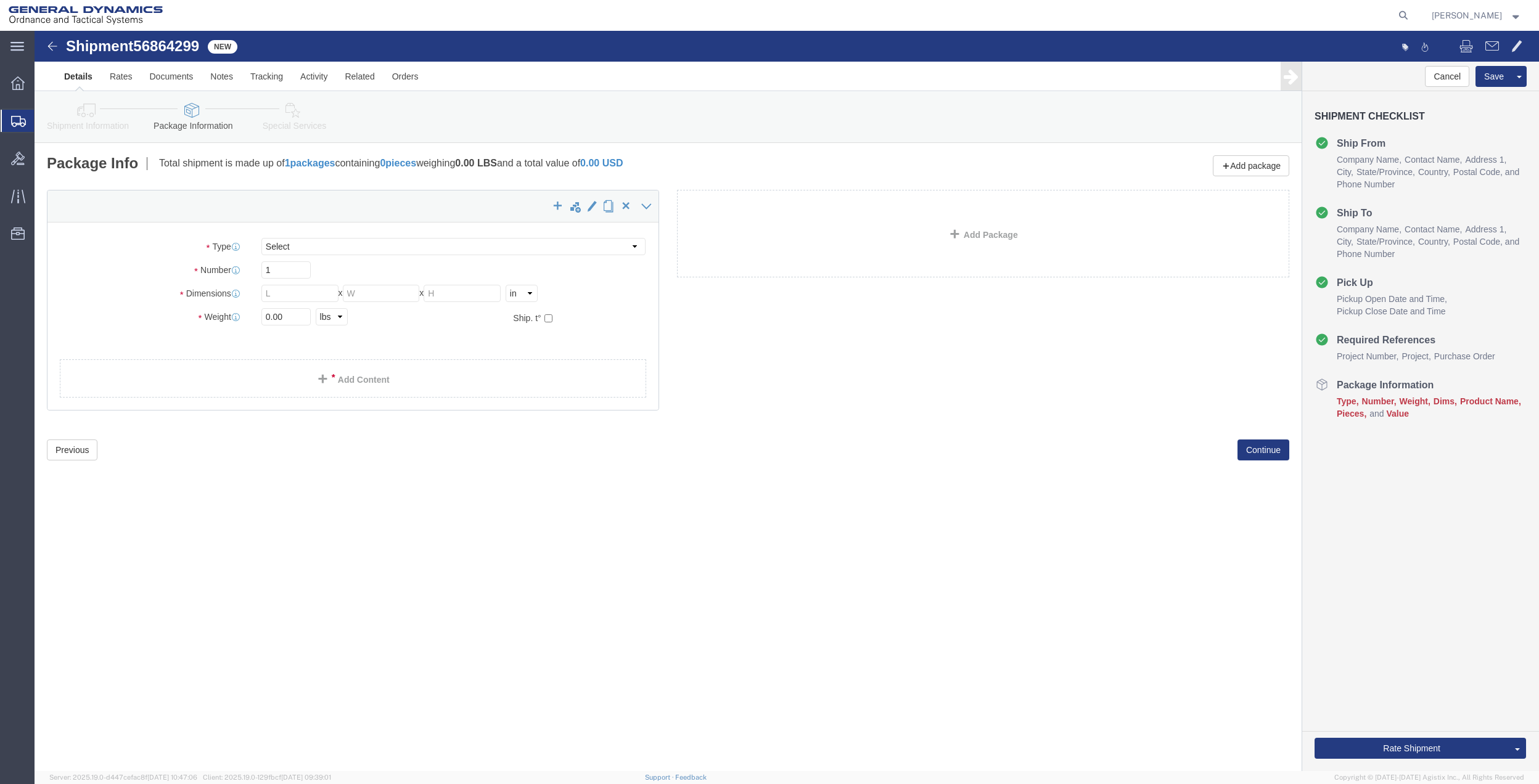
select select "CBOX"
click input "text"
type input "21"
type input "16"
type input "6"
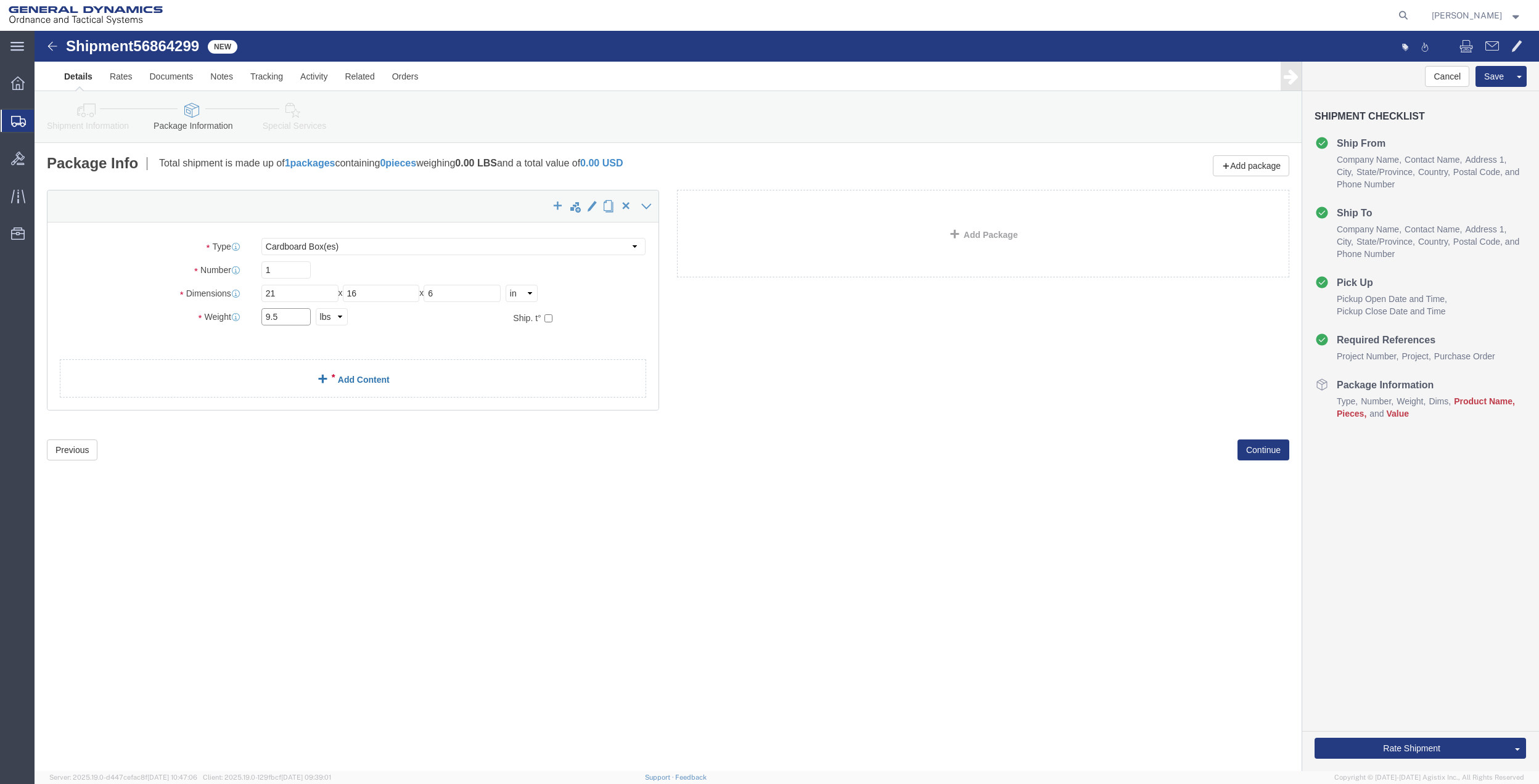
type input "9.5"
click link "Add Content"
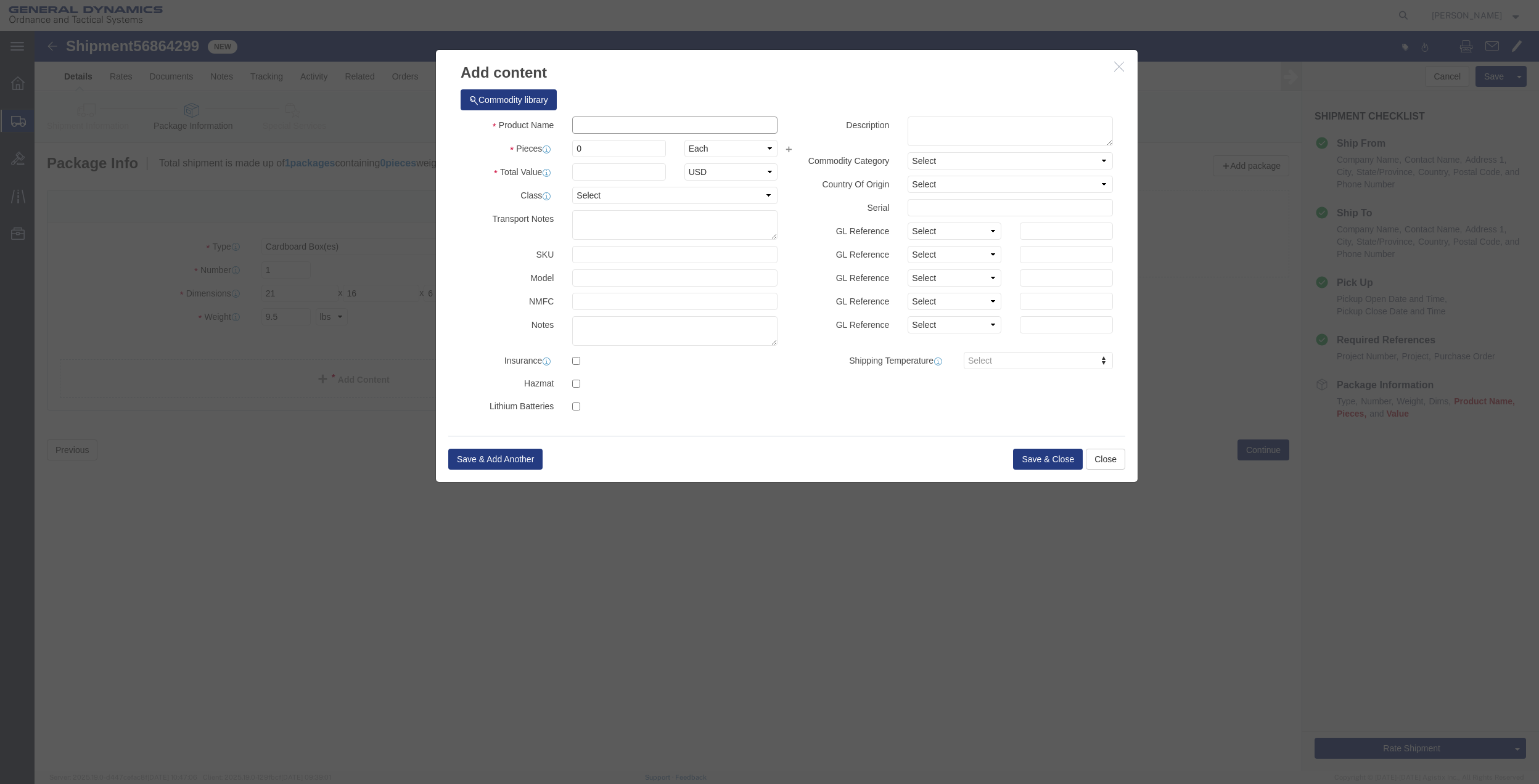
click input "text"
type input "MISC"
type input "1"
type input "100"
select select "USD"
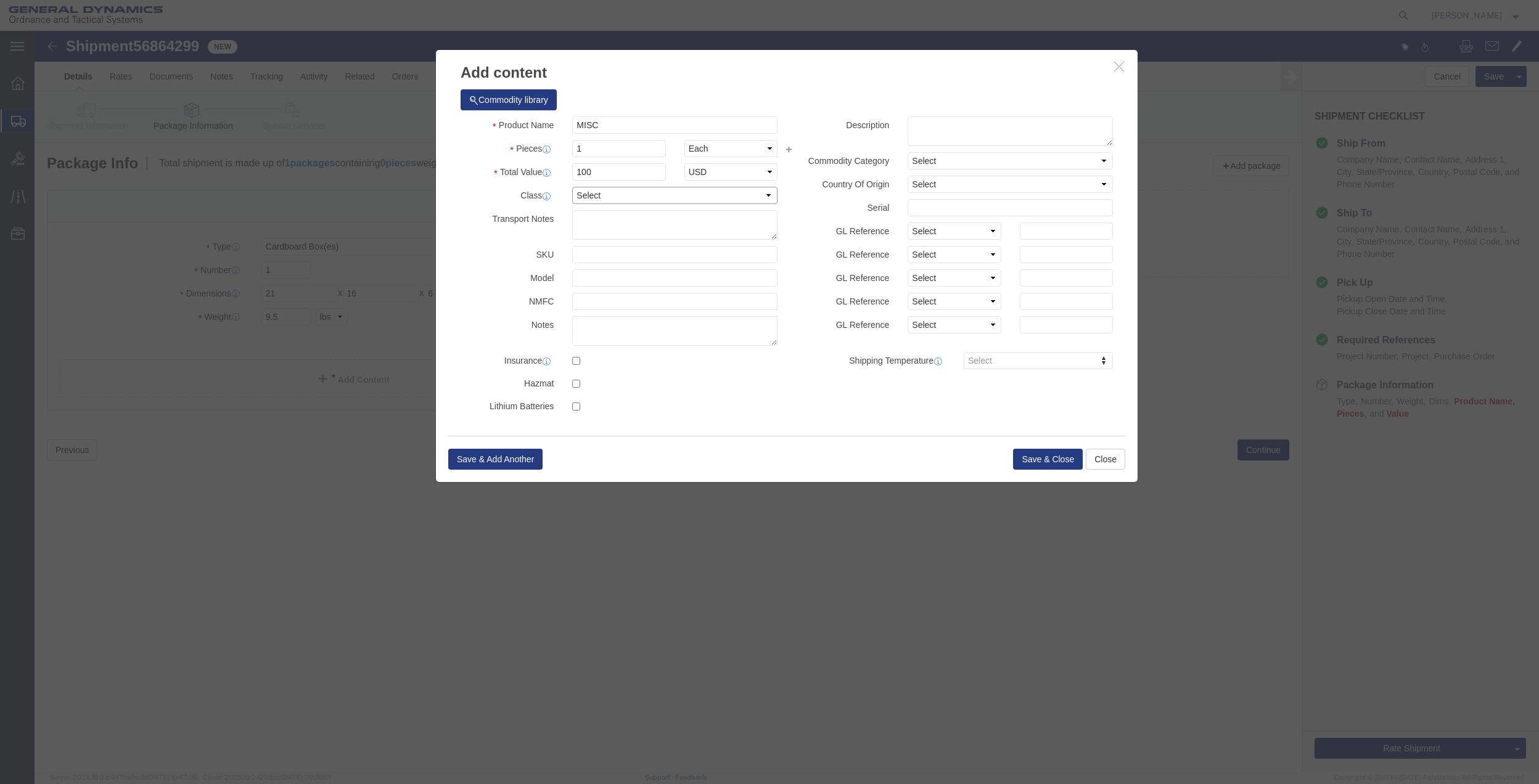
select select "70"
click button "Save & Close"
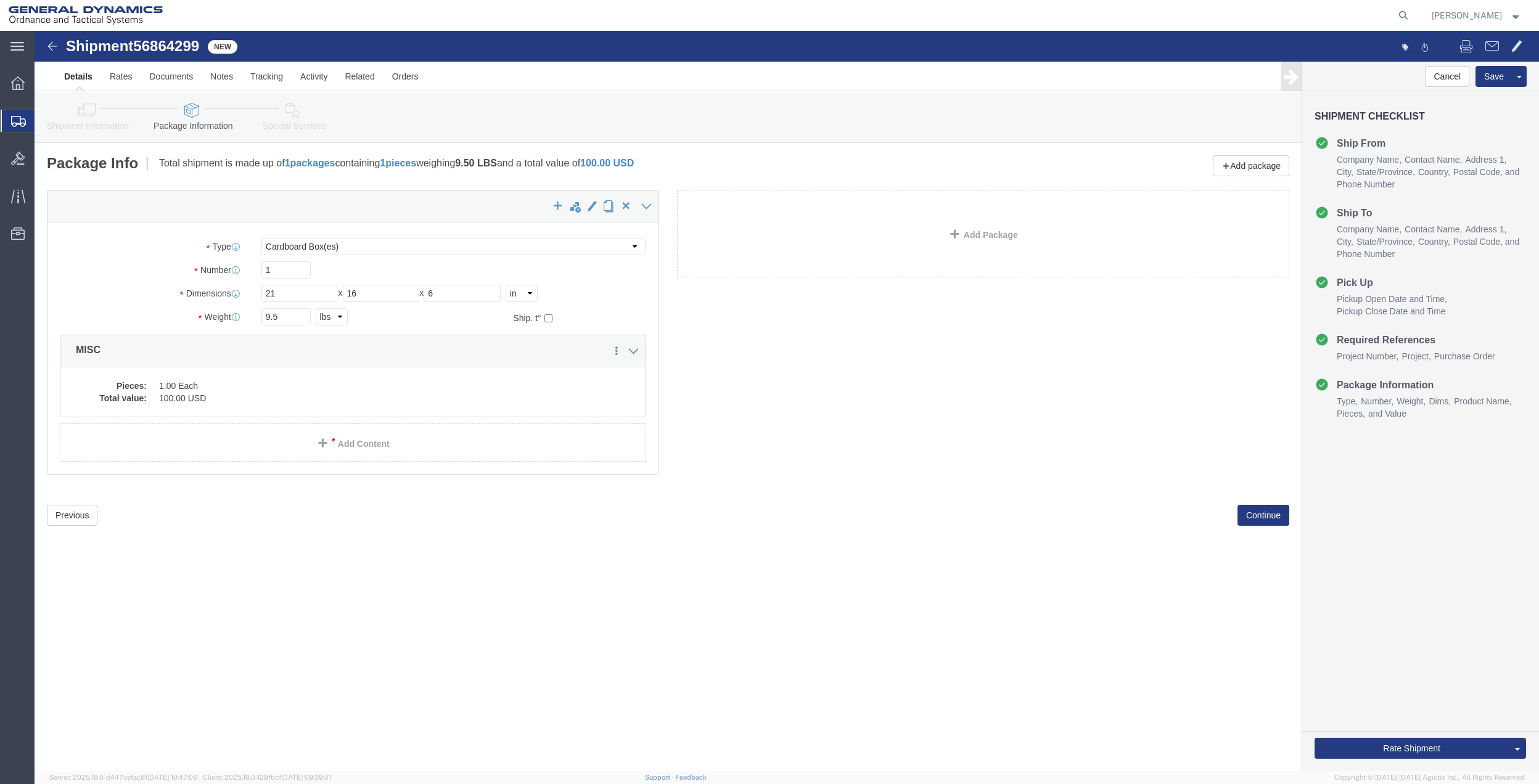
click icon
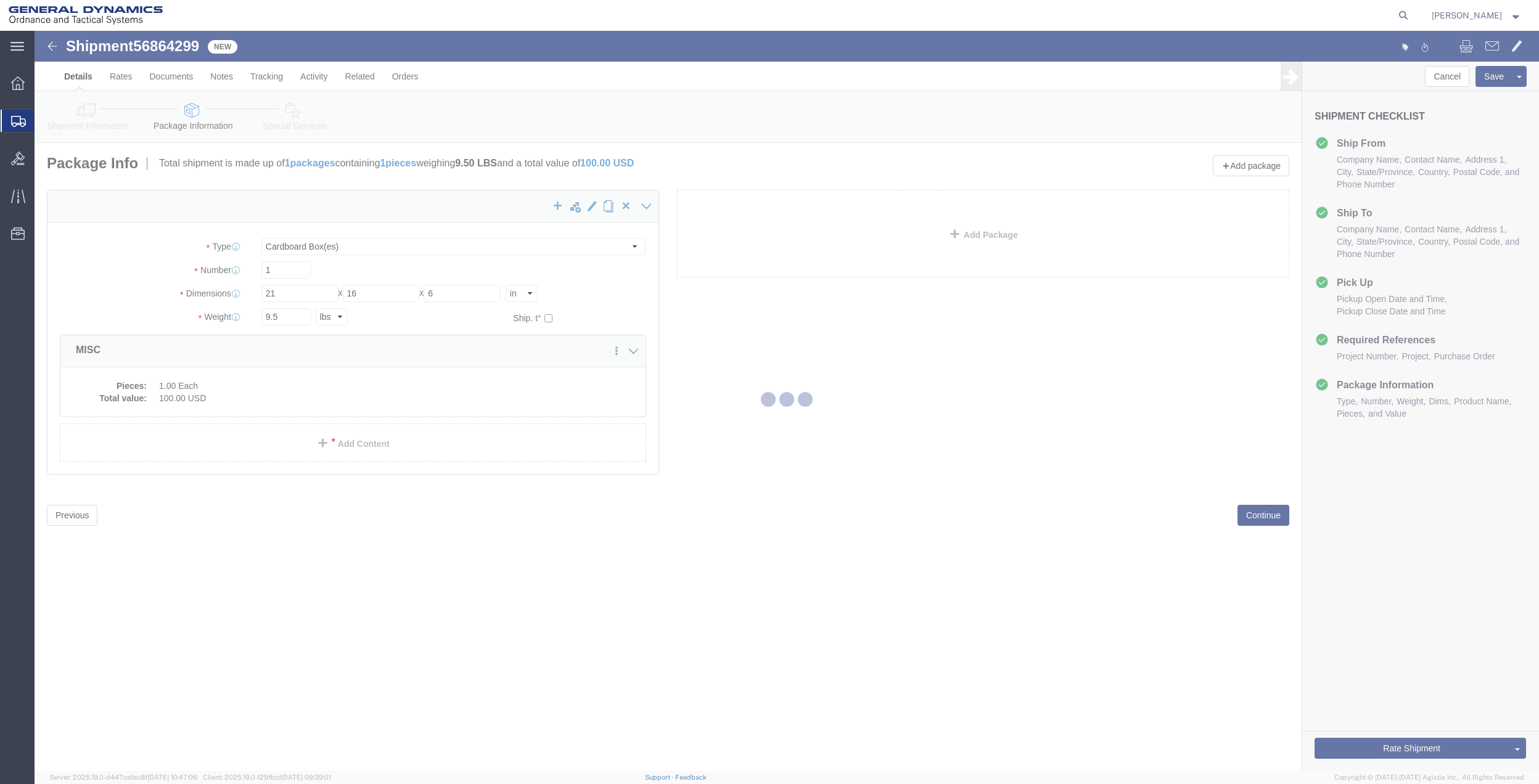
select select
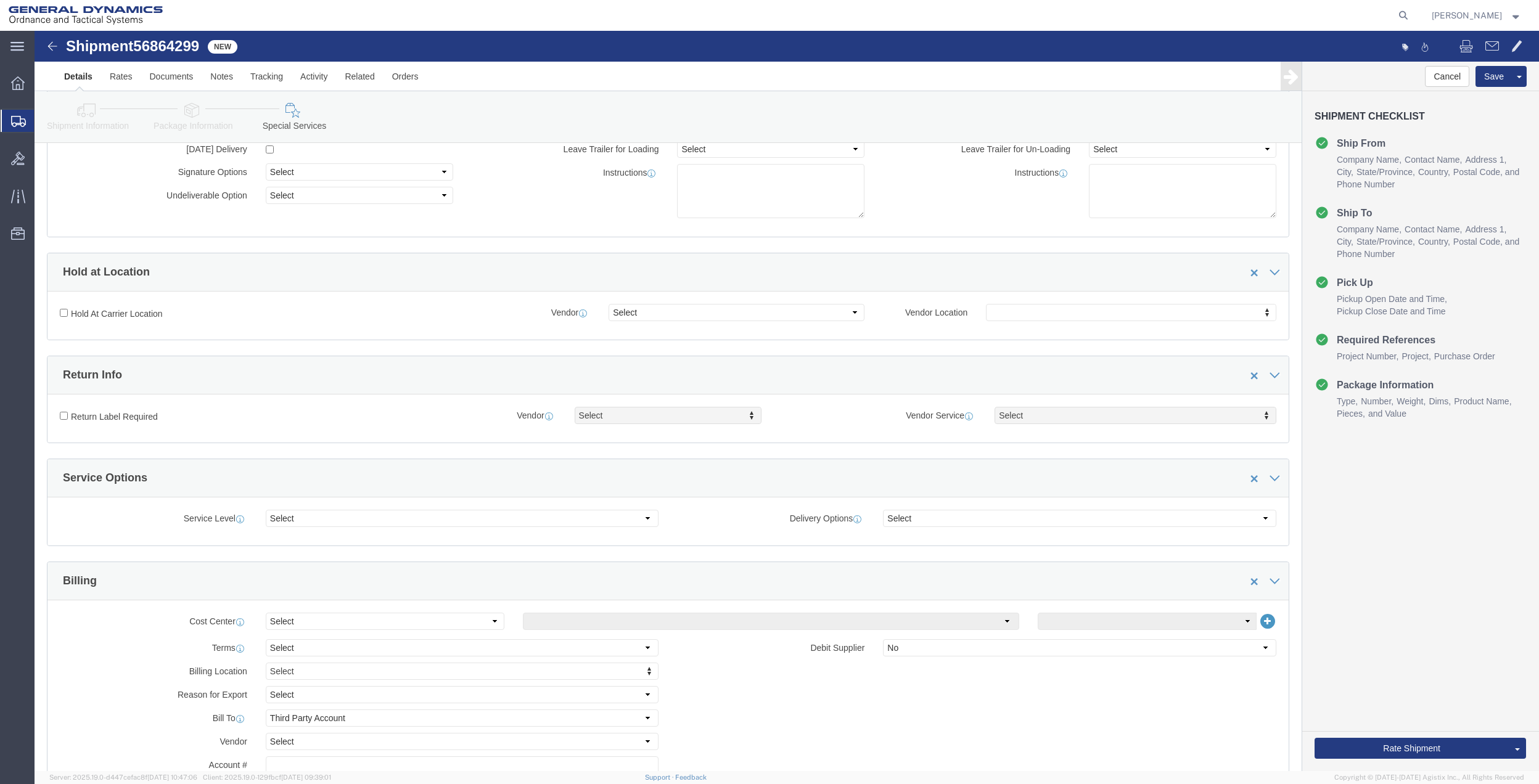
scroll to position [247, 0]
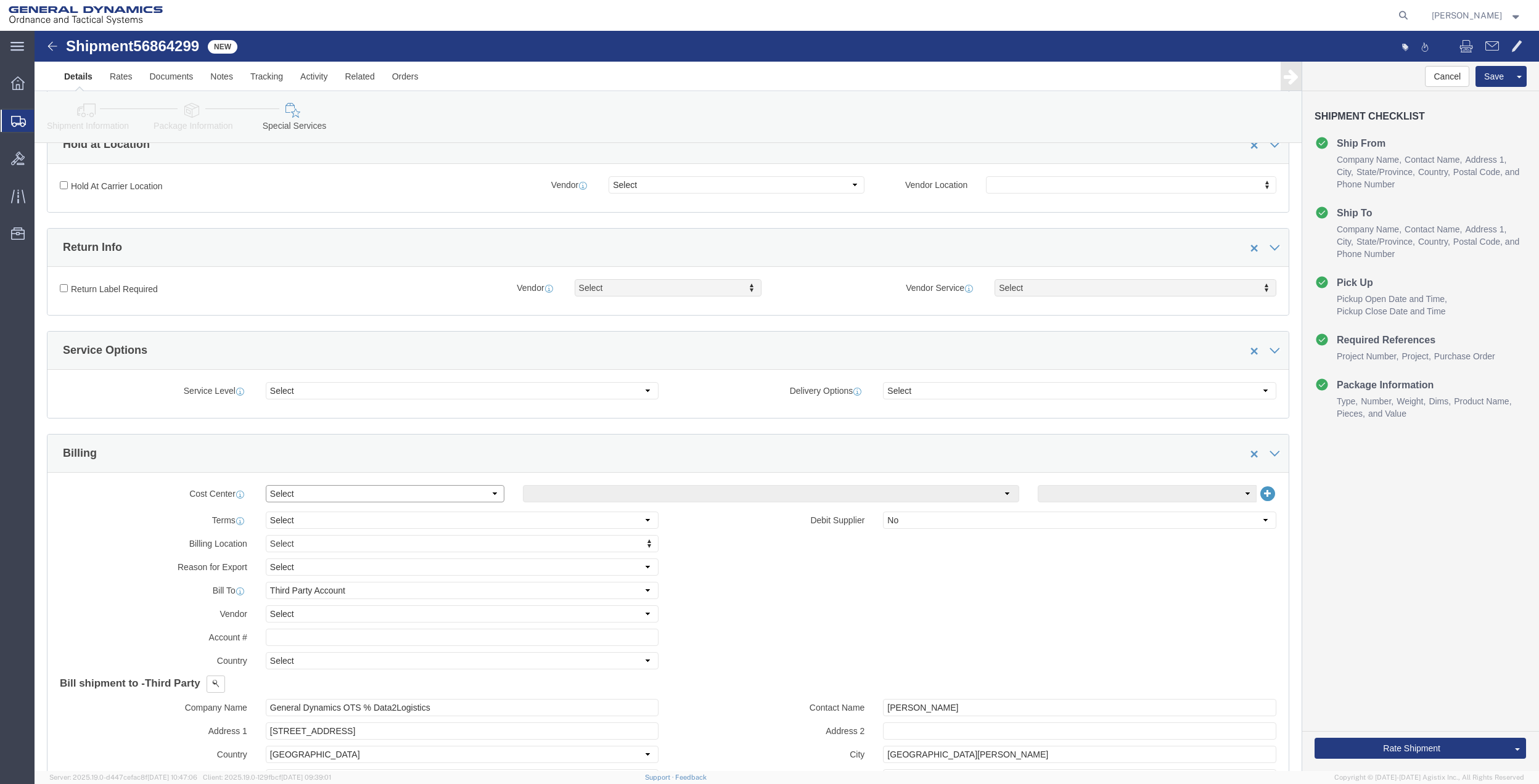
click select "Select Buyer Cost Center Department Operations Number Order Number Sales Person"
select select "DEPARTMENT"
click select "Select Buyer Cost Center Department Operations Number Order Number Sales Person"
drag, startPoint x: 536, startPoint y: 472, endPoint x: 536, endPoint y: 460, distance: 12.0
click select "Select [GEOGRAPHIC_DATA] [GEOGRAPHIC_DATA] [GEOGRAPHIC_DATA] [GEOGRAPHIC_DATA] …"
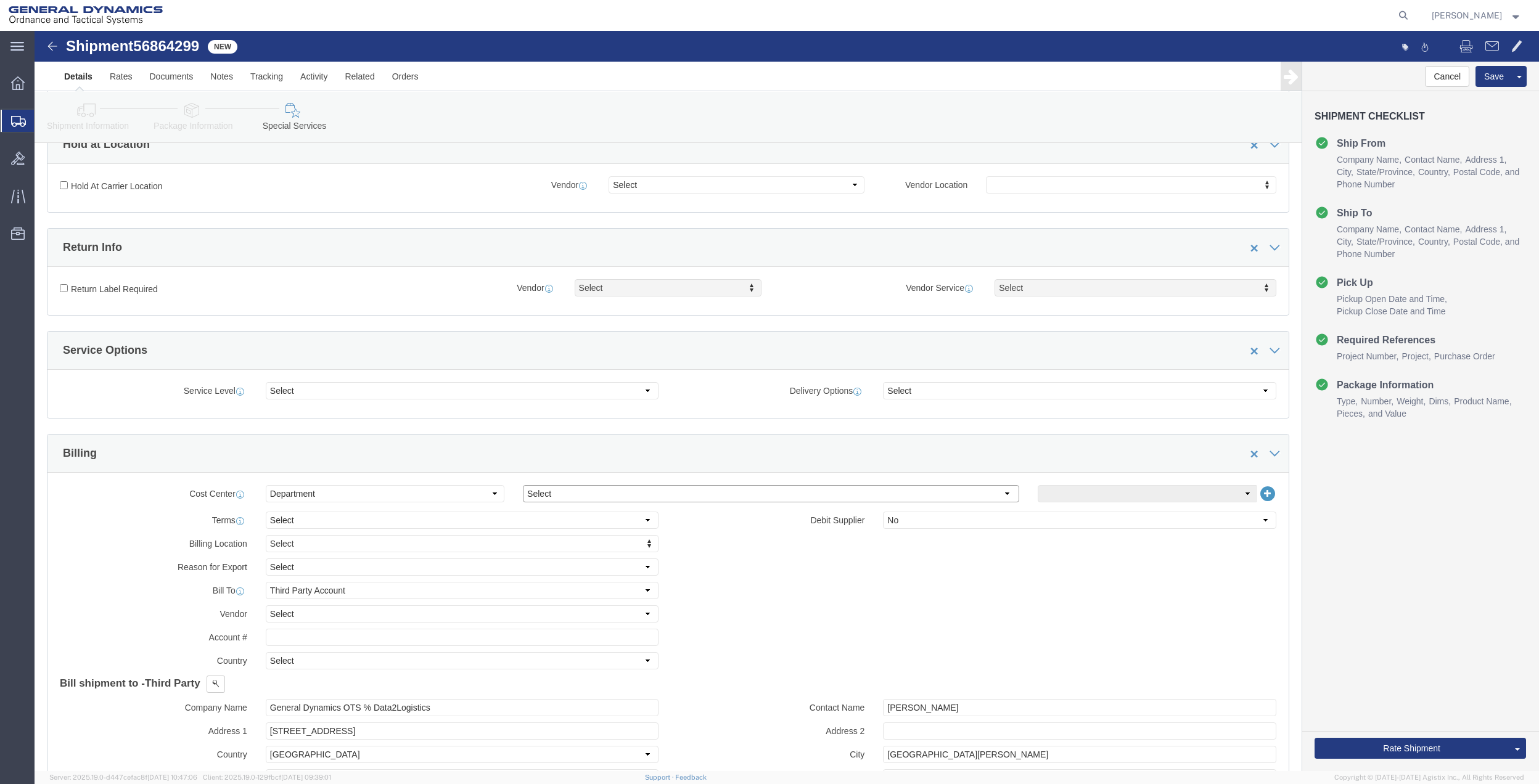
select select "1763983"
click select "Select [GEOGRAPHIC_DATA] [GEOGRAPHIC_DATA] [GEOGRAPHIC_DATA] [GEOGRAPHIC_DATA] …"
click select "Select 10AFM 10GAG 10GAH 10GFL 10GFO 10GIE 10GIS 30MABS St [PERSON_NAME] Program"
select select "214681"
click select "Select 10AFM 10GAG 10GAH 10GFL 10GFO 10GIE 10GIS 30MABS St [PERSON_NAME] Program"
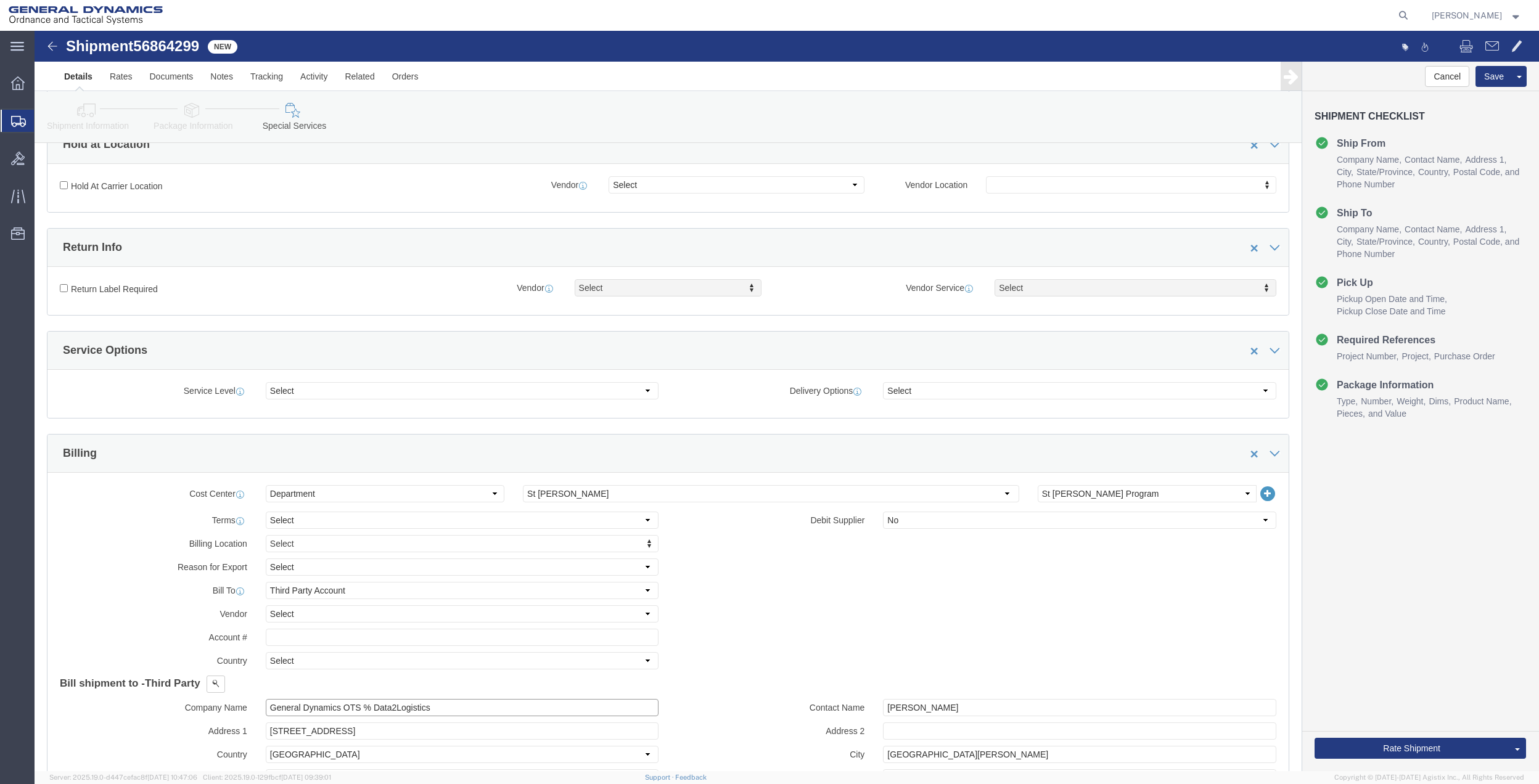
click input "General Dynamics OTS % Data2Logistics"
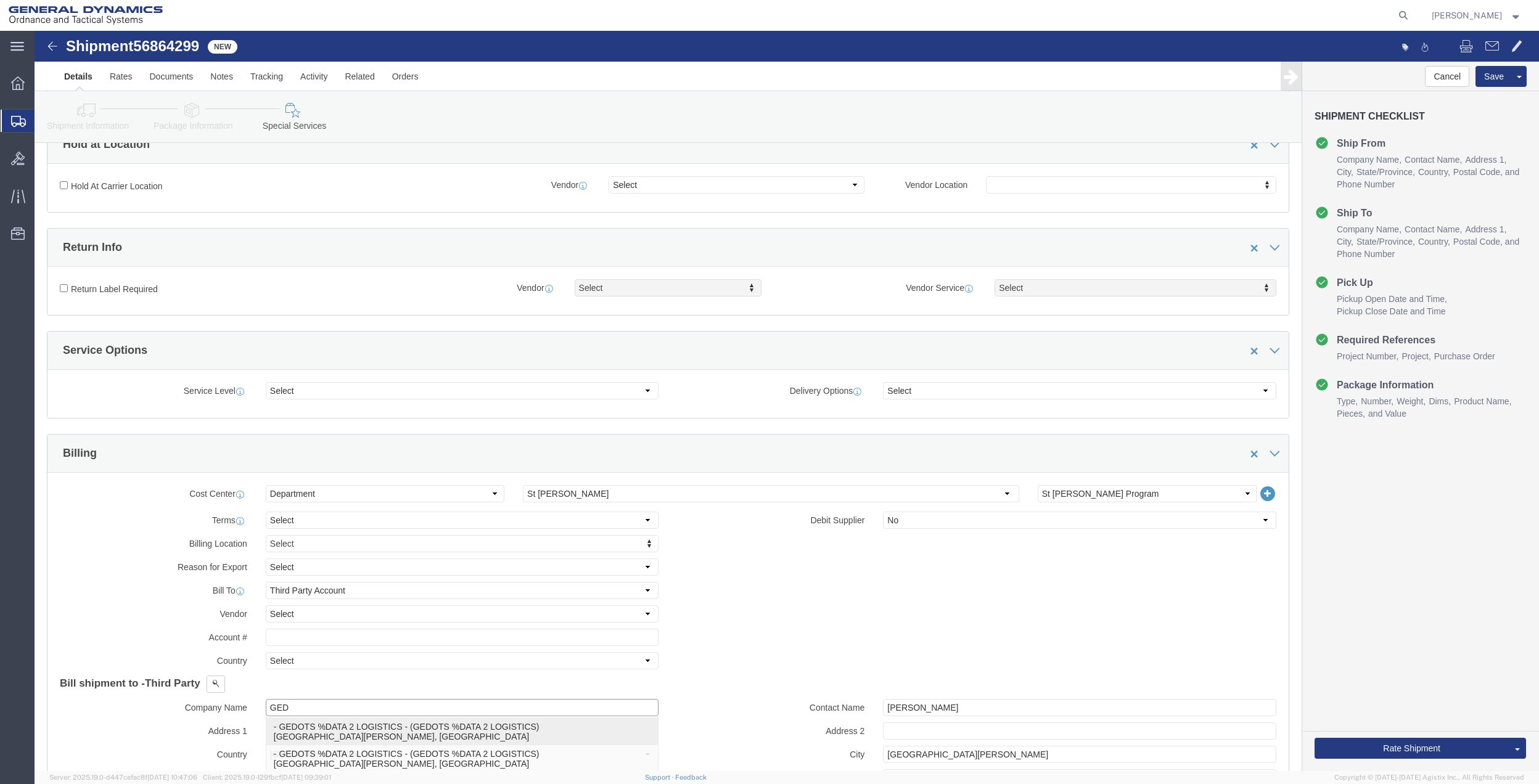
click p "- GEDOTS %DATA 2 LOGISTICS - (GEDOTS %DATA 2 LOGISTICS) [GEOGRAPHIC_DATA][PERSO…"
type input "GEDOTS %DATA 2 LOGISTICS"
type input "PO BOX 61050"
type input "GEDOTS %DATA 2 LOGISTICS"
type input "FORT [PERSON_NAME]"
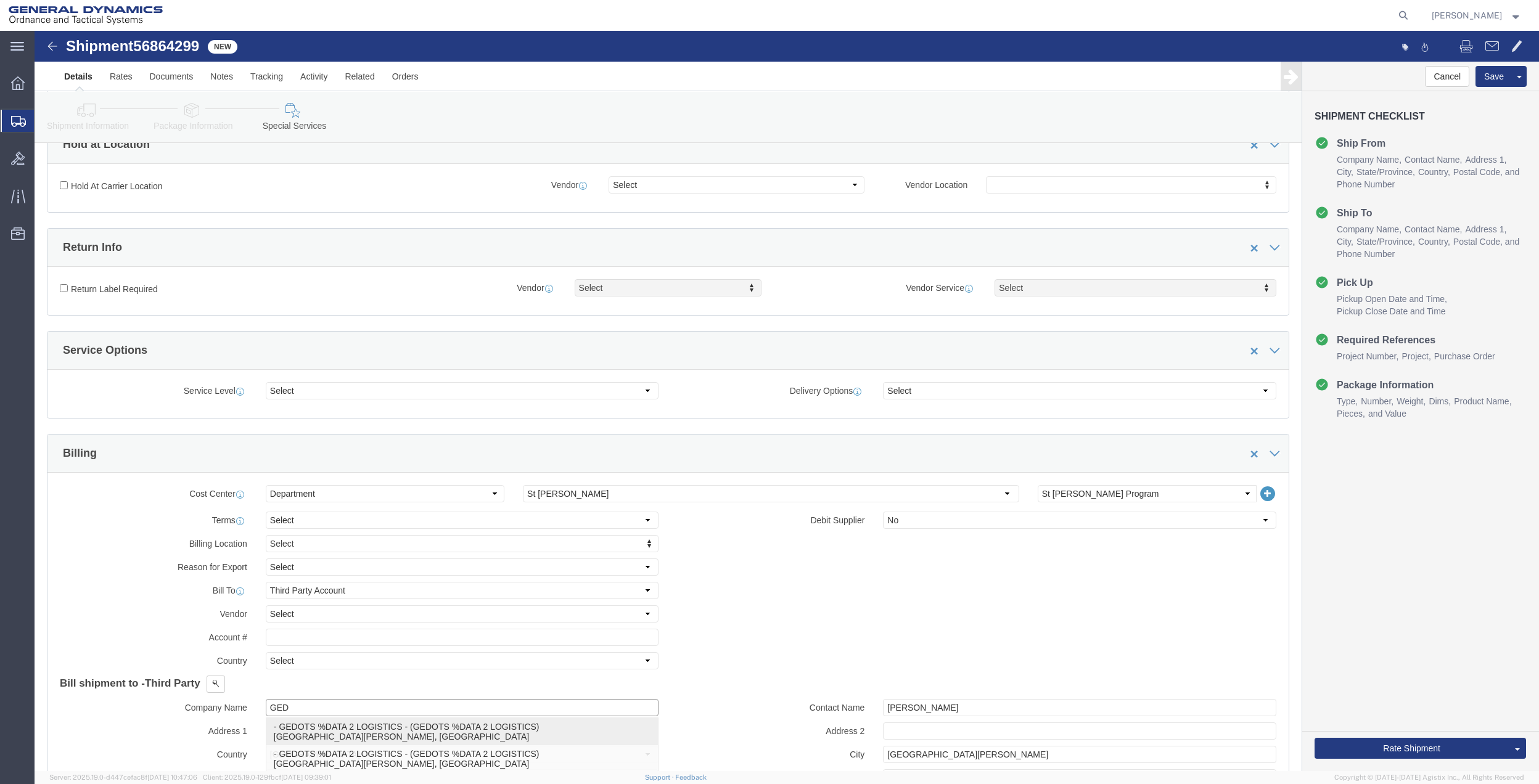
type input "33906"
select select "FL"
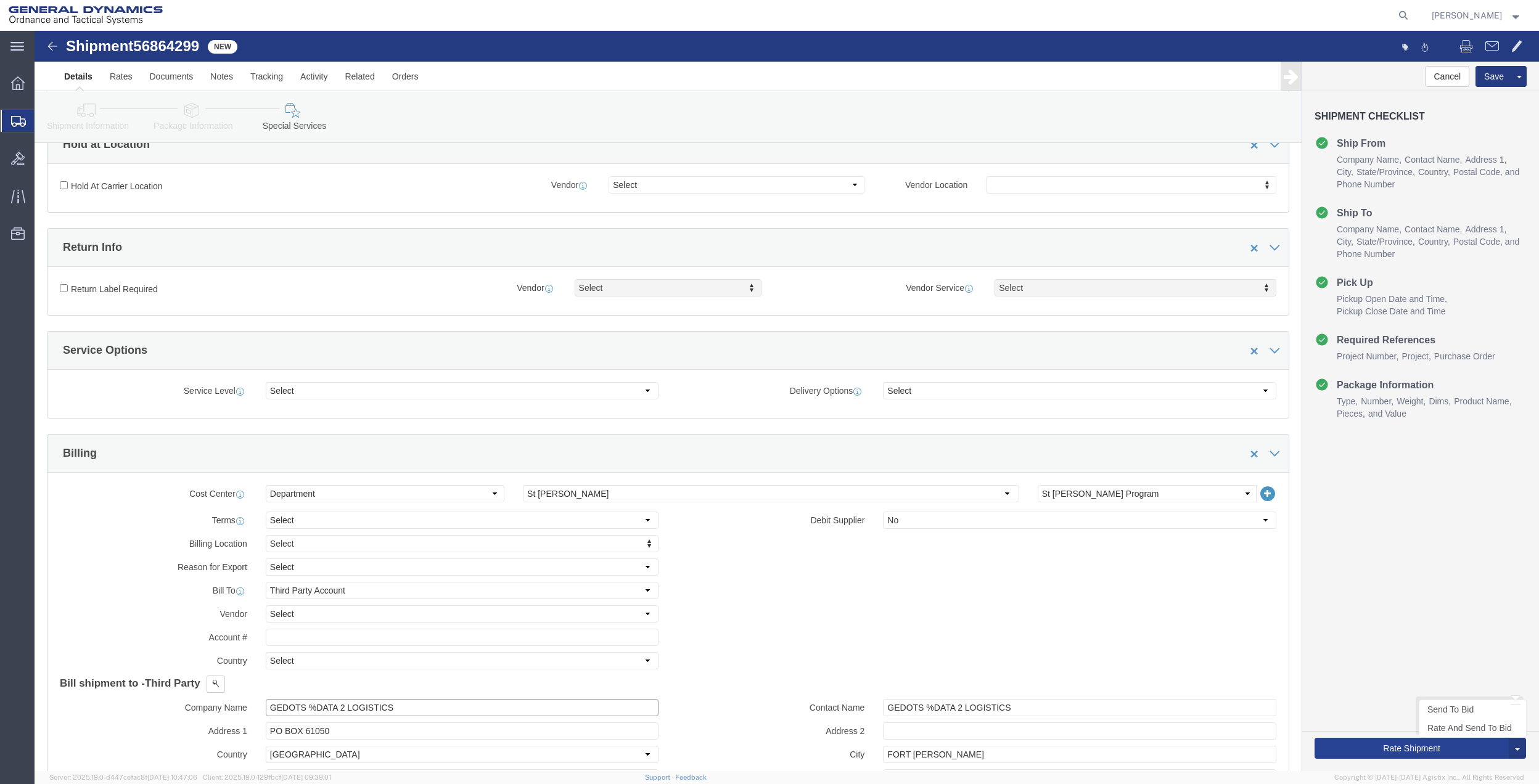
type input "GEDOTS %DATA 2 LOGISTICS"
click button "Rate Shipment"
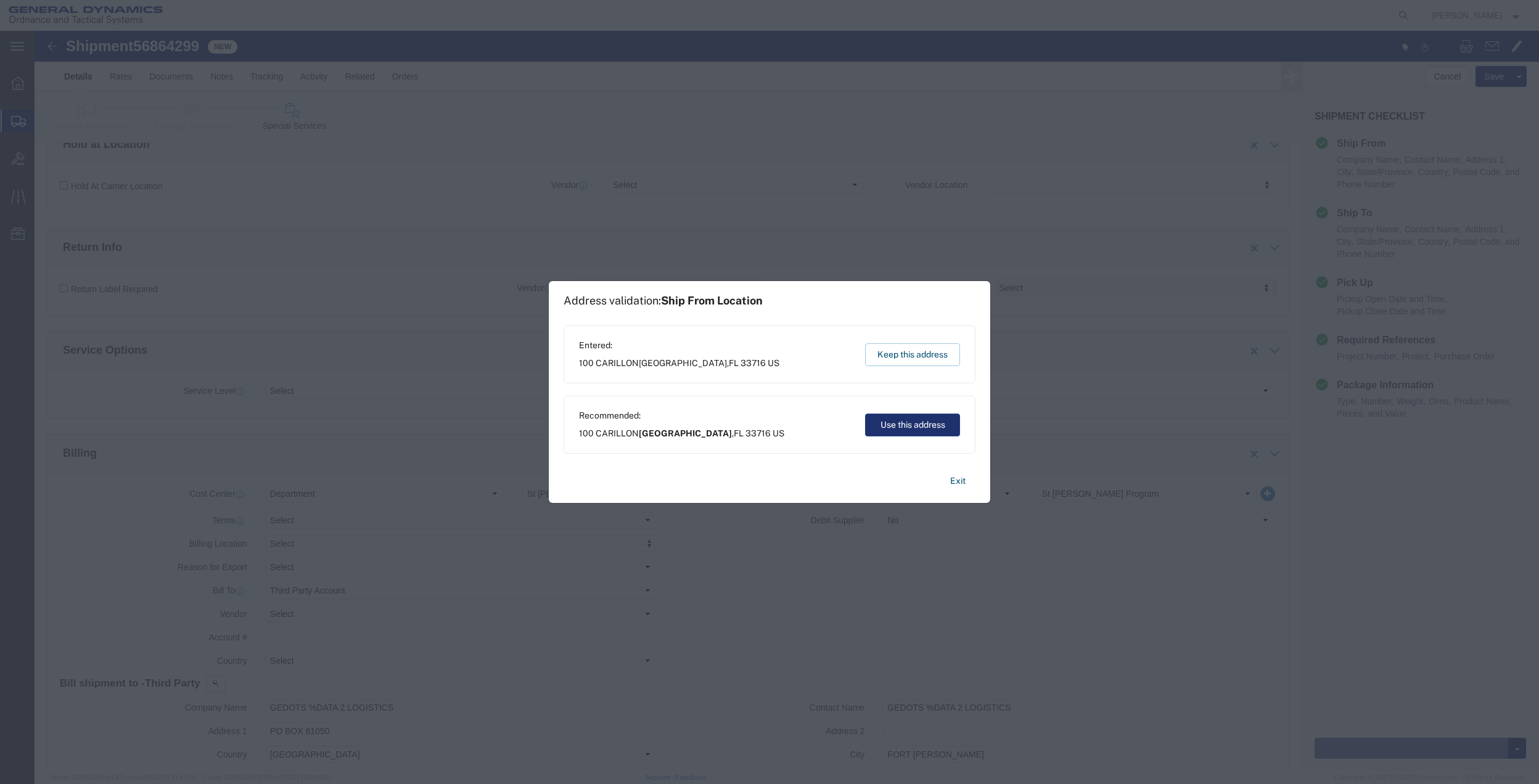
click at [919, 420] on button "Use this address" at bounding box center [912, 424] width 95 height 23
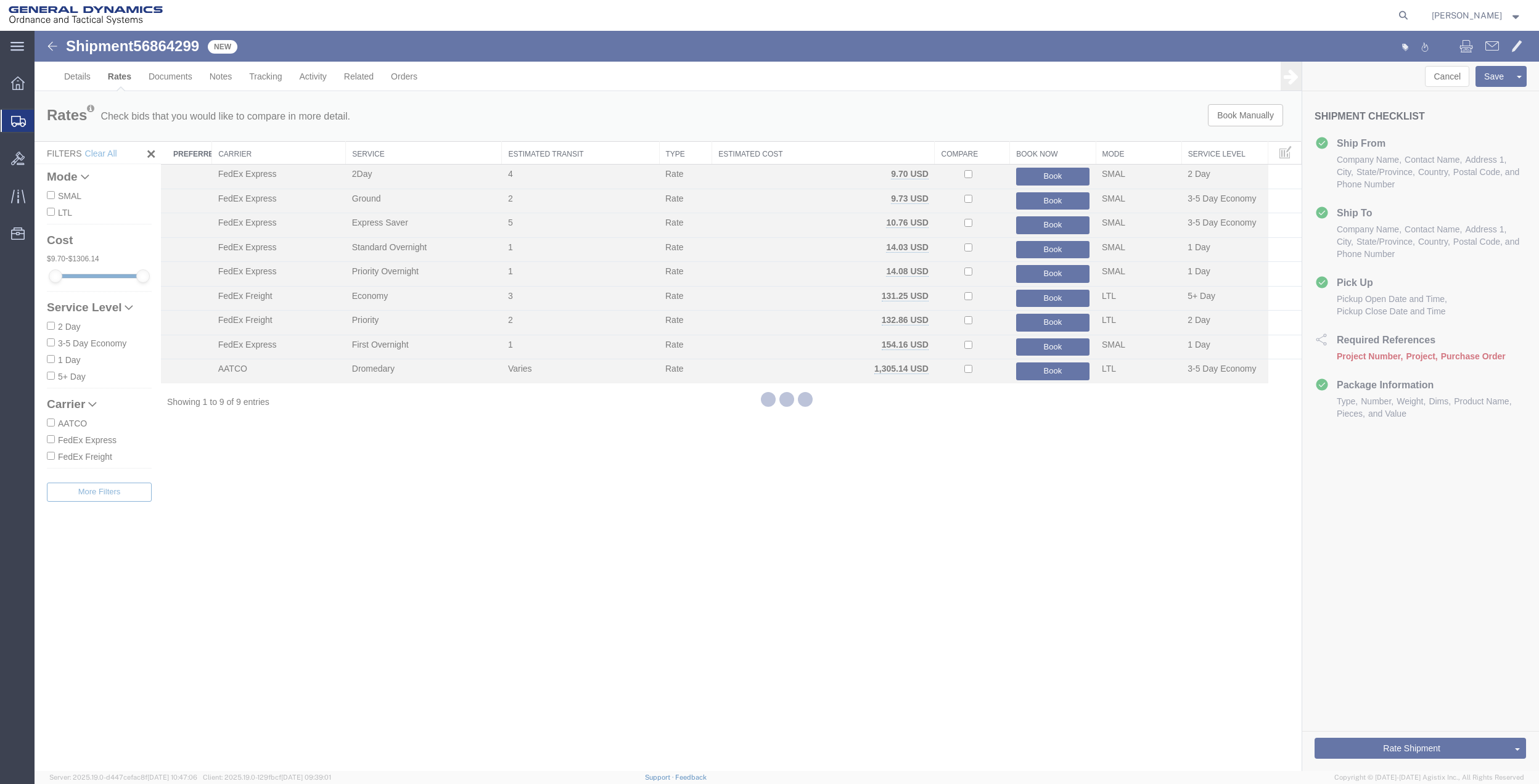
scroll to position [0, 0]
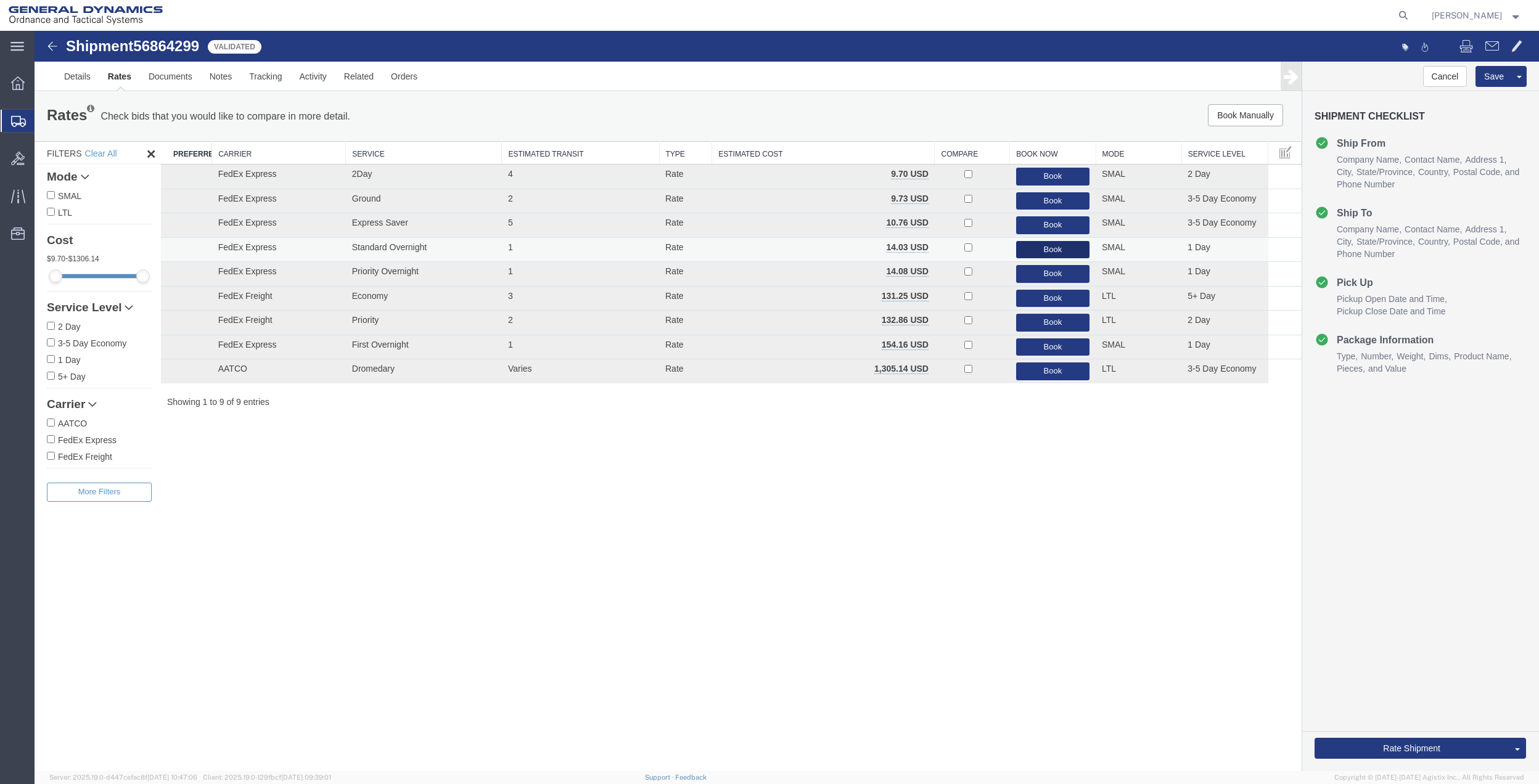
click at [1036, 255] on button "Book" at bounding box center [1053, 250] width 73 height 18
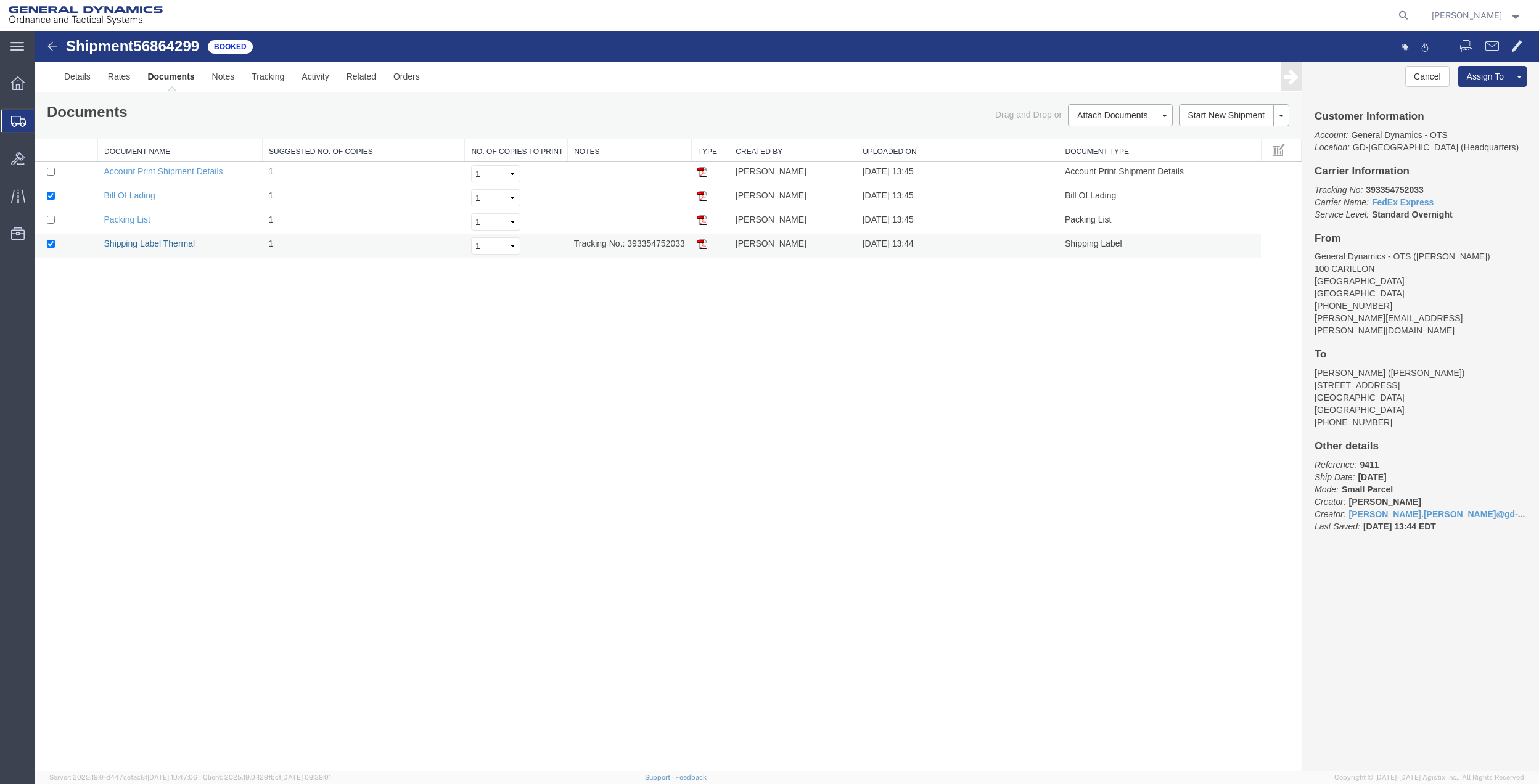
drag, startPoint x: 165, startPoint y: 243, endPoint x: 629, endPoint y: 259, distance: 464.3
click at [165, 243] on link "Shipping Label Thermal" at bounding box center [149, 243] width 92 height 10
